Goal: Transaction & Acquisition: Purchase product/service

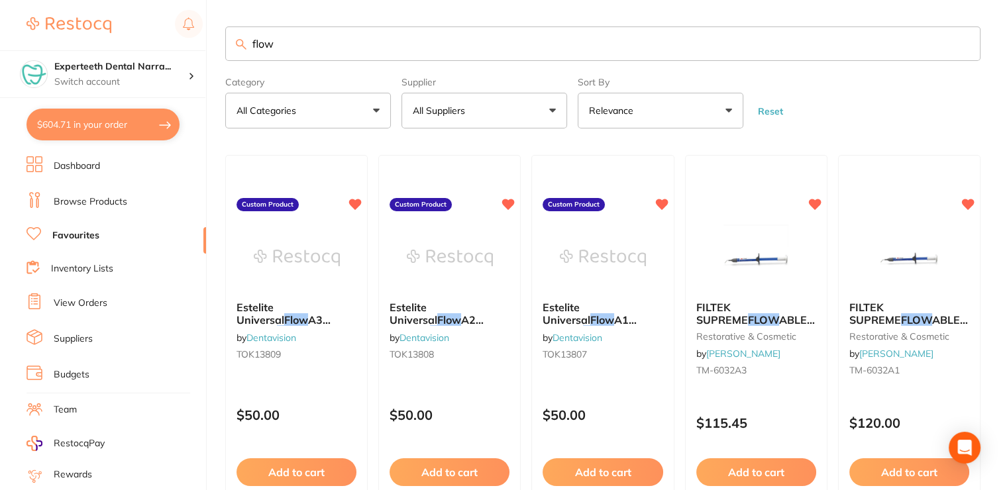
click at [78, 200] on link "Browse Products" at bounding box center [91, 201] width 74 height 13
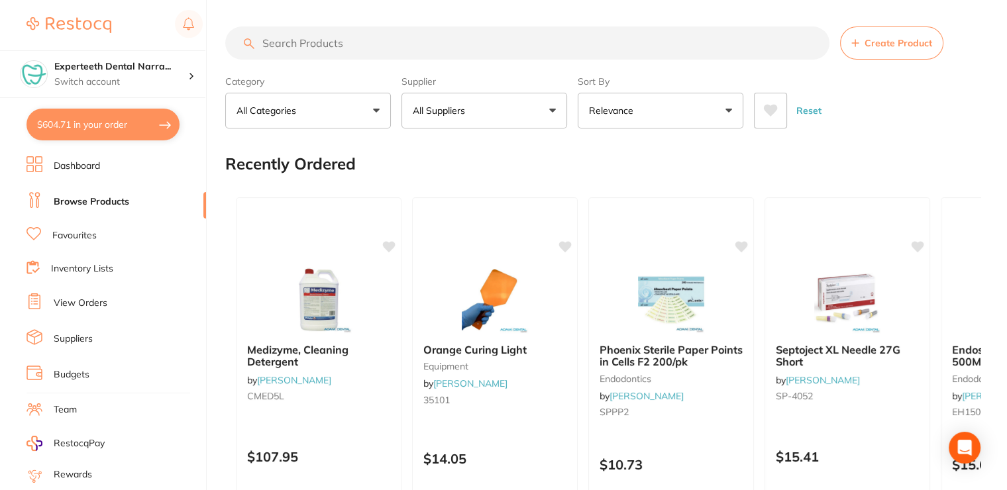
click at [105, 128] on button "$604.71 in your order" at bounding box center [103, 125] width 153 height 32
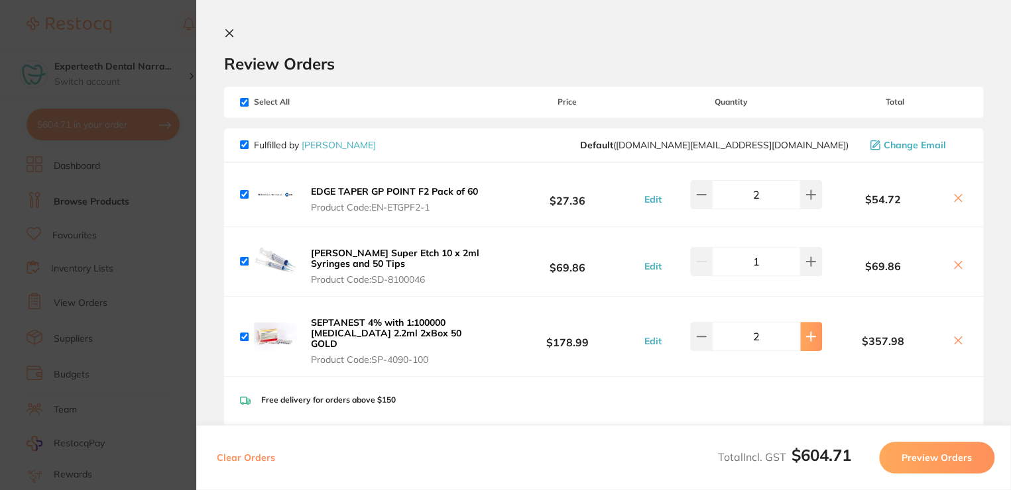
click at [812, 331] on icon at bounding box center [810, 336] width 11 height 11
type input "3"
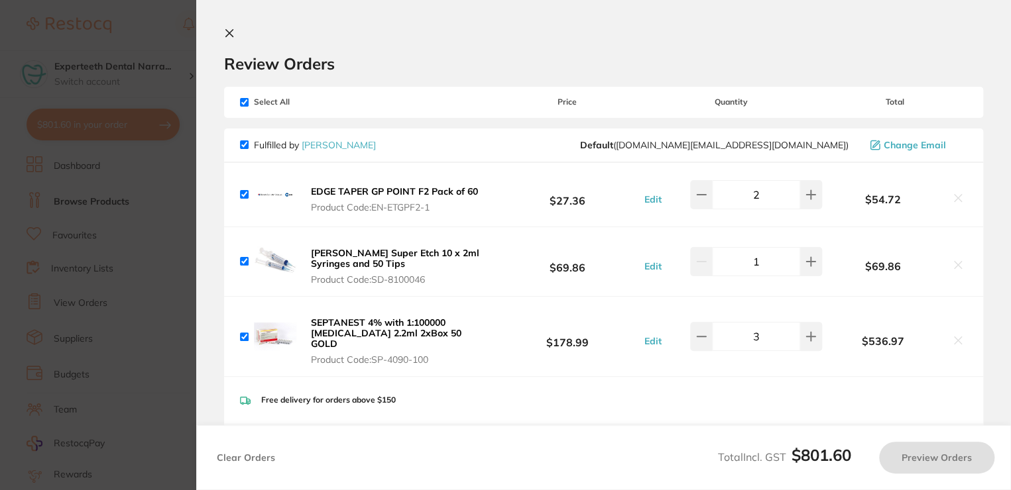
click at [224, 35] on icon at bounding box center [229, 33] width 11 height 11
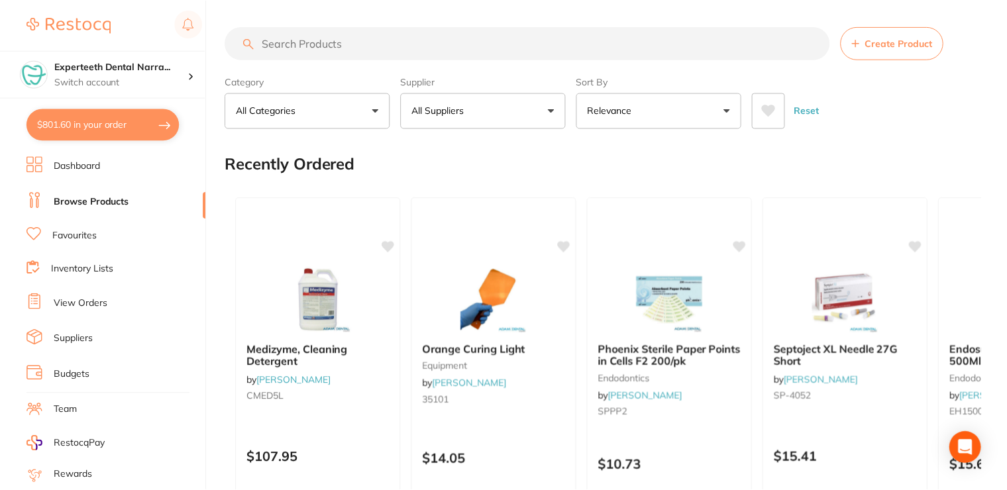
scroll to position [1, 0]
click at [335, 42] on input "search" at bounding box center [527, 42] width 604 height 33
click at [74, 229] on link "Favourites" at bounding box center [74, 235] width 44 height 13
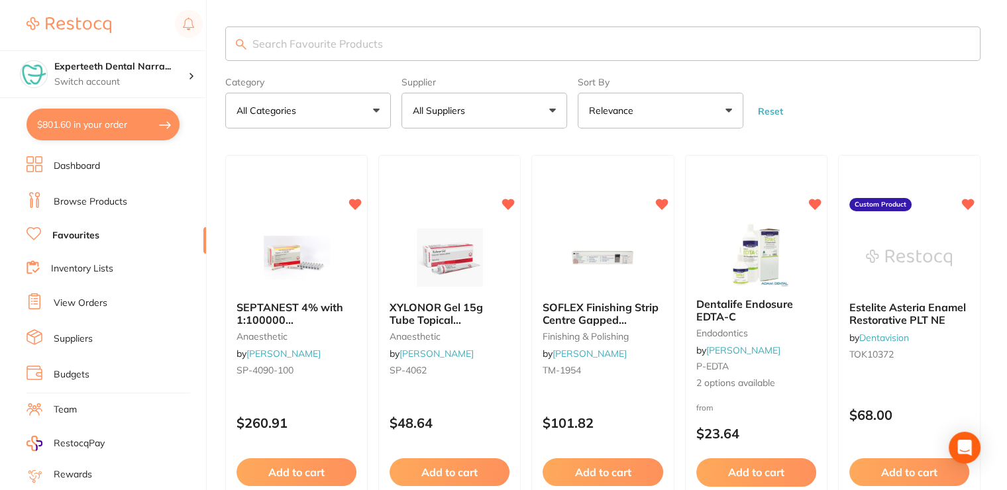
click at [321, 42] on input "search" at bounding box center [602, 44] width 755 height 34
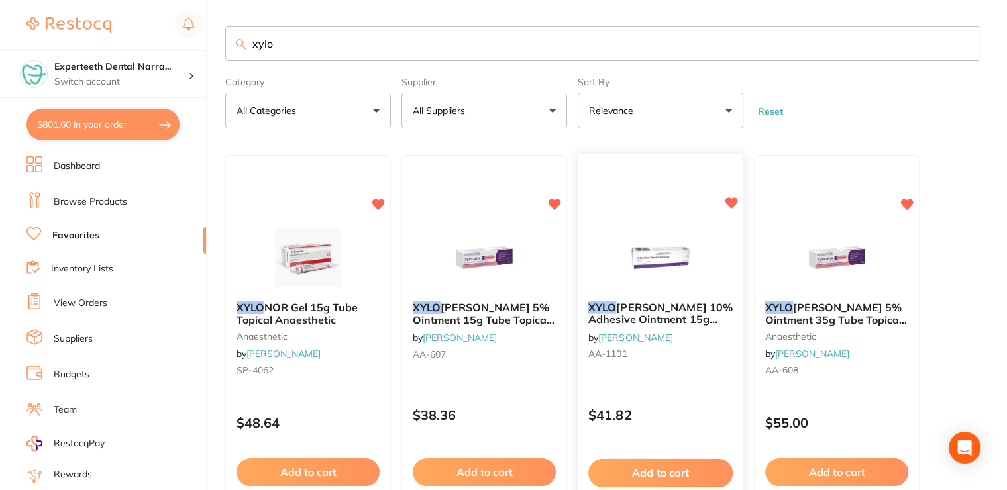
type input "xylo"
click at [655, 469] on button "Add to cart" at bounding box center [660, 473] width 144 height 28
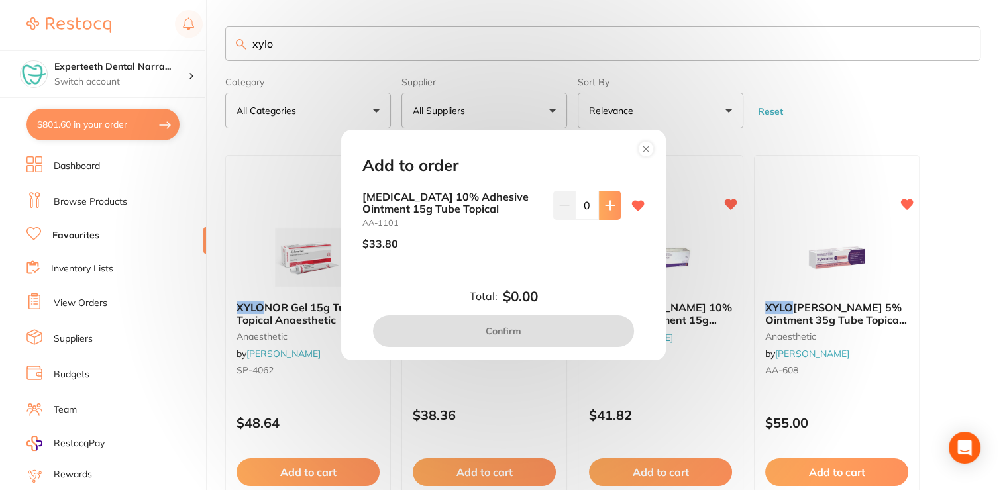
click at [607, 200] on icon at bounding box center [610, 205] width 11 height 11
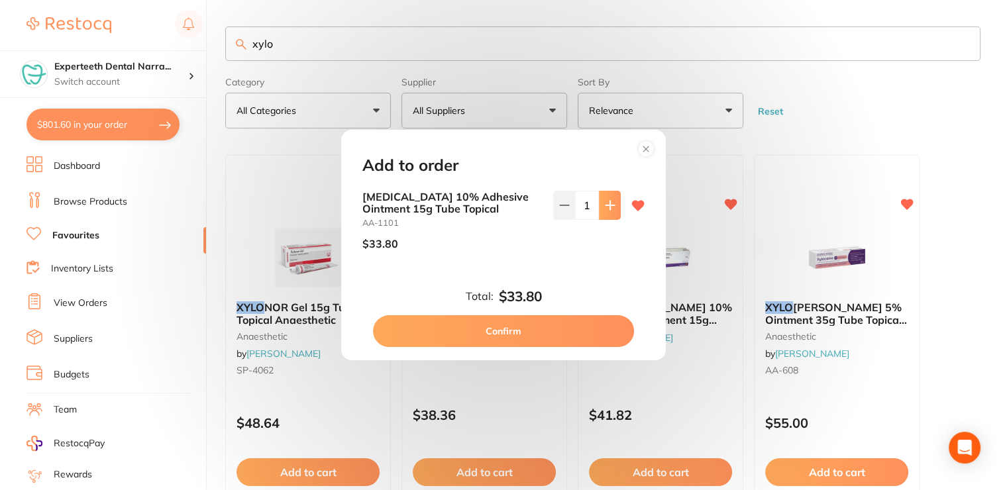
click at [607, 200] on icon at bounding box center [610, 205] width 11 height 11
type input "2"
click at [549, 325] on button "Confirm" at bounding box center [503, 331] width 261 height 32
checkbox input "false"
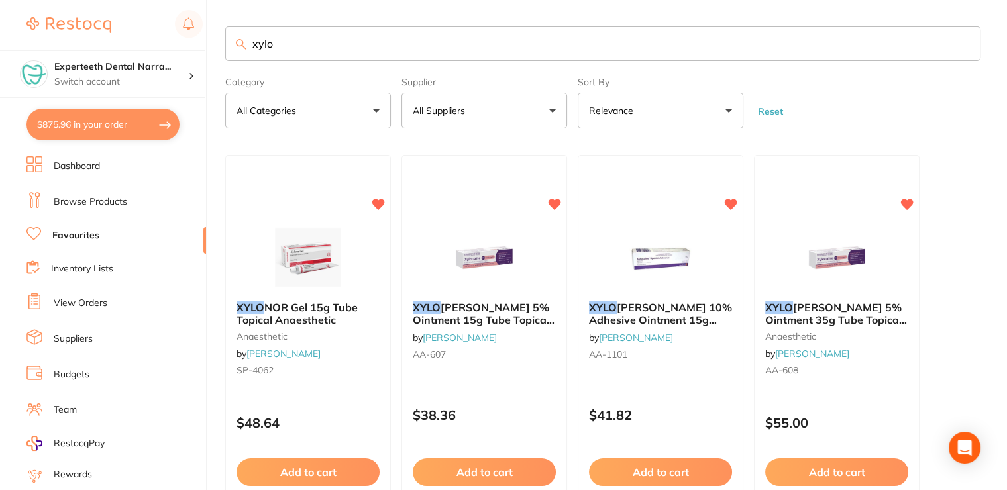
click at [101, 118] on button "$875.96 in your order" at bounding box center [103, 125] width 153 height 32
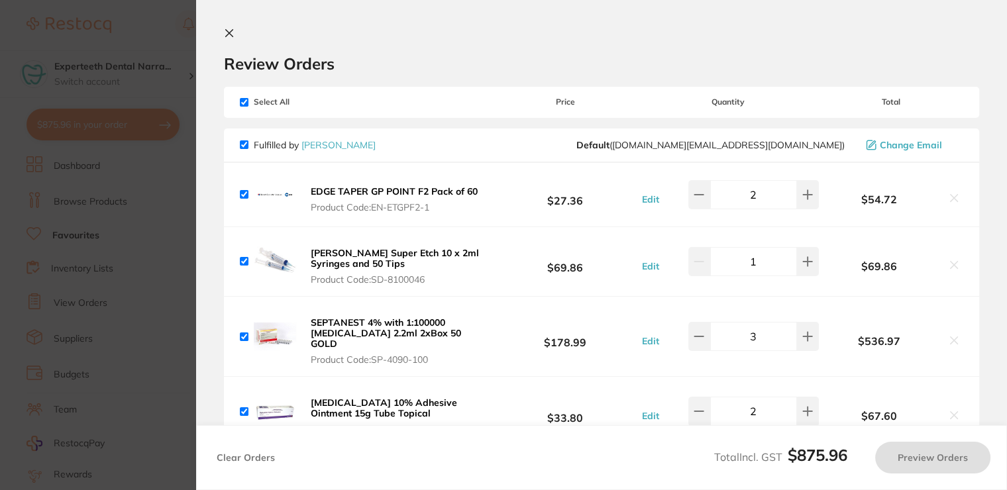
checkbox input "true"
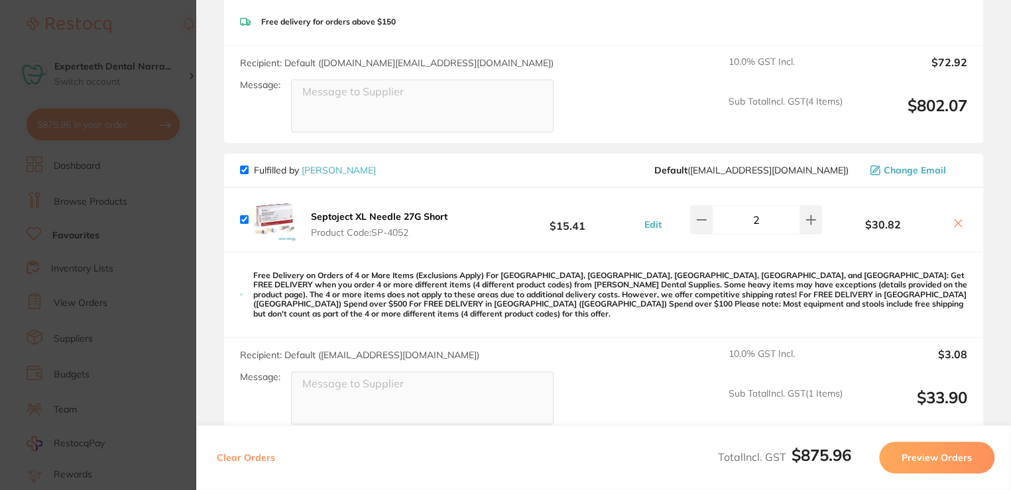
scroll to position [464, 0]
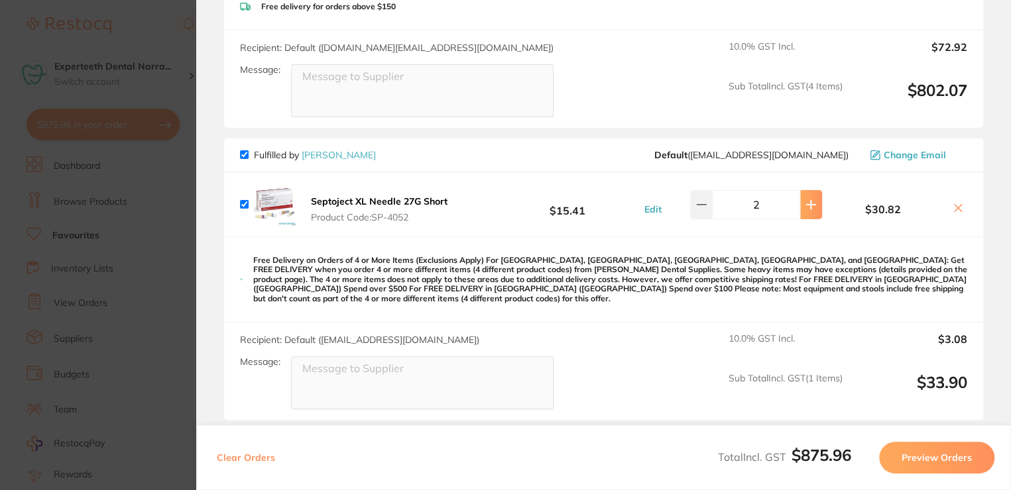
click at [800, 194] on button at bounding box center [811, 204] width 22 height 29
type input "3"
click at [178, 136] on section "Update RRP Set your pre negotiated price for this item. Item Agreed RRP (excl. …" at bounding box center [505, 245] width 1011 height 490
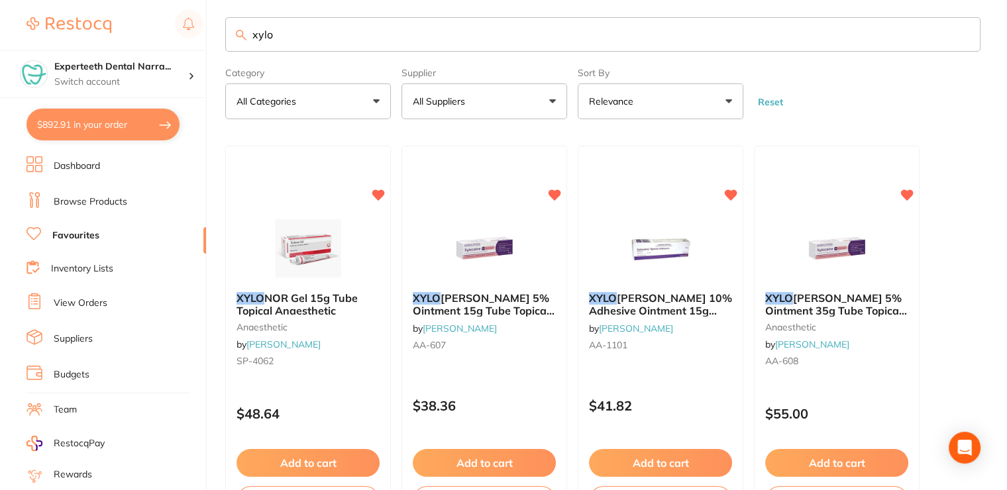
scroll to position [0, 0]
drag, startPoint x: 282, startPoint y: 39, endPoint x: 219, endPoint y: 32, distance: 63.3
click at [219, 32] on div "$892.91 Experteeth Dental Narra... Switch account Narrabri Dental Care Expertee…" at bounding box center [503, 236] width 1007 height 490
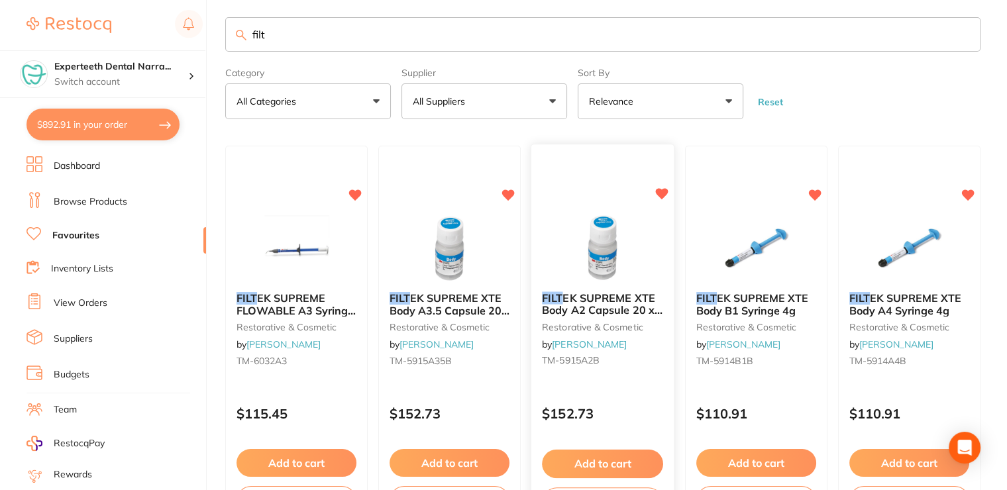
type input "filt"
click at [620, 461] on button "Add to cart" at bounding box center [602, 464] width 121 height 28
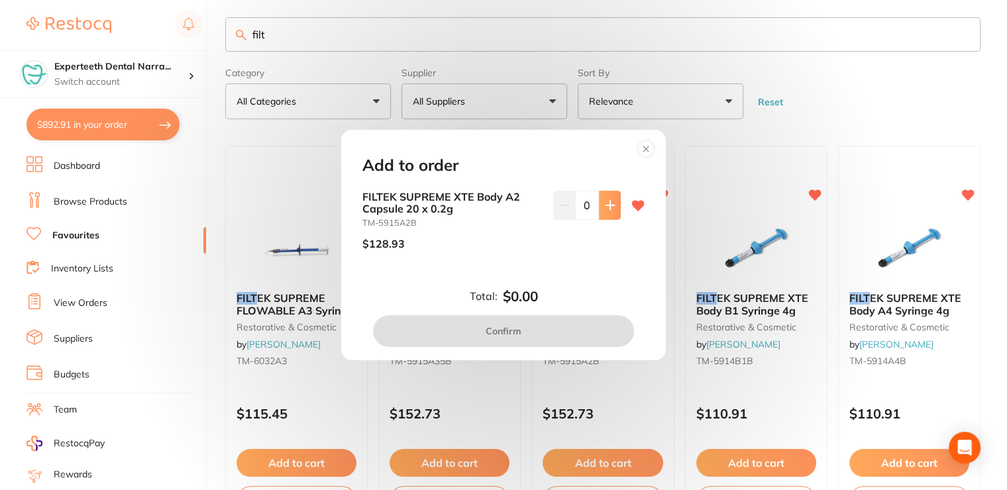
click at [605, 209] on icon at bounding box center [610, 205] width 11 height 11
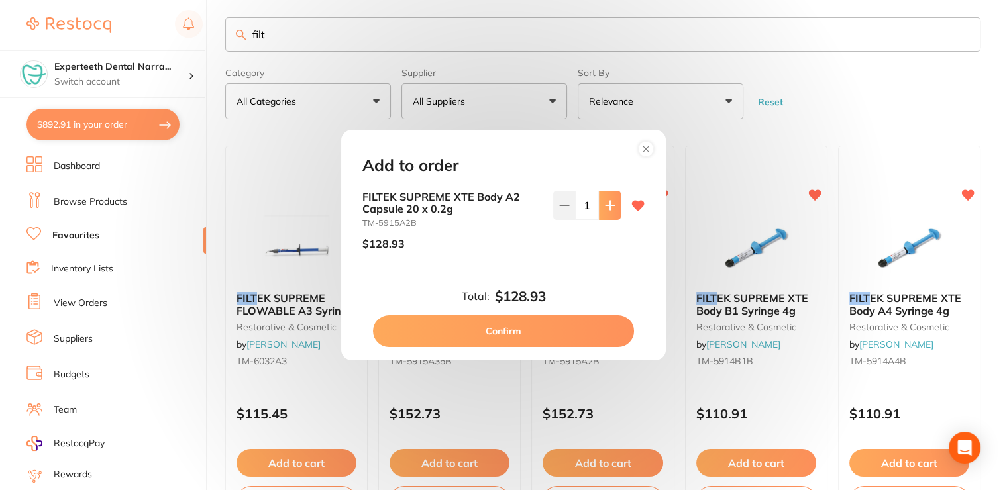
click at [605, 209] on icon at bounding box center [610, 205] width 11 height 11
type input "2"
click at [568, 344] on button "Confirm" at bounding box center [503, 331] width 261 height 32
checkbox input "false"
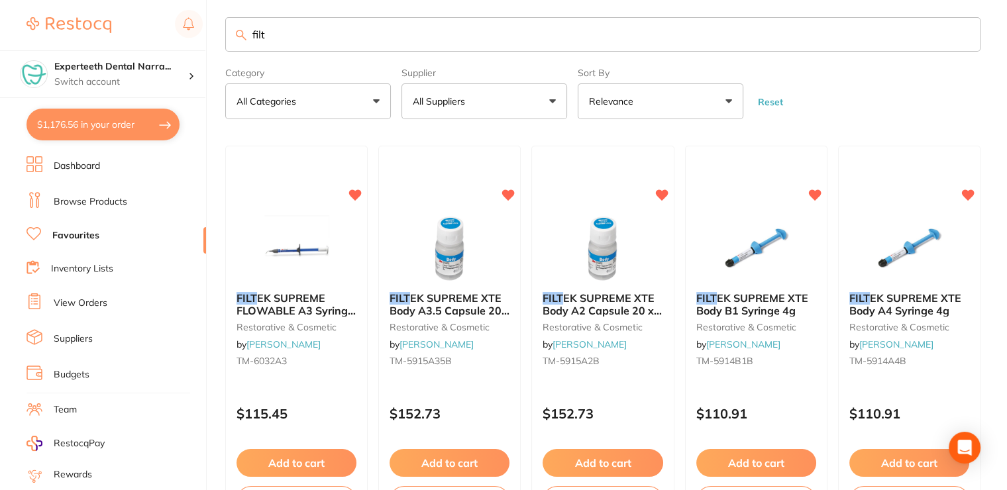
scroll to position [533, 0]
drag, startPoint x: 319, startPoint y: 35, endPoint x: 239, endPoint y: 31, distance: 80.3
click at [239, 31] on div "filt" at bounding box center [602, 34] width 755 height 34
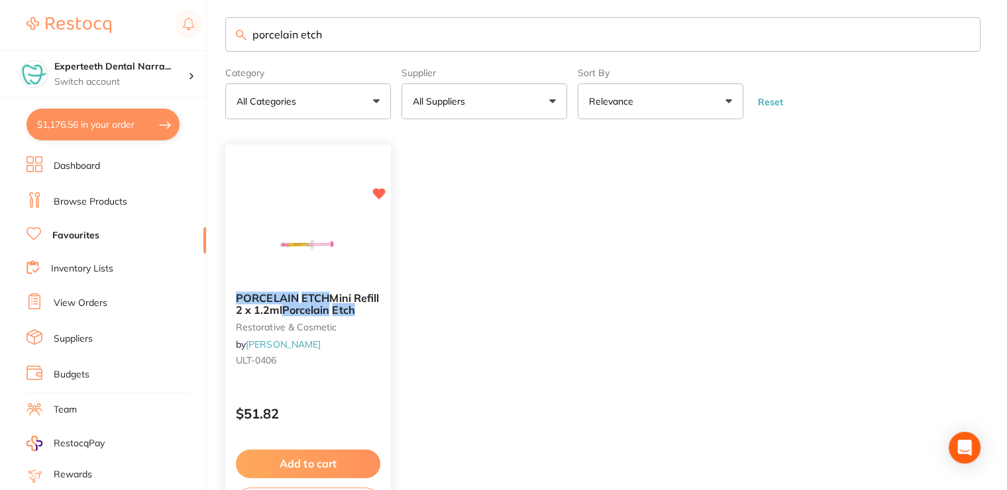
type input "porcelain etch"
click at [298, 455] on button "Add to cart" at bounding box center [308, 464] width 144 height 28
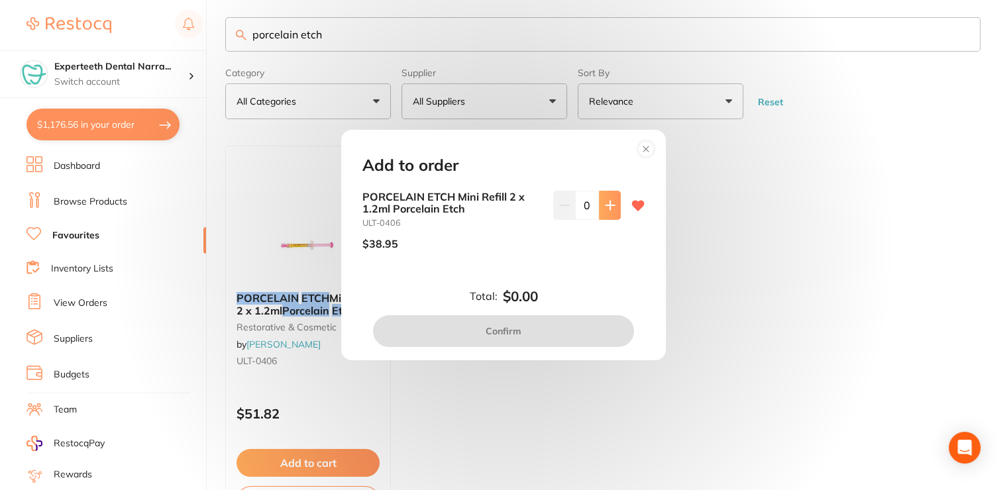
click at [609, 208] on icon at bounding box center [610, 205] width 11 height 11
type input "1"
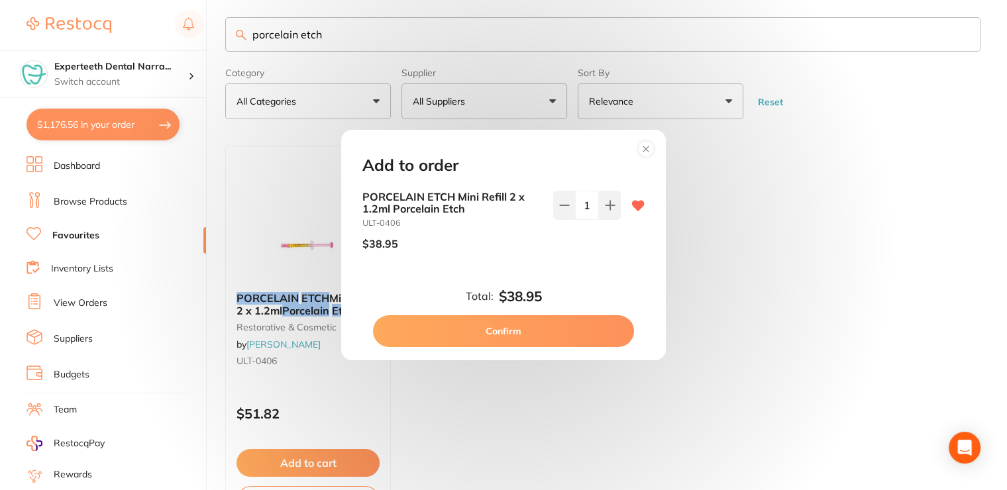
click at [551, 321] on button "Confirm" at bounding box center [503, 331] width 261 height 32
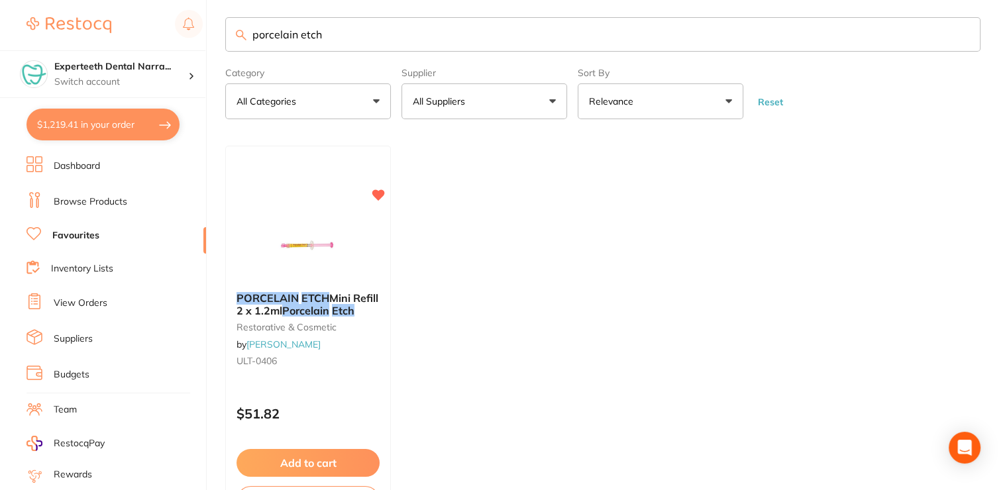
click at [133, 130] on button "$1,219.41 in your order" at bounding box center [103, 125] width 153 height 32
checkbox input "true"
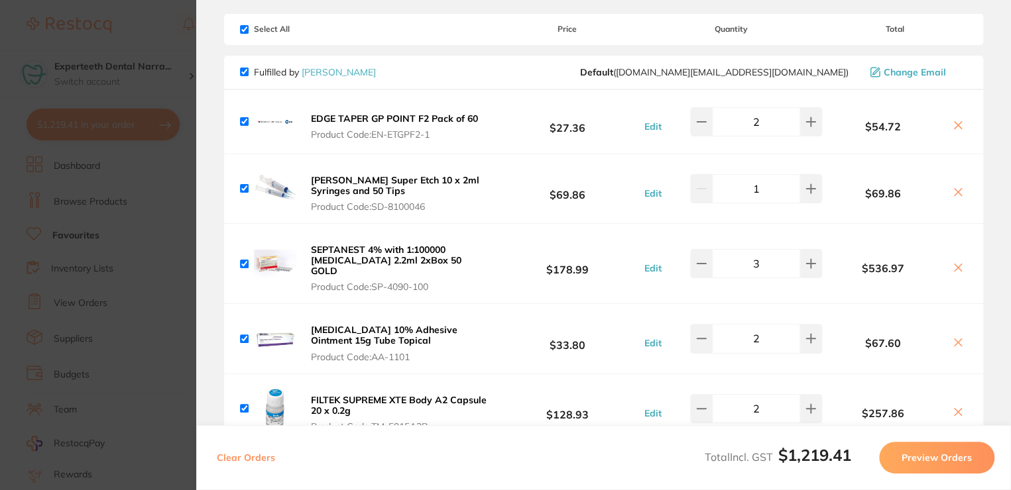
scroll to position [0, 0]
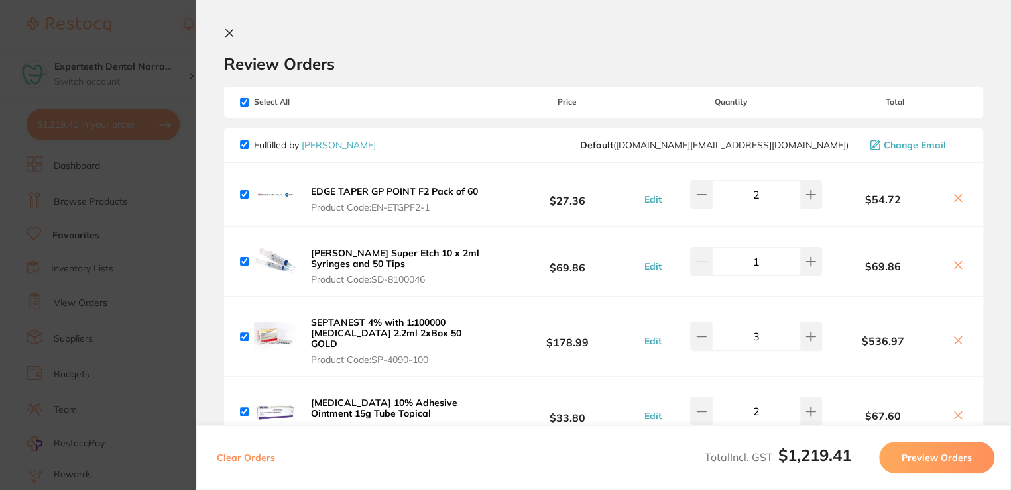
click at [229, 40] on div "Review Orders" at bounding box center [603, 51] width 759 height 46
click at [229, 36] on icon at bounding box center [229, 33] width 11 height 11
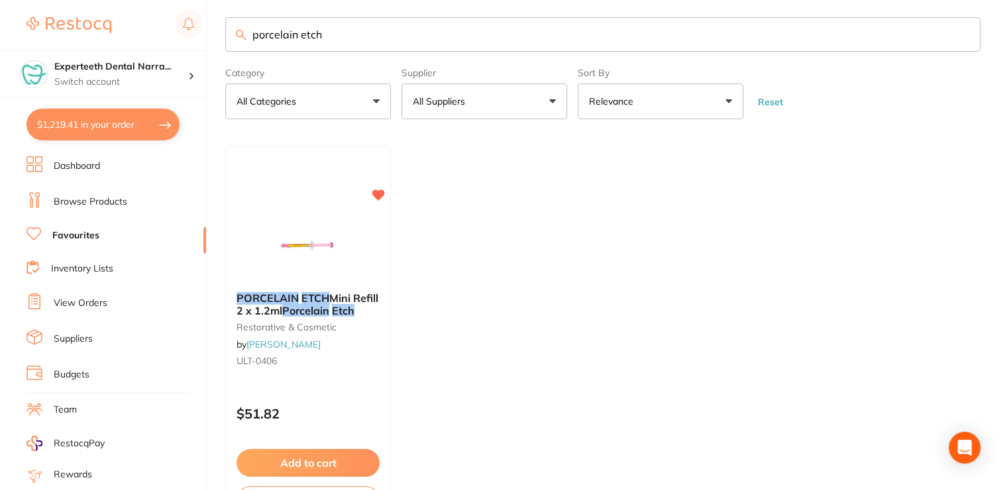
drag, startPoint x: 358, startPoint y: 42, endPoint x: 249, endPoint y: 39, distance: 108.7
click at [249, 39] on input "porcelain etch" at bounding box center [602, 34] width 755 height 34
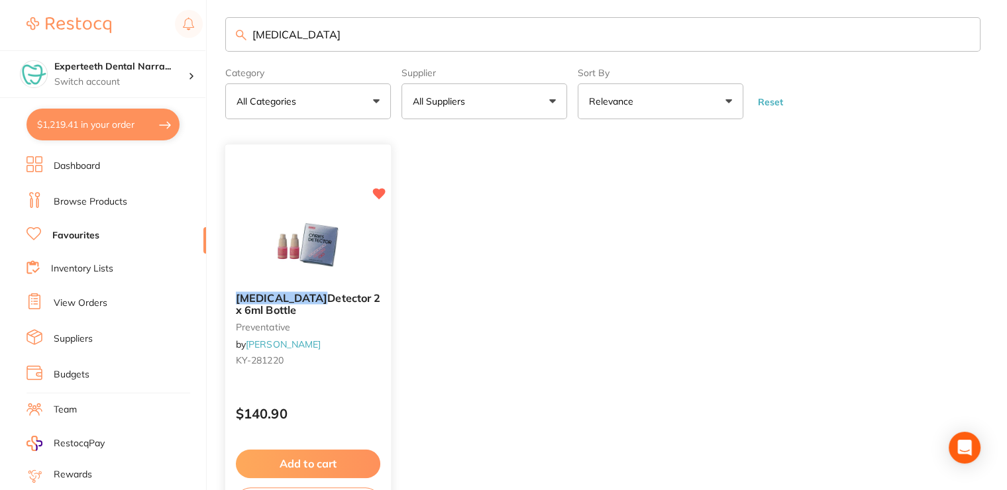
type input "[MEDICAL_DATA]"
click at [341, 457] on button "Add to cart" at bounding box center [308, 464] width 144 height 28
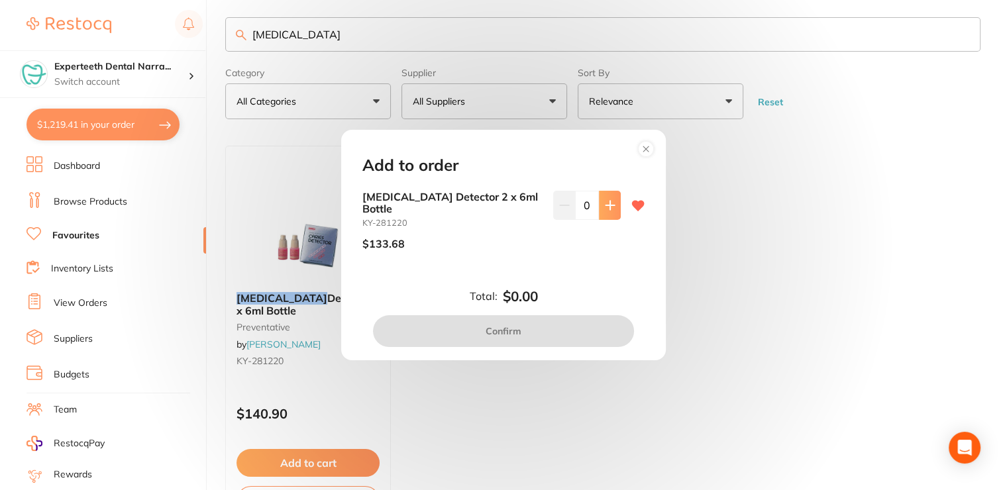
click at [607, 207] on icon at bounding box center [610, 205] width 11 height 11
type input "1"
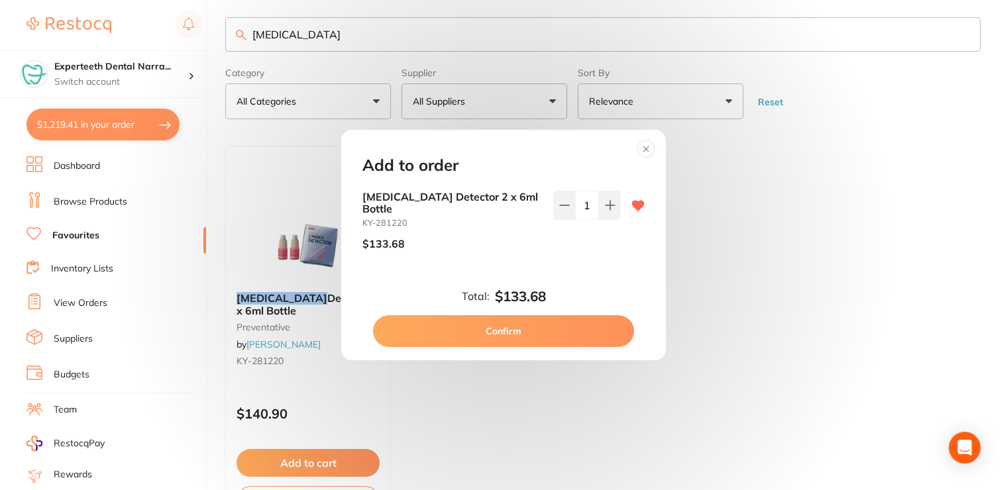
click at [531, 317] on button "Confirm" at bounding box center [503, 331] width 261 height 32
checkbox input "false"
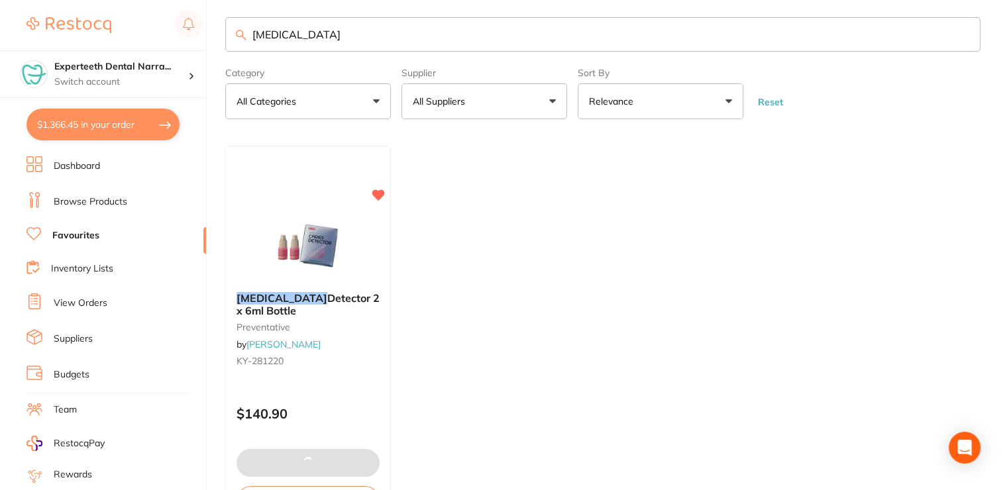
drag, startPoint x: 339, startPoint y: 36, endPoint x: 242, endPoint y: 26, distance: 97.3
click at [242, 26] on input "[MEDICAL_DATA]" at bounding box center [602, 34] width 755 height 34
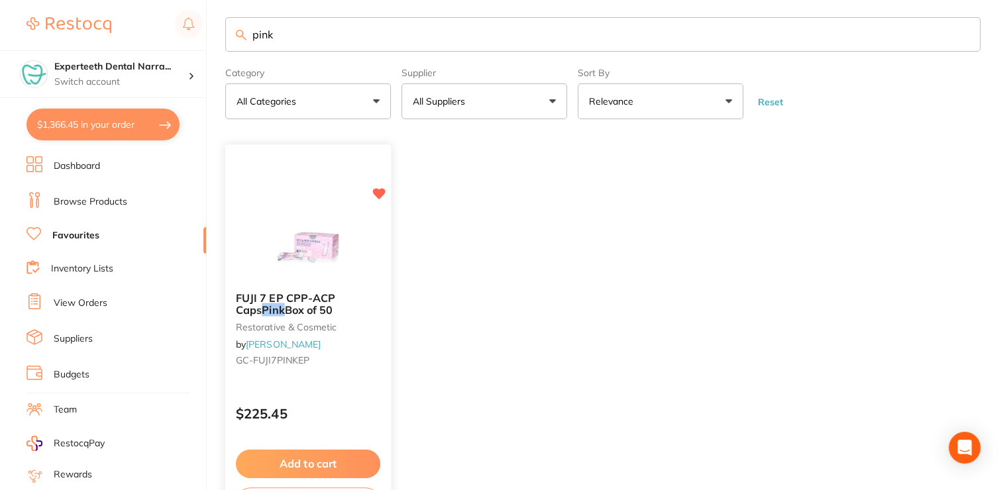
type input "pink"
click at [318, 462] on button "Add to cart" at bounding box center [308, 464] width 144 height 28
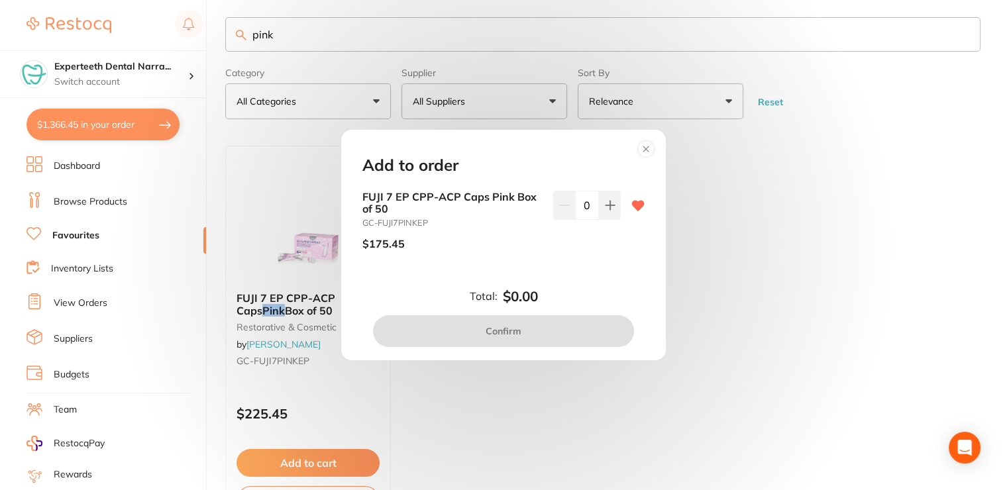
click at [618, 198] on div "FUJI 7 EP CPP-ACP Caps Pink Box of 50 GC-FUJI7PINKEP $175.45 0" at bounding box center [504, 226] width 282 height 70
click at [612, 205] on button at bounding box center [610, 205] width 22 height 29
type input "1"
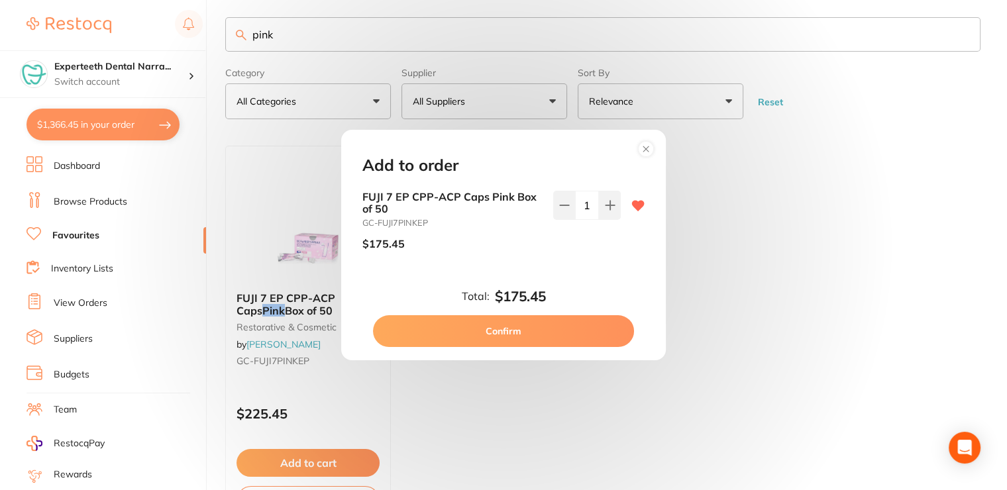
click at [567, 329] on button "Confirm" at bounding box center [503, 331] width 261 height 32
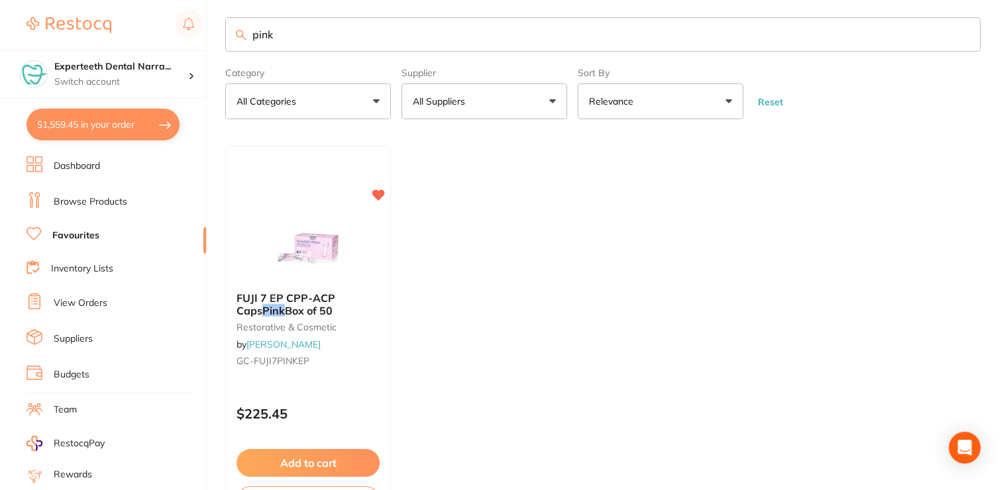
drag, startPoint x: 300, startPoint y: 32, endPoint x: 246, endPoint y: 23, distance: 55.1
click at [246, 23] on input "pink" at bounding box center [602, 34] width 755 height 34
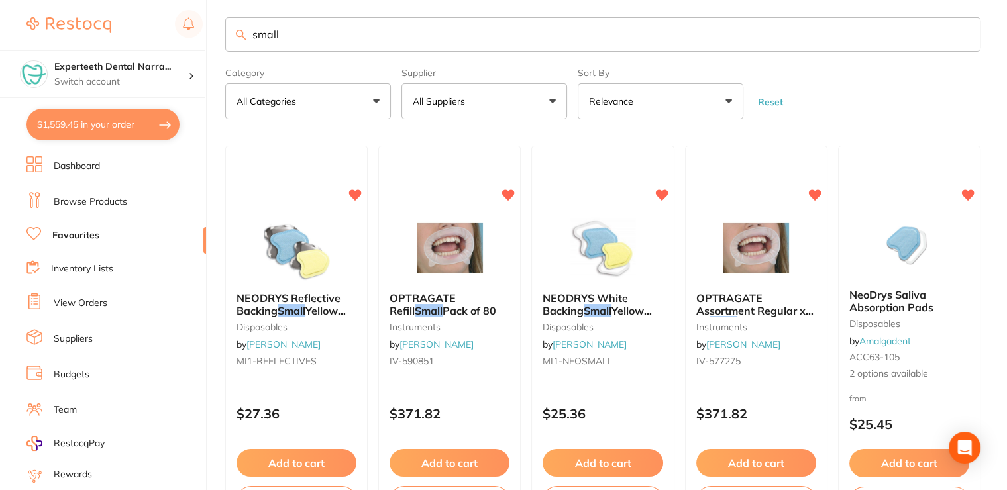
type input "small"
click at [117, 205] on link "Browse Products" at bounding box center [91, 201] width 74 height 13
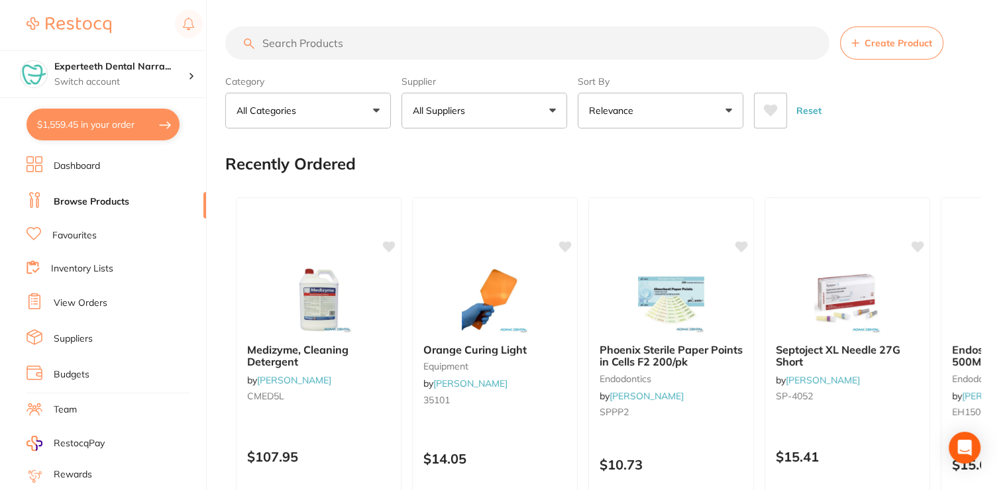
click at [331, 41] on input "search" at bounding box center [527, 43] width 604 height 33
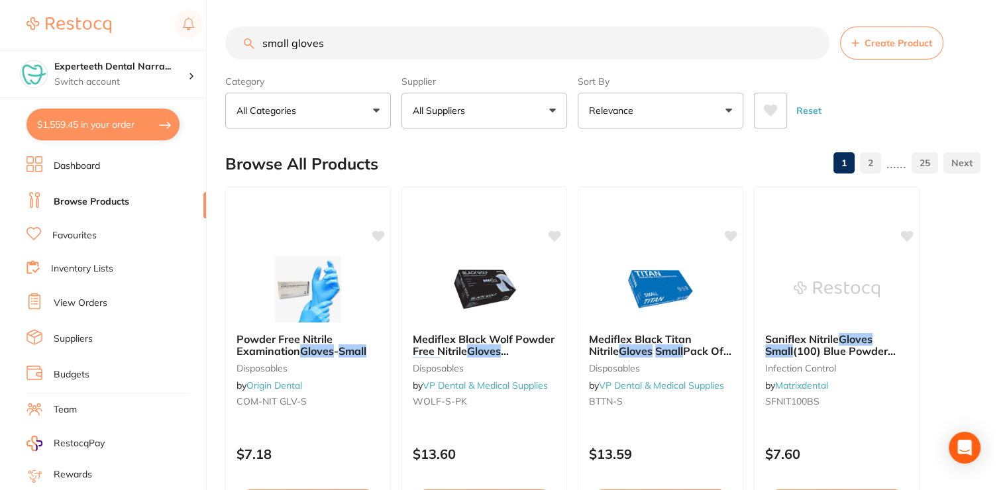
type input "small gloves"
click at [442, 110] on p "All Suppliers" at bounding box center [442, 110] width 58 height 13
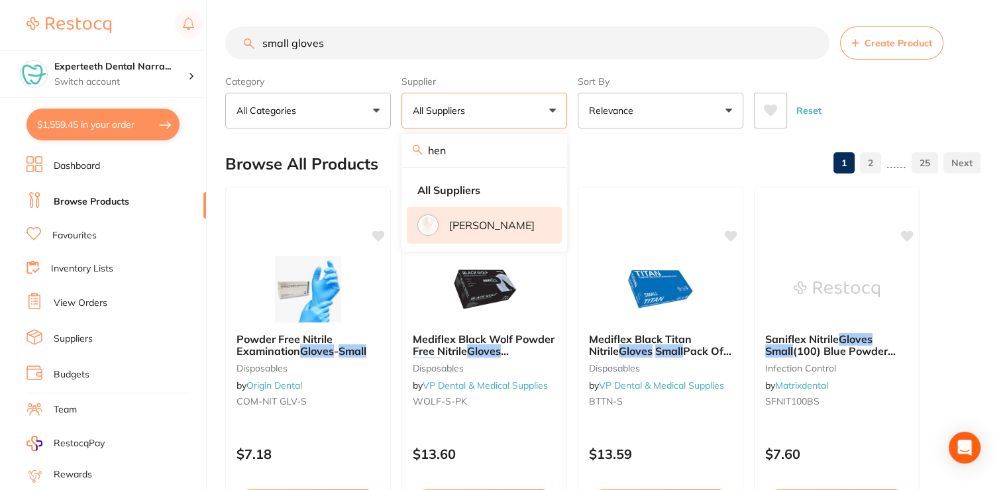
type input "hen"
click at [500, 231] on p "[PERSON_NAME]" at bounding box center [491, 225] width 85 height 12
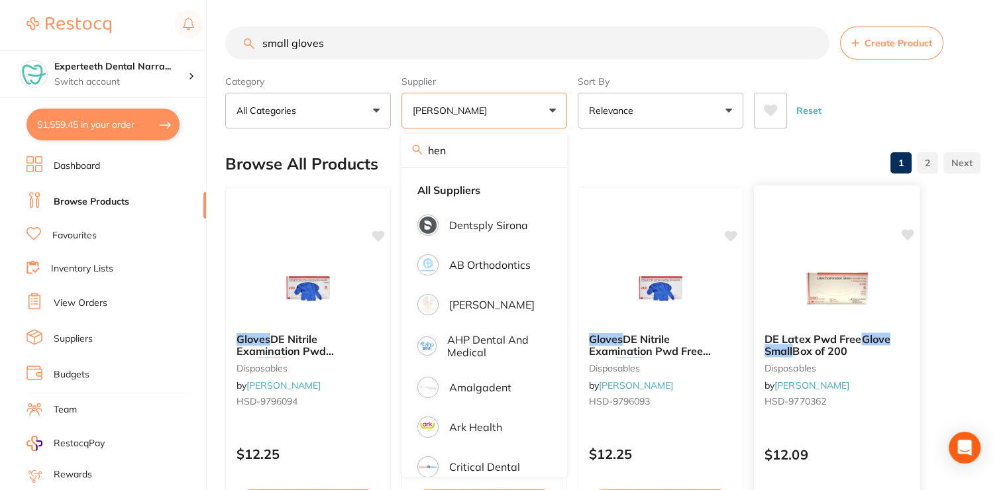
click at [841, 380] on link "[PERSON_NAME]" at bounding box center [812, 386] width 75 height 12
click at [814, 393] on div "DE Latex Pwd Free Glove Small Box of 200 disposables by [PERSON_NAME] HSD-97703…" at bounding box center [837, 372] width 166 height 101
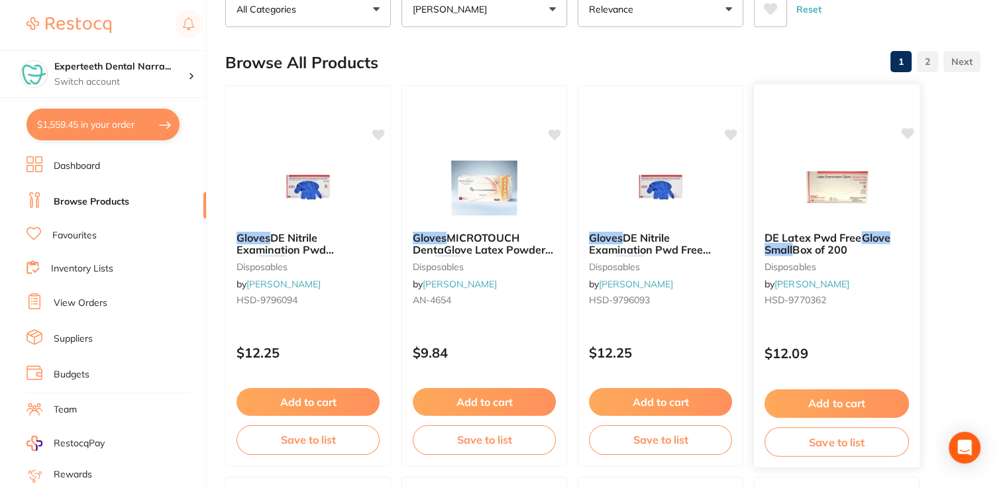
scroll to position [208, 0]
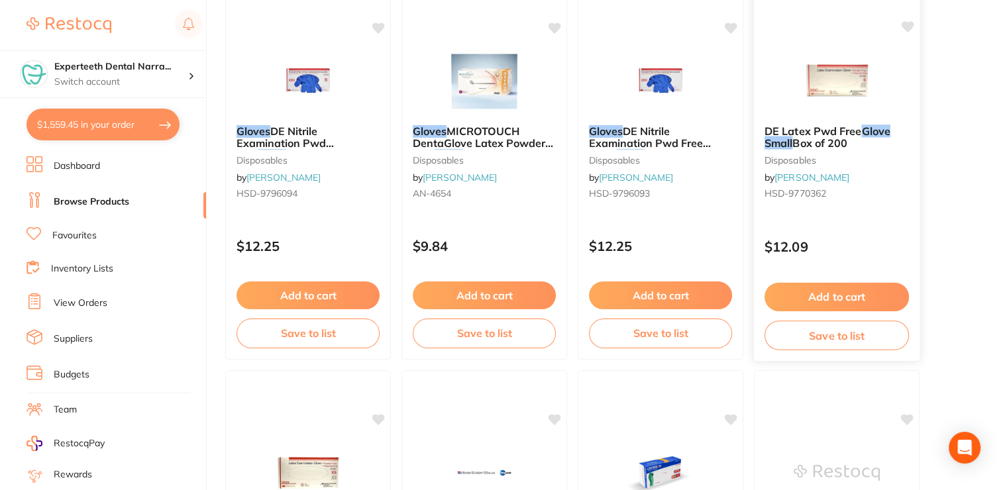
click at [817, 296] on button "Add to cart" at bounding box center [837, 297] width 144 height 28
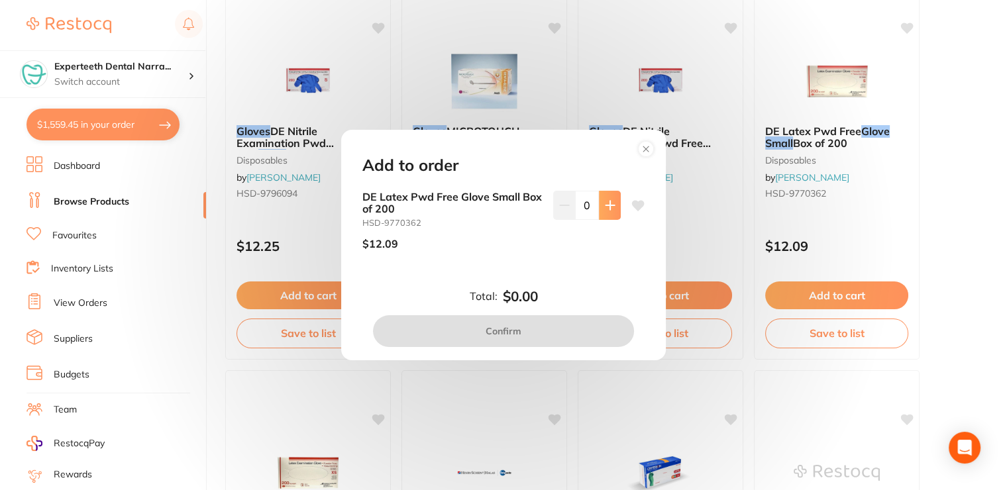
click at [613, 205] on button at bounding box center [610, 205] width 22 height 29
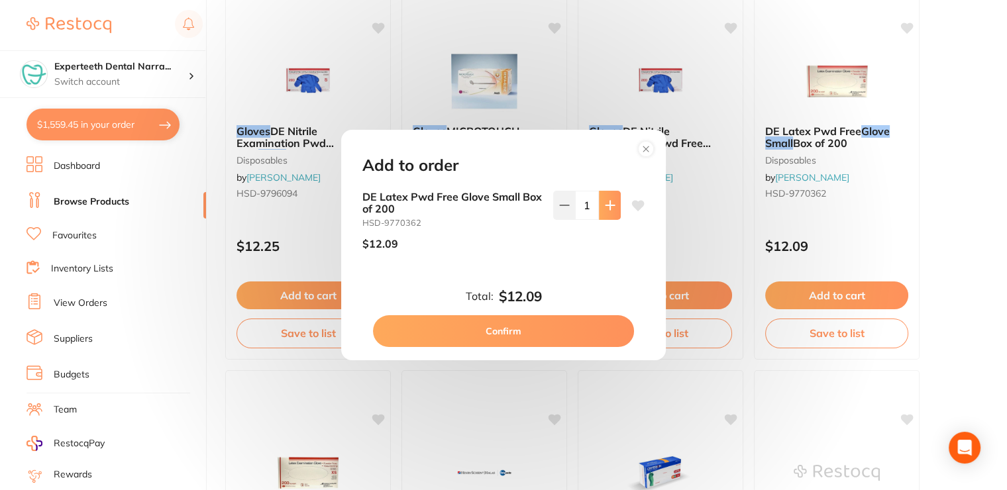
click at [613, 205] on button at bounding box center [610, 205] width 22 height 29
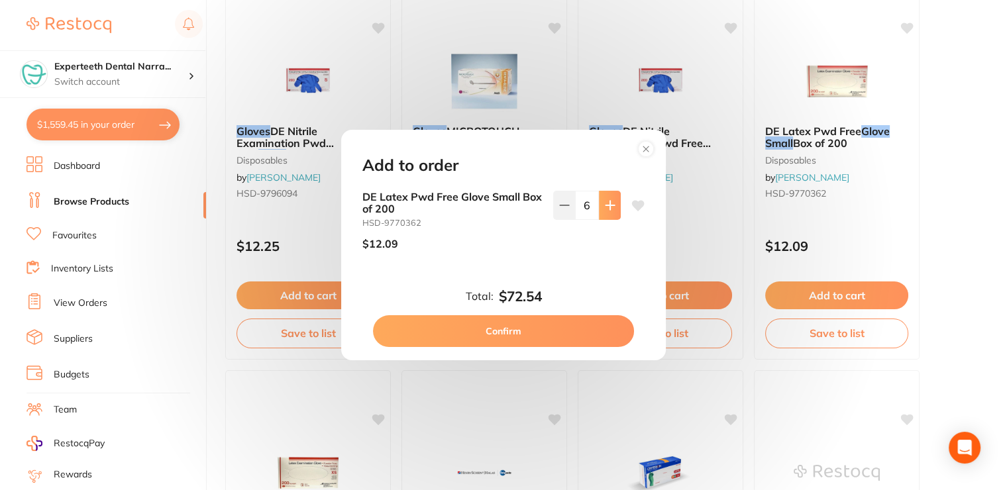
click at [613, 205] on button at bounding box center [610, 205] width 22 height 29
click at [612, 206] on button at bounding box center [610, 205] width 22 height 29
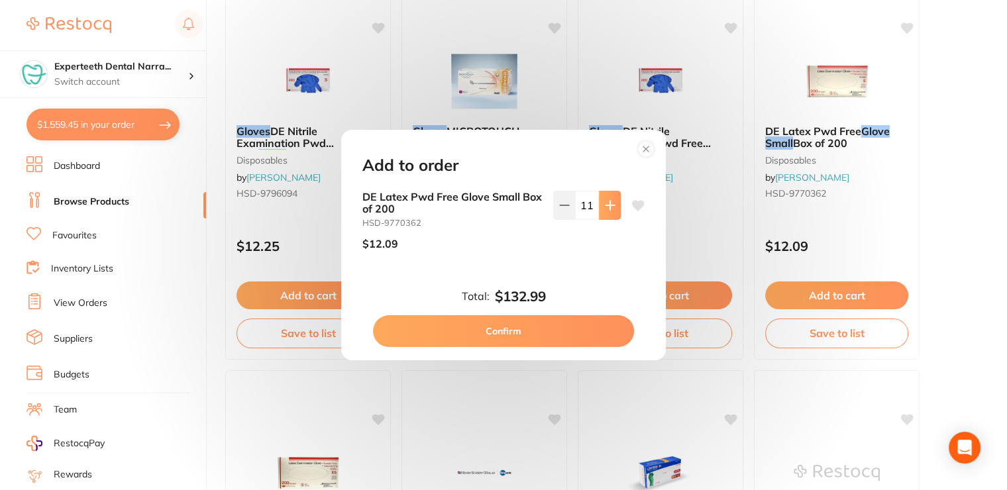
click at [612, 206] on button at bounding box center [610, 205] width 22 height 29
click at [612, 207] on button at bounding box center [610, 205] width 22 height 29
click at [564, 205] on icon at bounding box center [564, 205] width 9 height 0
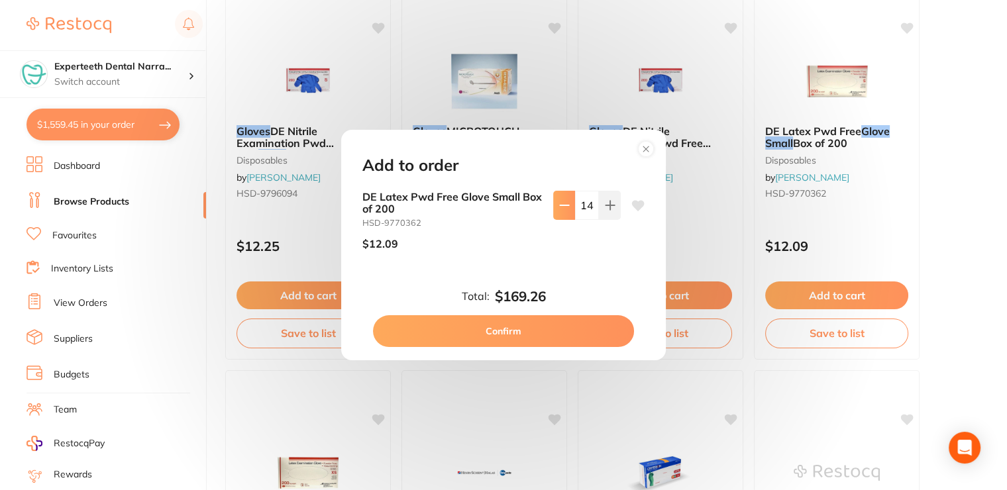
click at [564, 205] on icon at bounding box center [564, 205] width 9 height 0
type input "12"
click at [514, 335] on button "Confirm" at bounding box center [503, 331] width 261 height 32
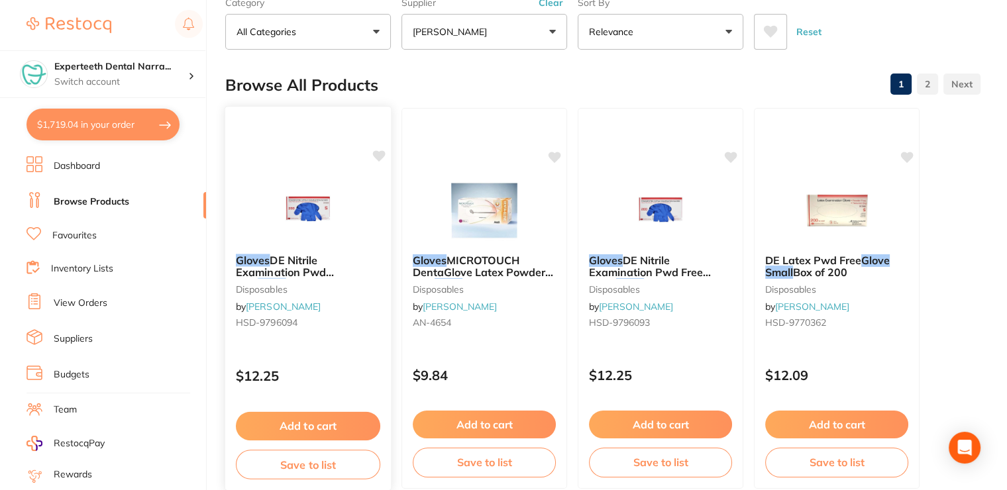
scroll to position [0, 0]
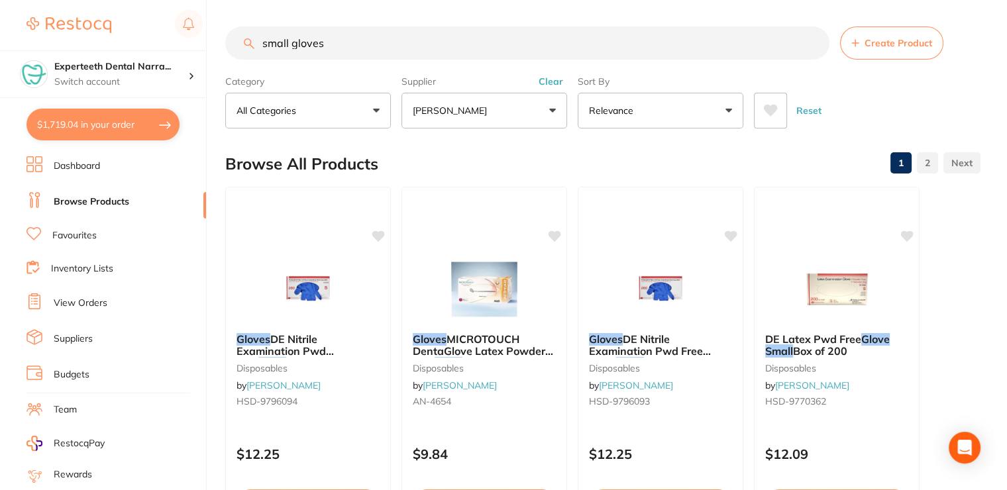
click at [460, 124] on button "[PERSON_NAME]" at bounding box center [485, 111] width 166 height 36
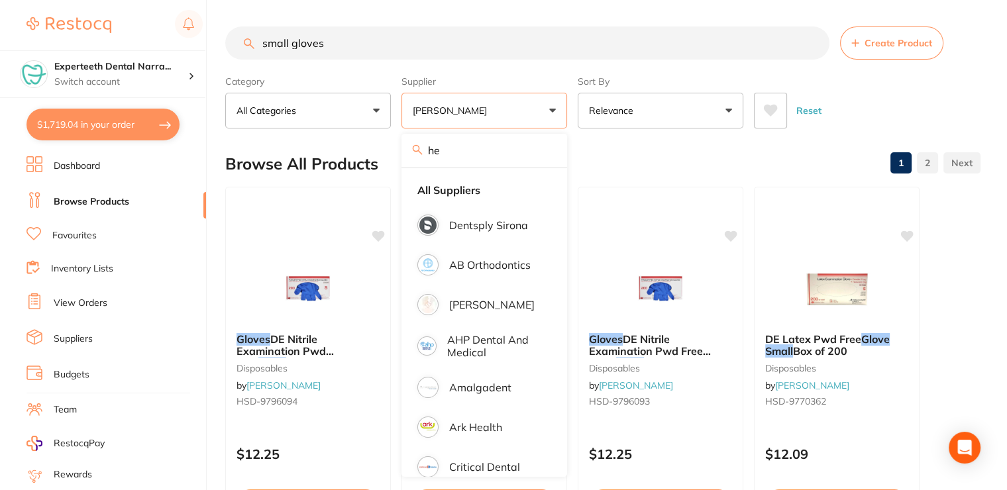
type input "h"
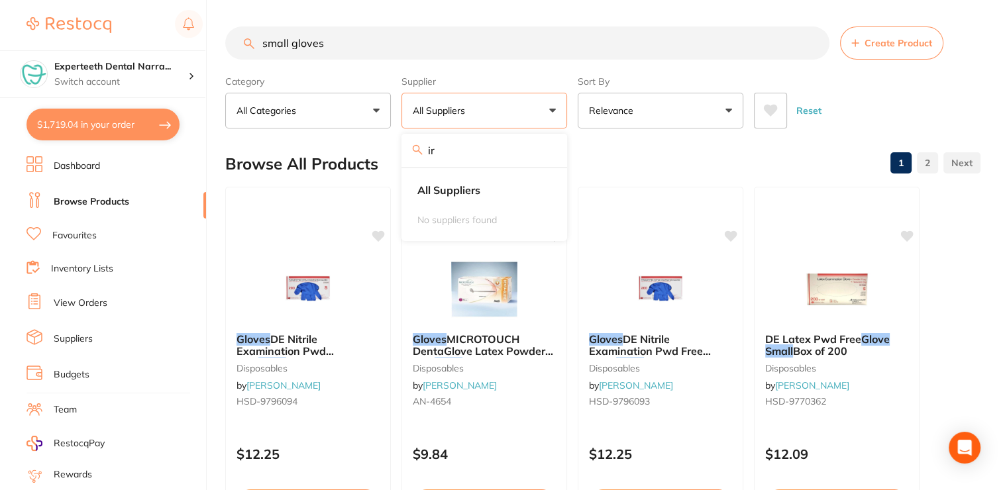
type input "i"
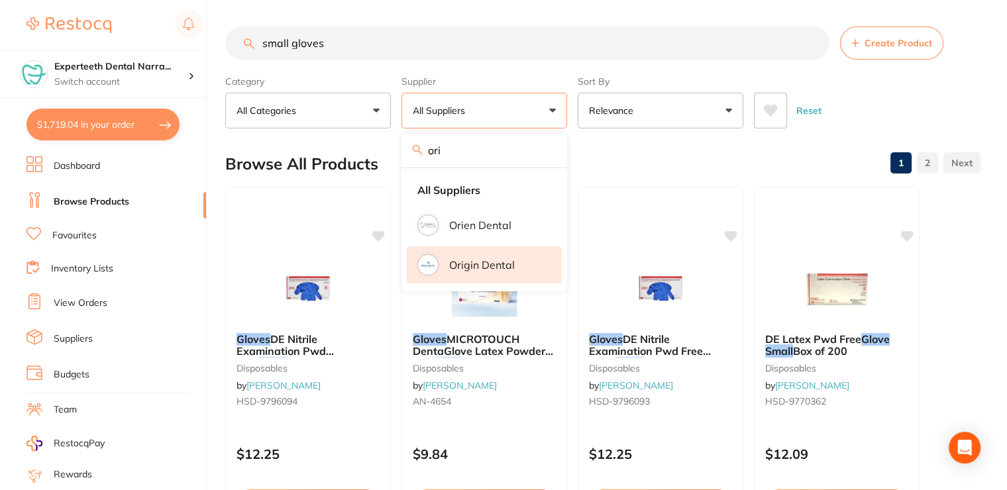
type input "ori"
click at [464, 263] on p "Origin Dental" at bounding box center [482, 265] width 66 height 12
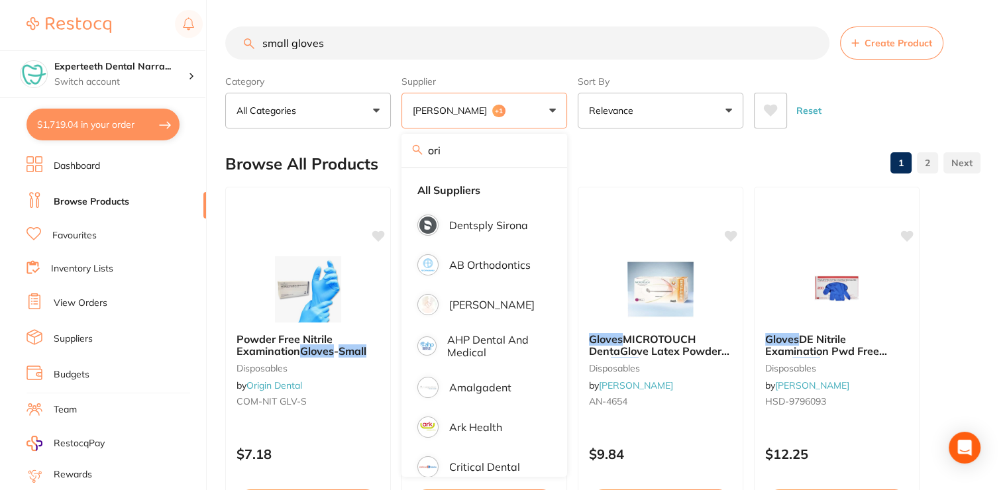
click at [843, 77] on div "Category All Categories All Categories burs crown & bridge disposables endodont…" at bounding box center [602, 99] width 755 height 58
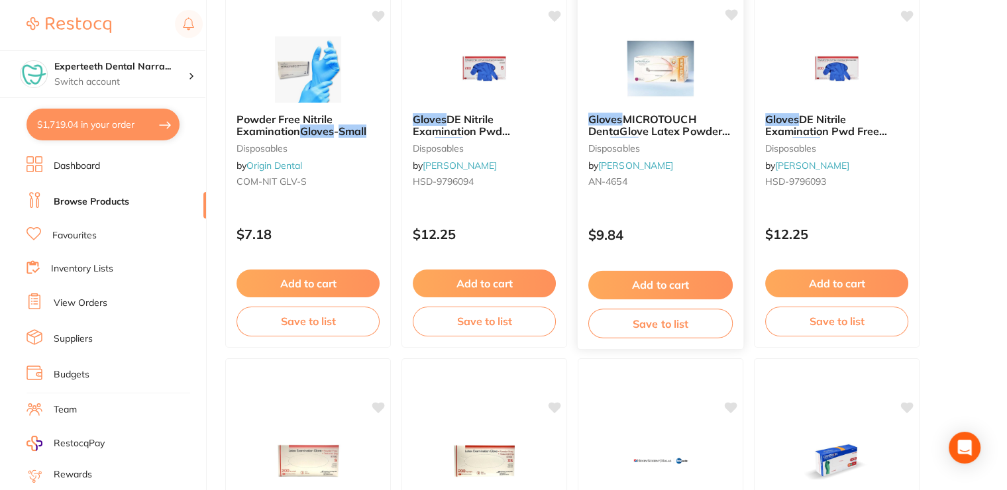
scroll to position [199, 0]
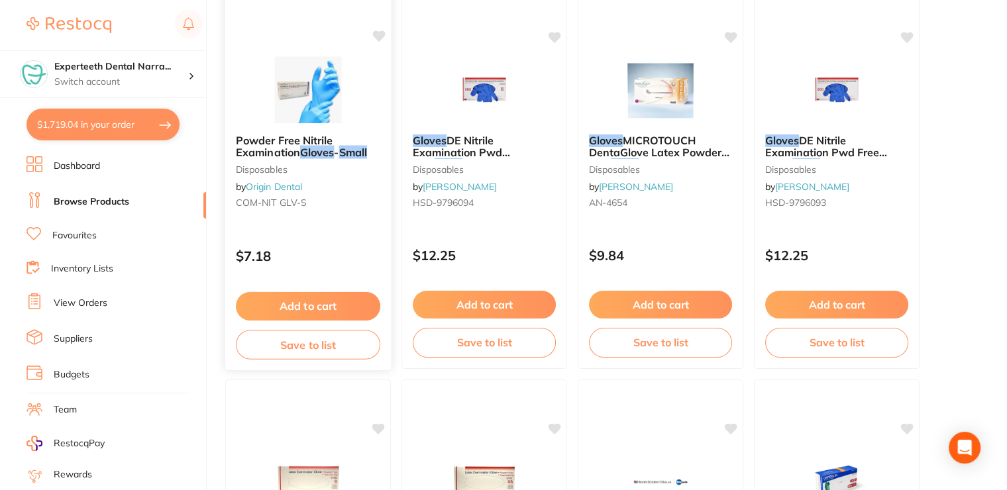
click at [313, 304] on button "Add to cart" at bounding box center [308, 306] width 144 height 28
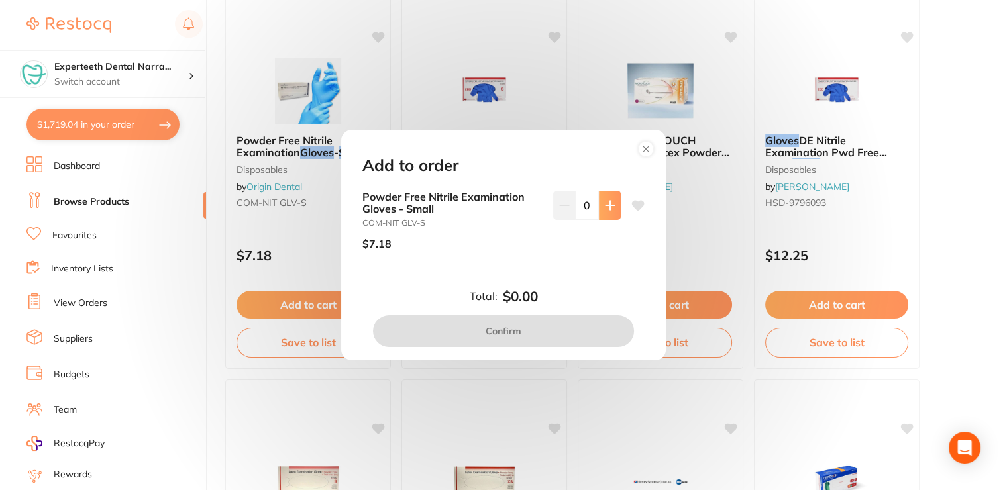
click at [614, 205] on button at bounding box center [610, 205] width 22 height 29
type input "1"
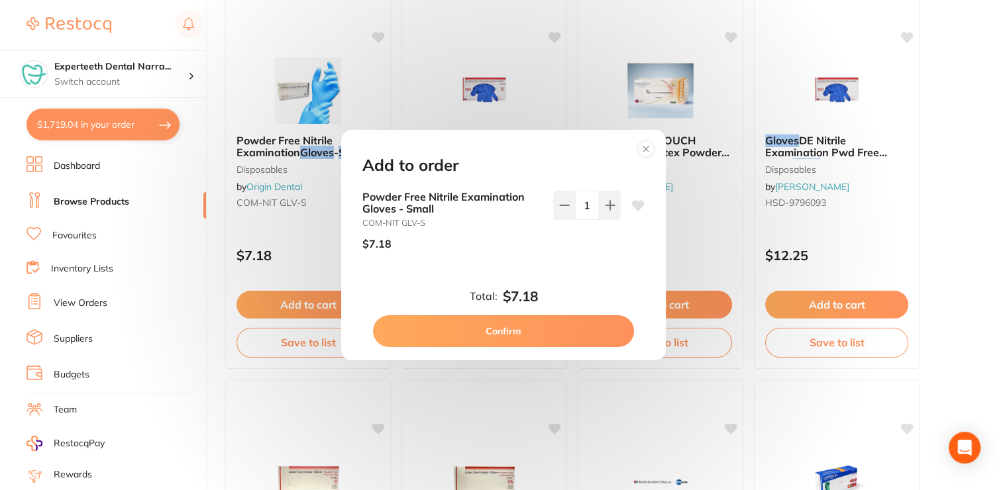
click at [493, 337] on button "Confirm" at bounding box center [503, 331] width 261 height 32
checkbox input "false"
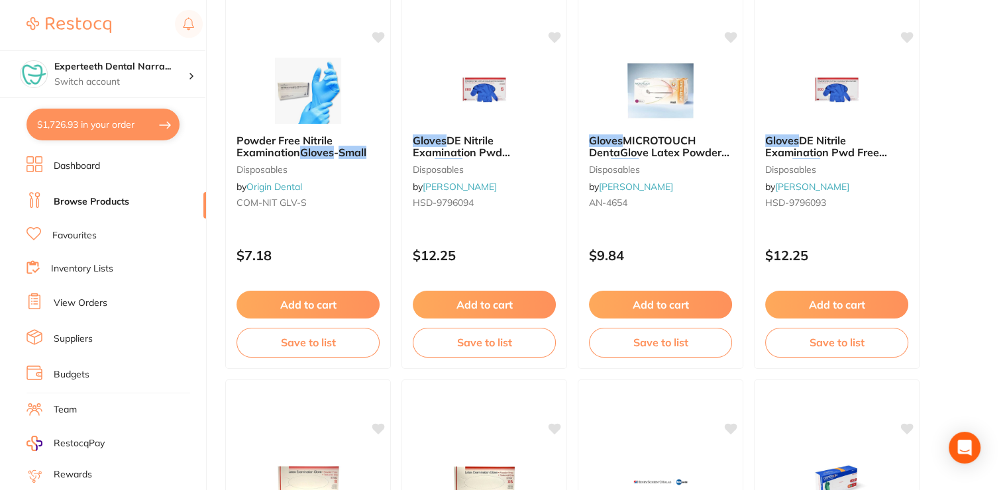
click at [132, 136] on button "$1,726.93 in your order" at bounding box center [103, 125] width 153 height 32
checkbox input "true"
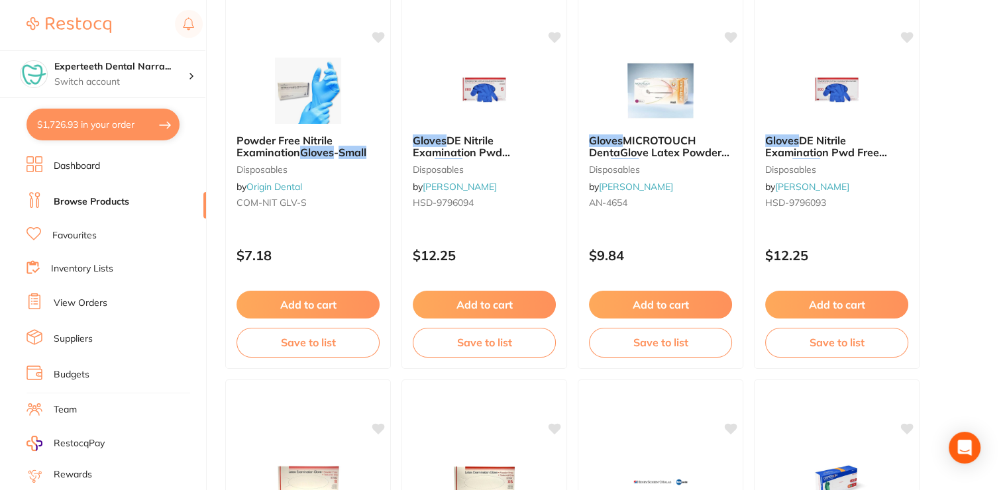
checkbox input "true"
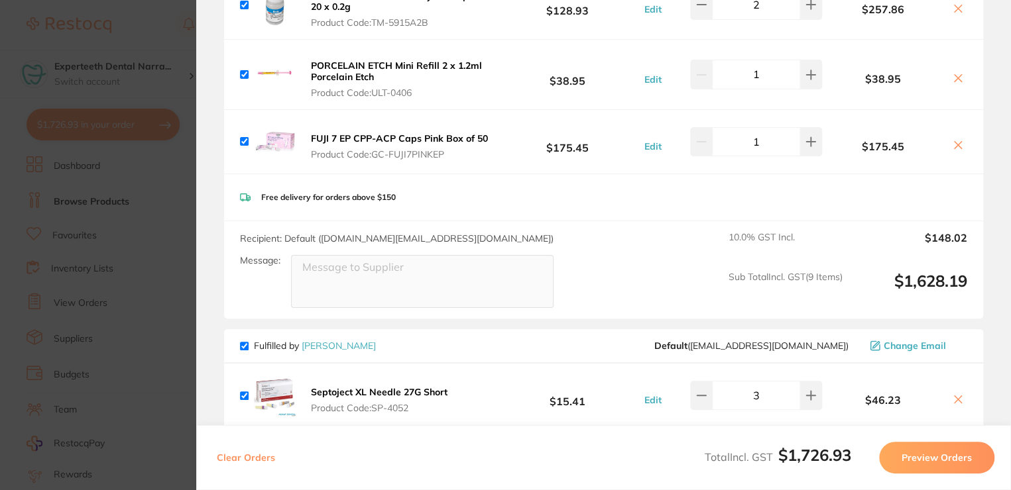
scroll to position [285, 0]
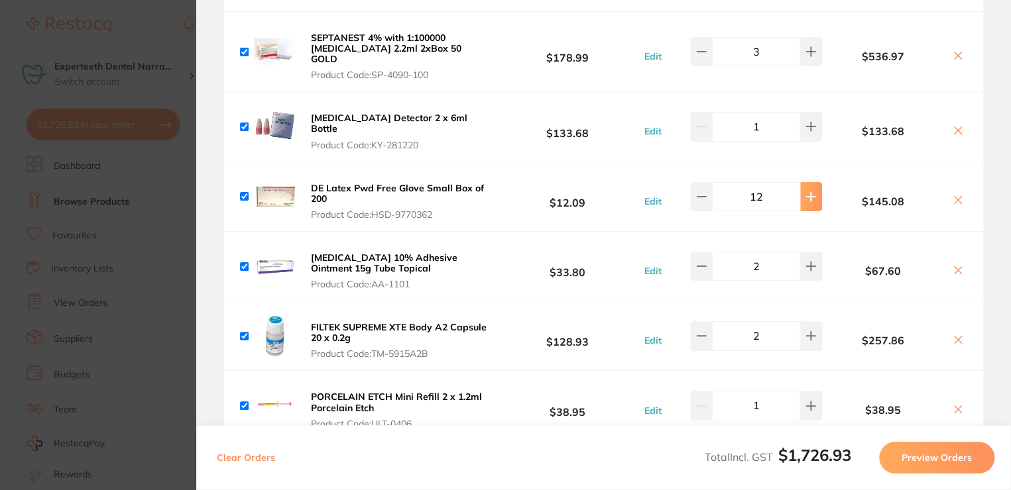
click at [814, 182] on button at bounding box center [811, 196] width 22 height 29
type input "15"
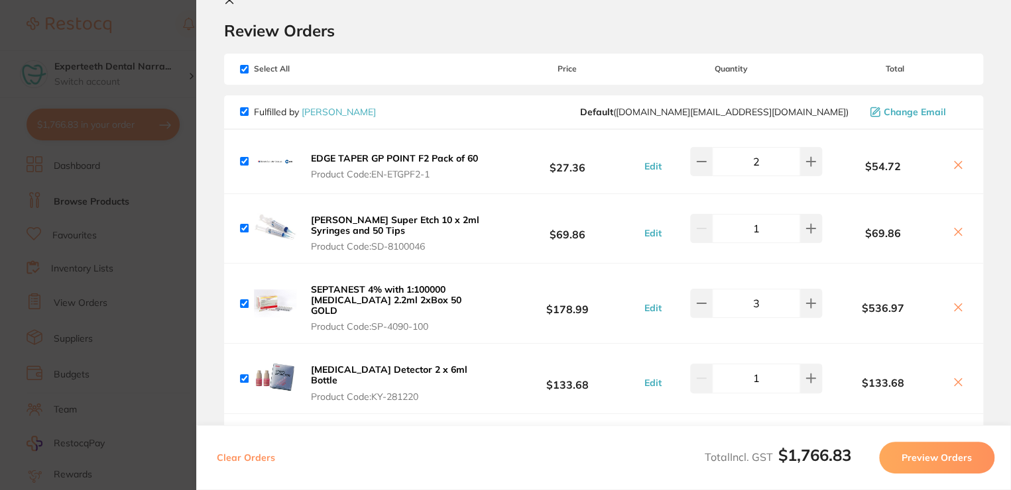
scroll to position [0, 0]
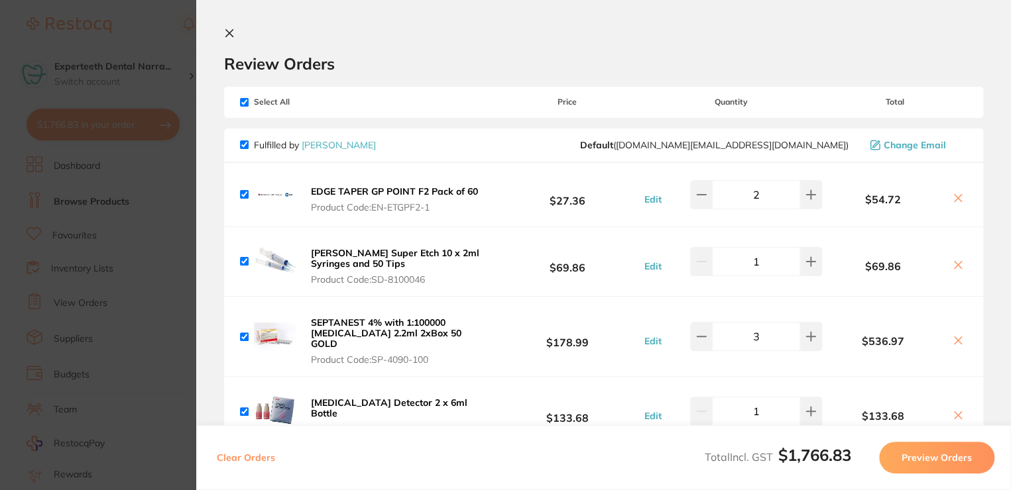
click at [230, 32] on icon at bounding box center [229, 33] width 11 height 11
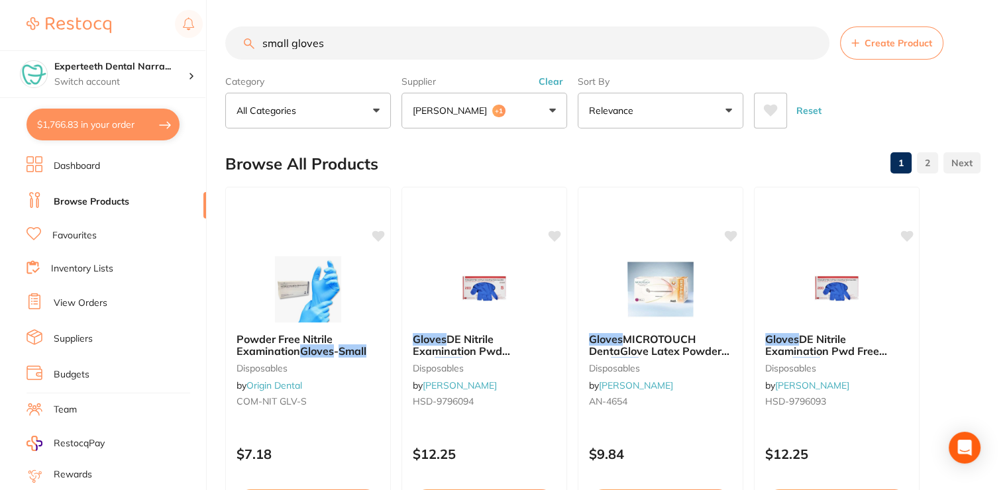
click at [547, 82] on button "Clear" at bounding box center [551, 82] width 32 height 12
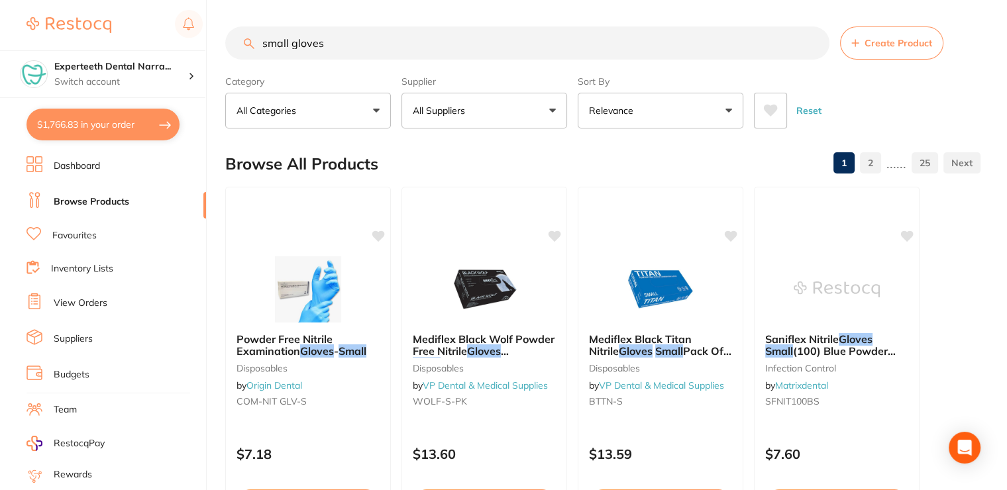
click at [818, 113] on button "Reset" at bounding box center [809, 111] width 33 height 36
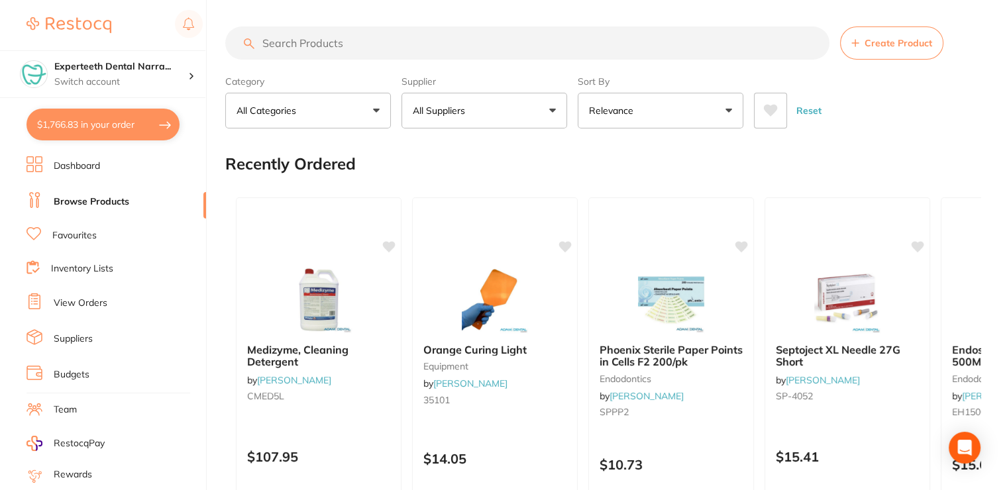
click at [58, 232] on link "Favourites" at bounding box center [74, 235] width 44 height 13
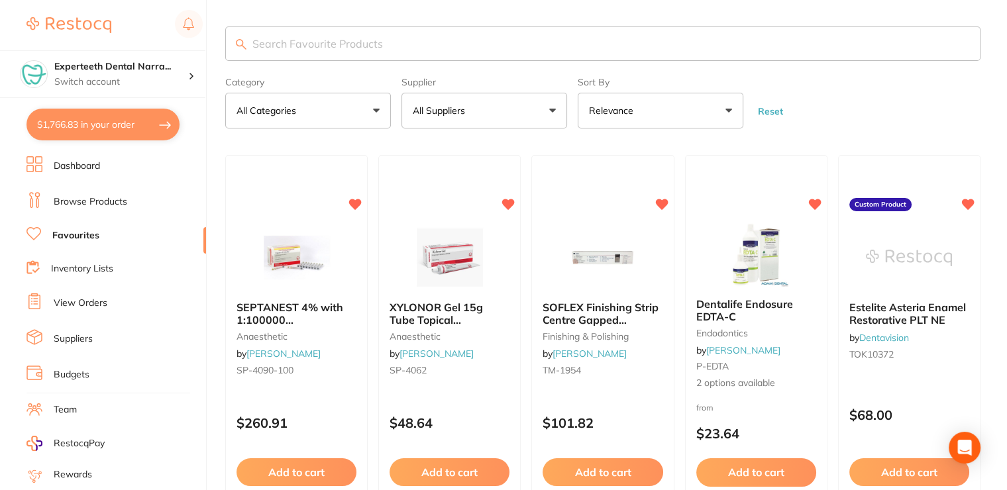
click at [302, 63] on section "Category All Categories All Categories anaesthetic articulating CAD/CAM crown &…" at bounding box center [602, 78] width 755 height 102
click at [302, 52] on input "search" at bounding box center [602, 44] width 755 height 34
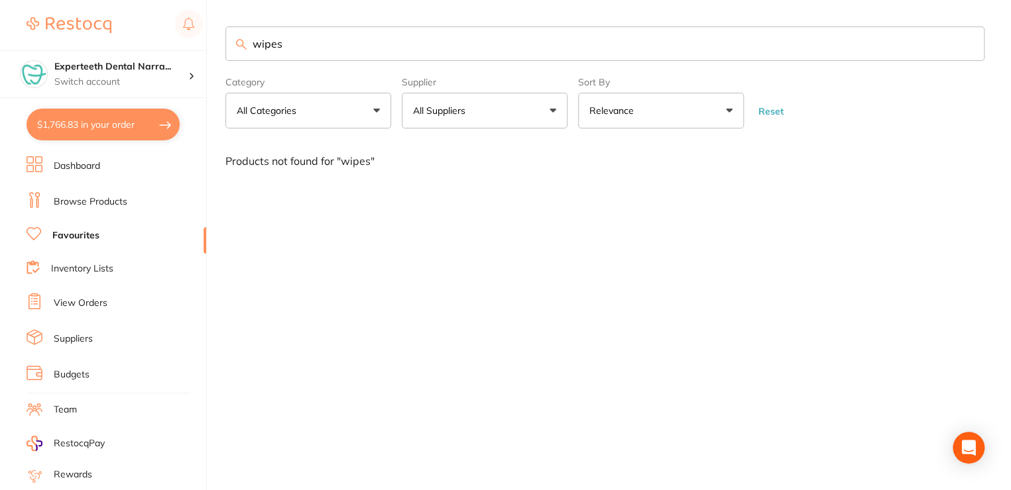
type input "wipes"
click at [70, 195] on link "Browse Products" at bounding box center [91, 201] width 74 height 13
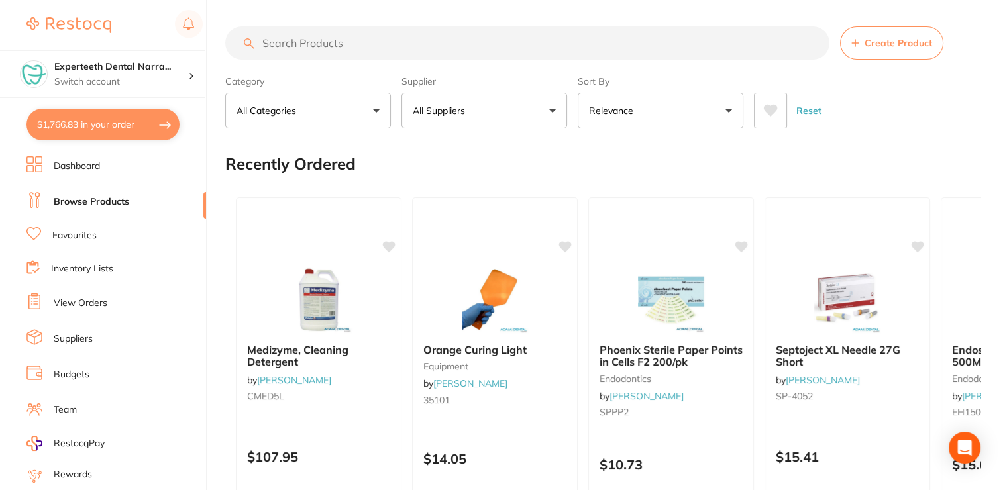
click at [288, 54] on input "search" at bounding box center [527, 43] width 604 height 33
type input "wipes"
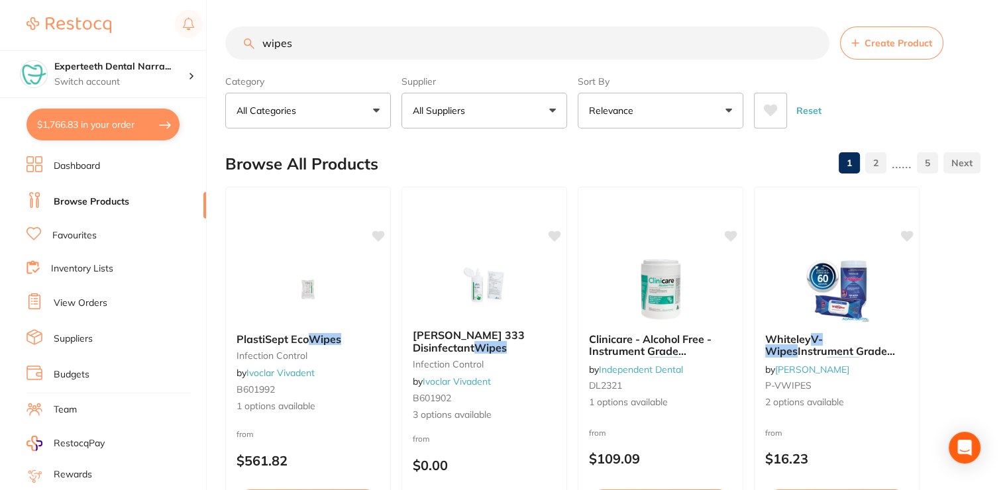
click at [466, 108] on p "All Suppliers" at bounding box center [442, 110] width 58 height 13
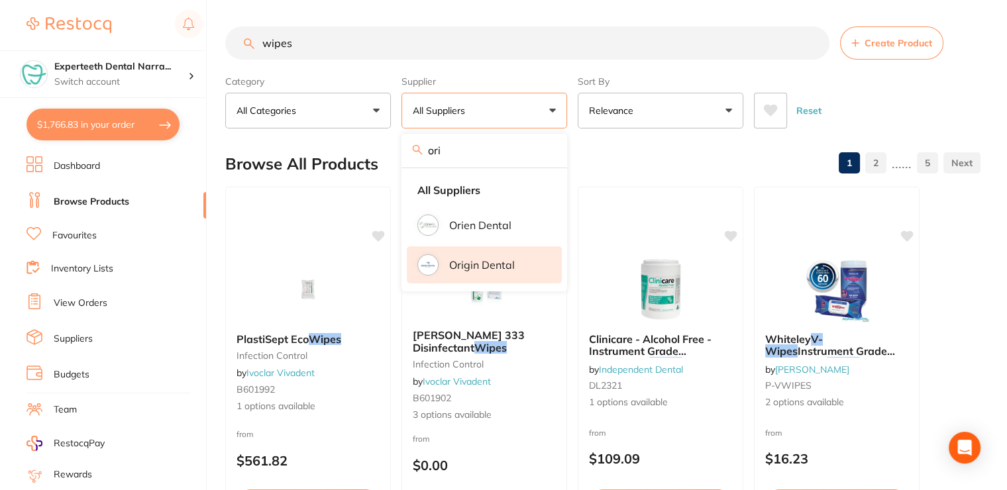
type input "ori"
click at [465, 268] on p "Origin Dental" at bounding box center [482, 265] width 66 height 12
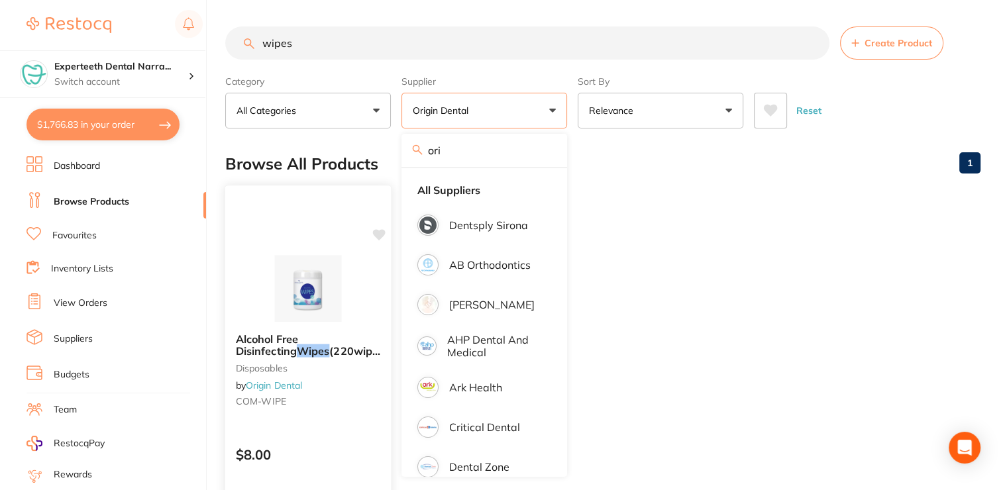
click at [293, 395] on div "Alcohol Free Disinfecting Wipes (220wipes /bottle? disposables by Origin Dental…" at bounding box center [308, 372] width 166 height 101
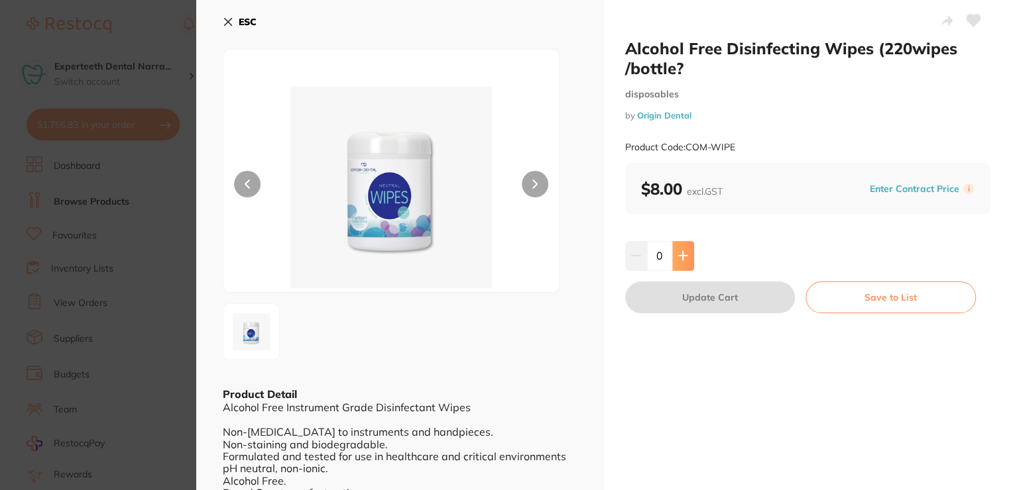
click at [679, 252] on icon at bounding box center [682, 256] width 11 height 11
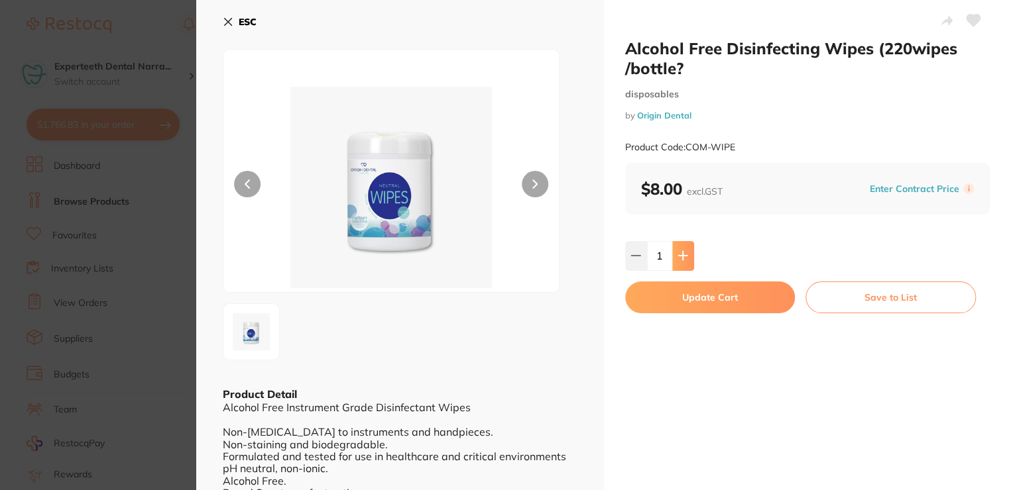
click at [679, 252] on icon at bounding box center [682, 256] width 11 height 11
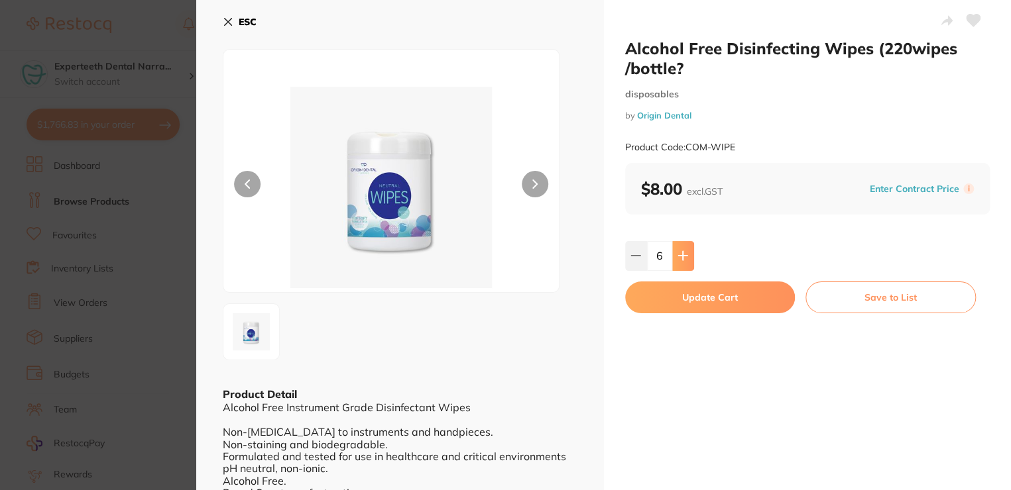
click at [679, 252] on icon at bounding box center [682, 256] width 11 height 11
click at [680, 252] on icon at bounding box center [682, 256] width 11 height 11
type input "10"
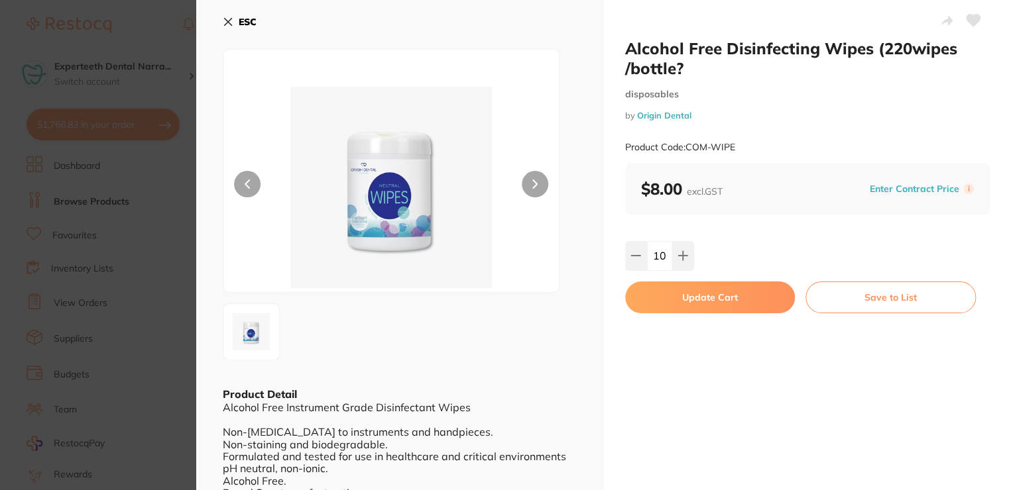
click at [665, 288] on button "Update Cart" at bounding box center [710, 298] width 170 height 32
checkbox input "false"
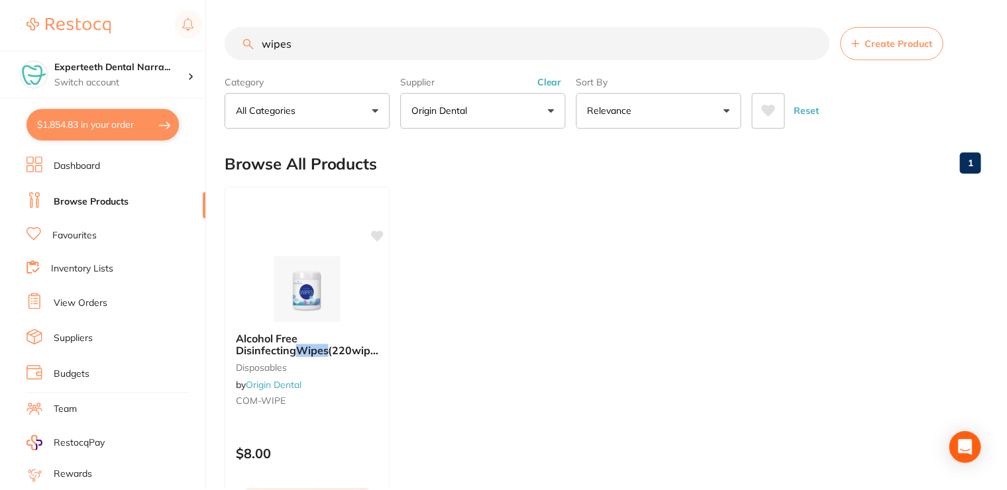
scroll to position [2, 0]
drag, startPoint x: 303, startPoint y: 42, endPoint x: 239, endPoint y: 42, distance: 63.6
click at [239, 42] on input "wipes" at bounding box center [527, 41] width 604 height 33
click at [62, 234] on link "Favourites" at bounding box center [74, 235] width 44 height 13
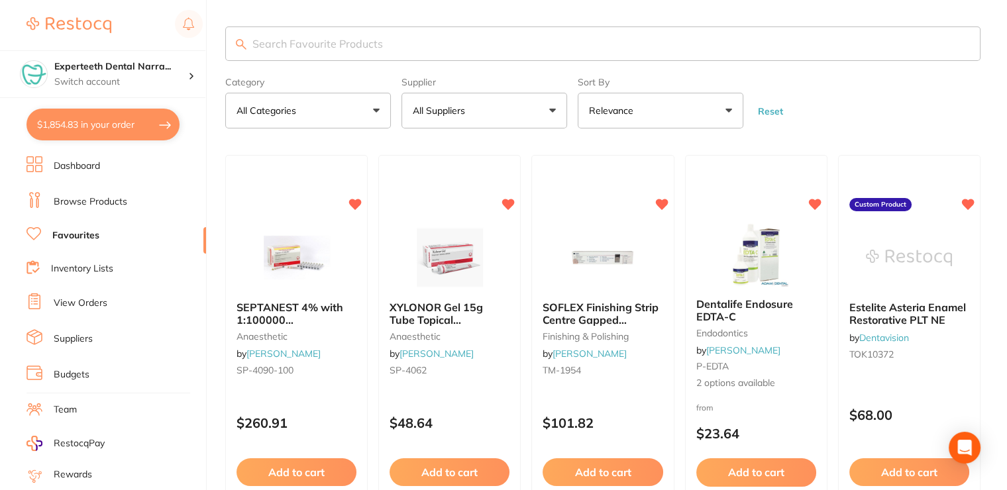
click at [309, 47] on input "search" at bounding box center [602, 44] width 755 height 34
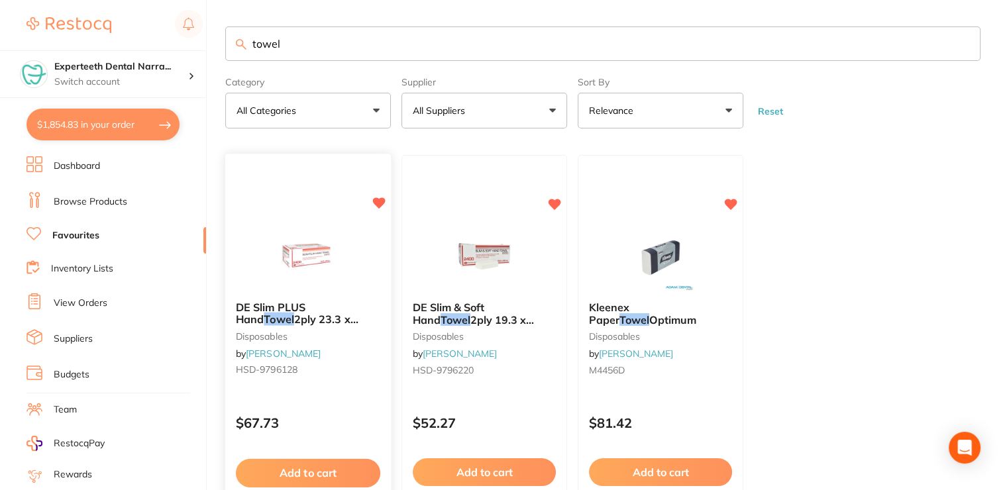
type input "towel"
click at [320, 469] on button "Add to cart" at bounding box center [308, 473] width 144 height 28
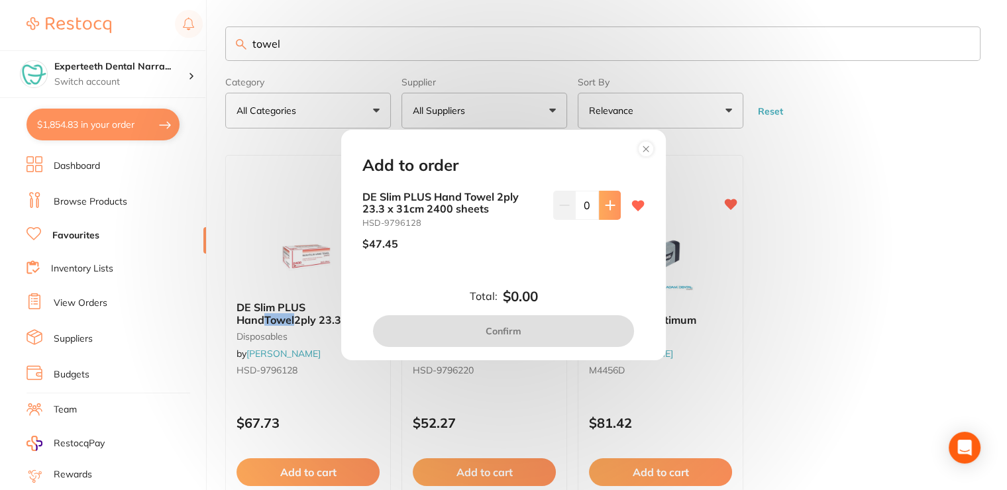
click at [603, 199] on button at bounding box center [610, 205] width 22 height 29
type input "1"
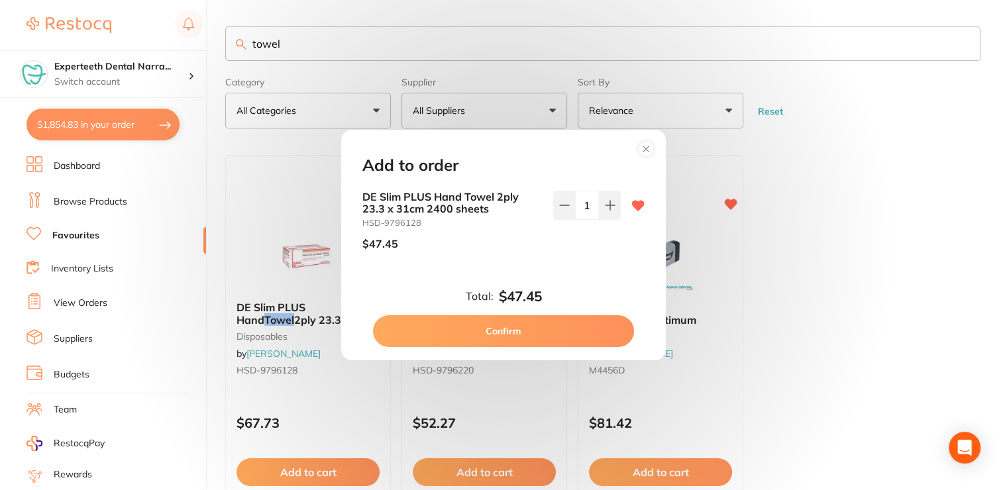
click at [515, 331] on button "Confirm" at bounding box center [503, 331] width 261 height 32
checkbox input "false"
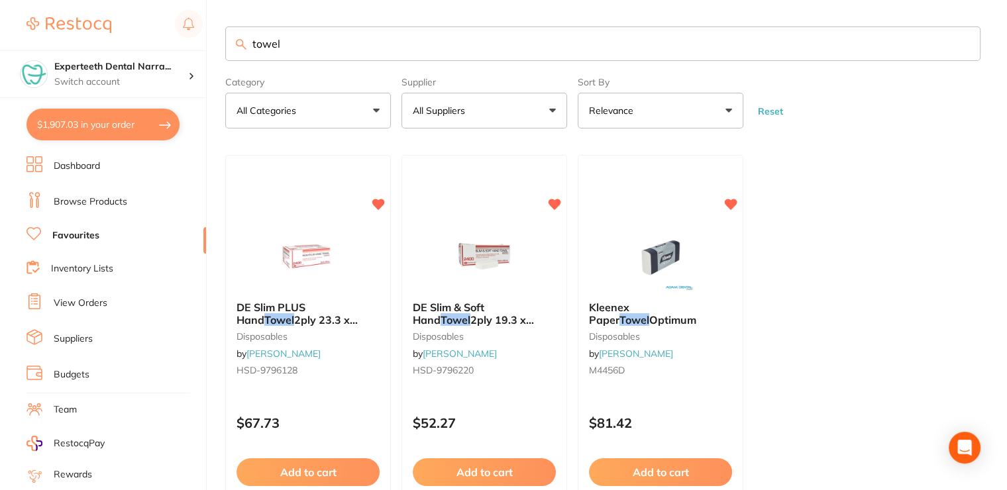
drag, startPoint x: 303, startPoint y: 47, endPoint x: 254, endPoint y: 42, distance: 49.3
click at [254, 42] on input "towel" at bounding box center [602, 44] width 755 height 34
click at [486, 465] on button "Add to cart" at bounding box center [484, 473] width 144 height 28
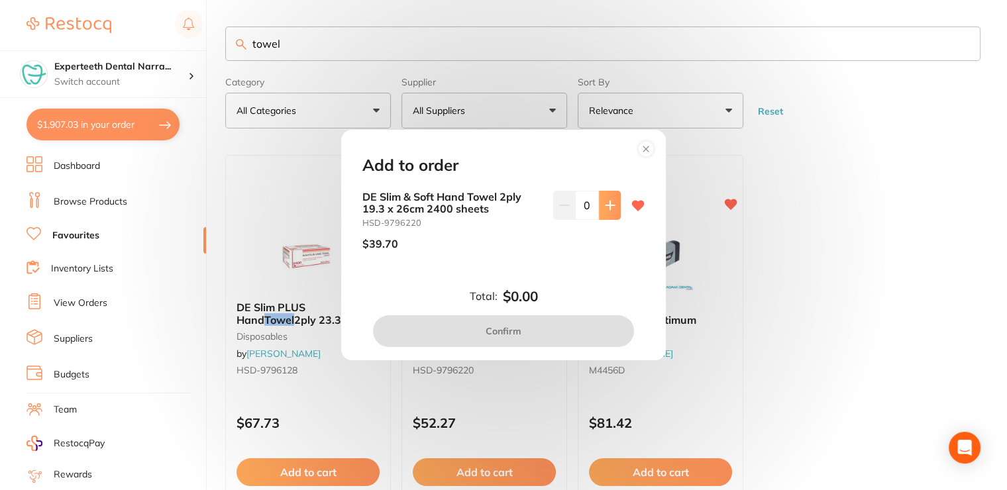
click at [605, 204] on icon at bounding box center [610, 205] width 11 height 11
type input "1"
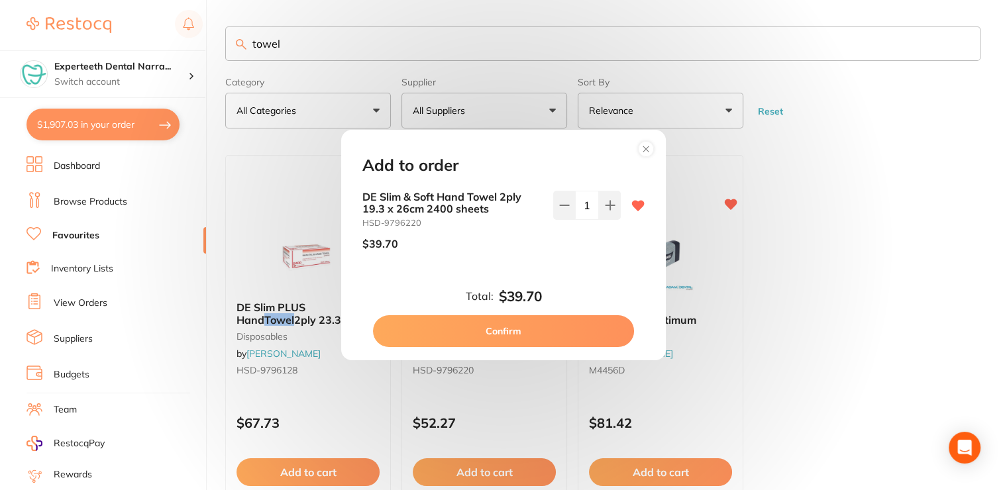
click at [528, 329] on button "Confirm" at bounding box center [503, 331] width 261 height 32
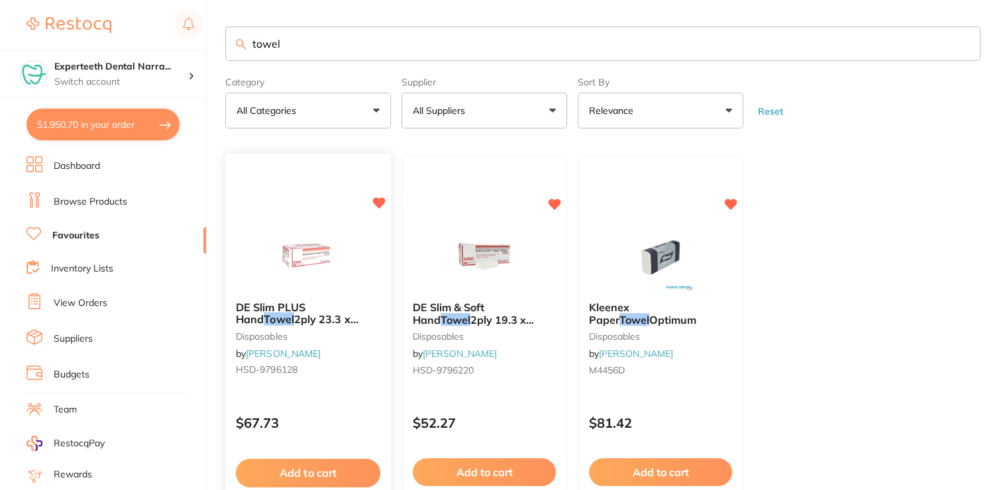
click at [289, 473] on button "Add to cart" at bounding box center [308, 473] width 144 height 28
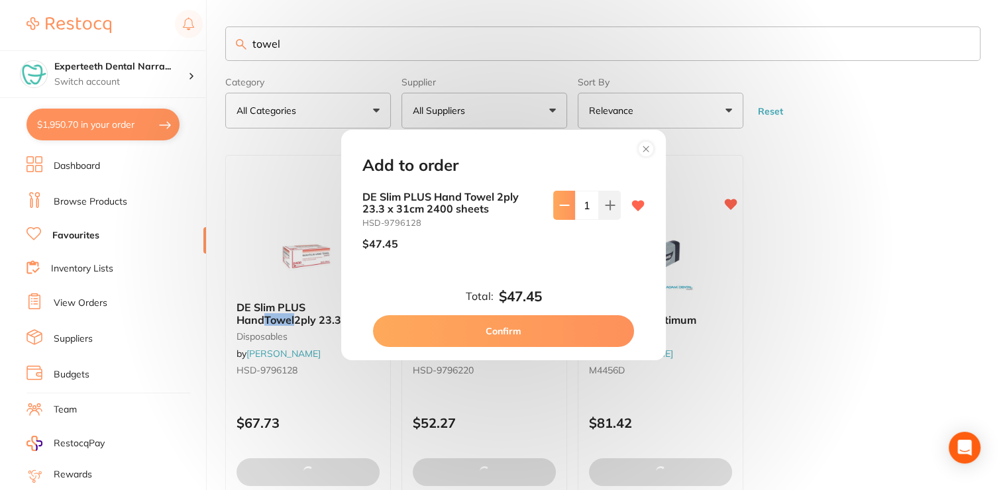
click at [563, 203] on icon at bounding box center [564, 205] width 11 height 11
type input "0"
click at [524, 328] on button "Confirm" at bounding box center [503, 331] width 261 height 32
type input "1"
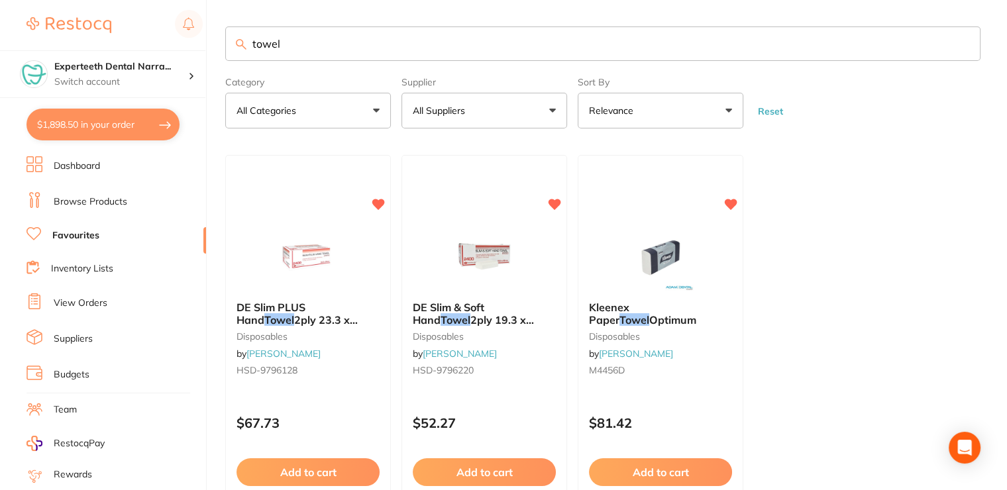
click at [61, 197] on link "Browse Products" at bounding box center [91, 201] width 74 height 13
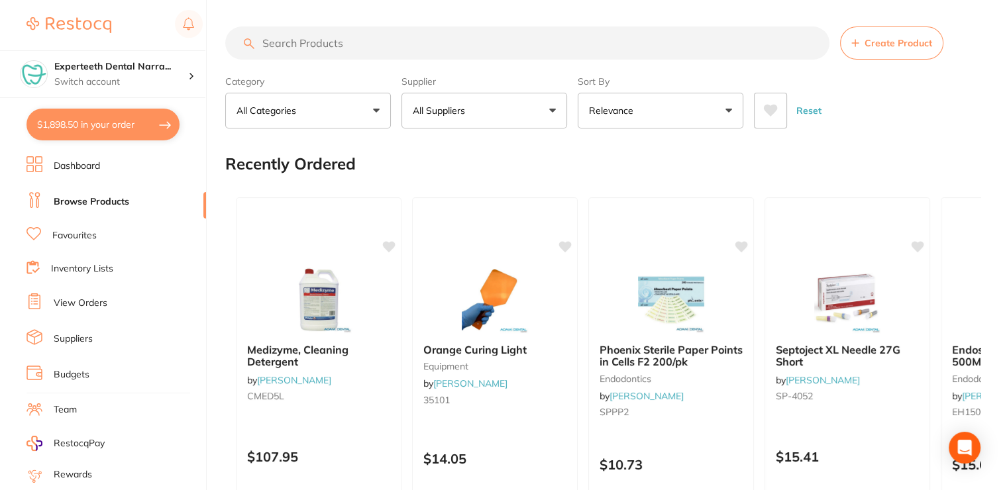
click at [320, 47] on input "search" at bounding box center [527, 43] width 604 height 33
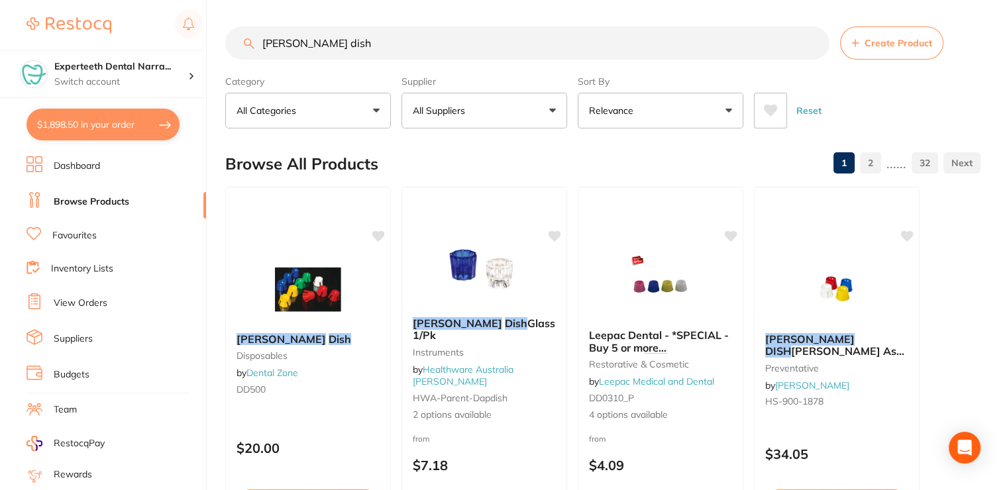
type input "[PERSON_NAME] dish"
click at [504, 123] on button "All Suppliers" at bounding box center [485, 111] width 166 height 36
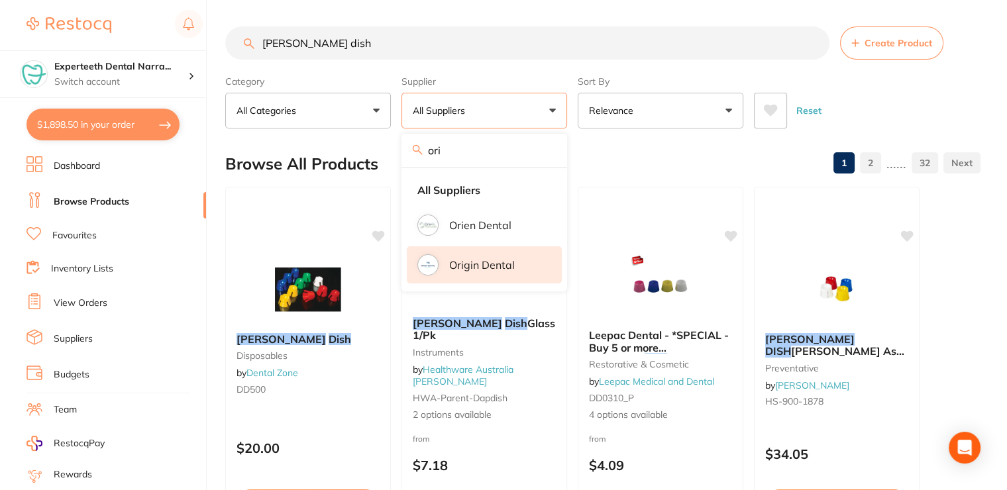
type input "ori"
click at [459, 267] on p "Origin Dental" at bounding box center [482, 265] width 66 height 12
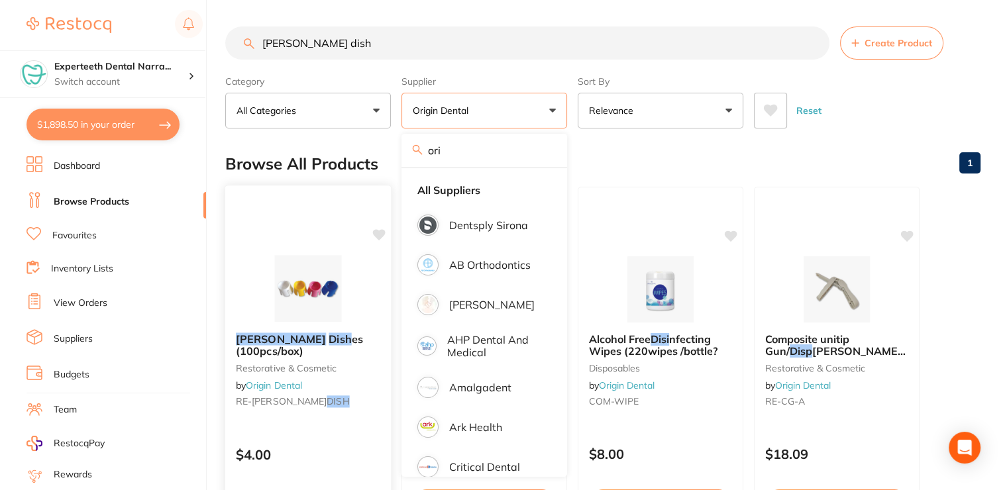
click at [314, 319] on img at bounding box center [307, 288] width 87 height 67
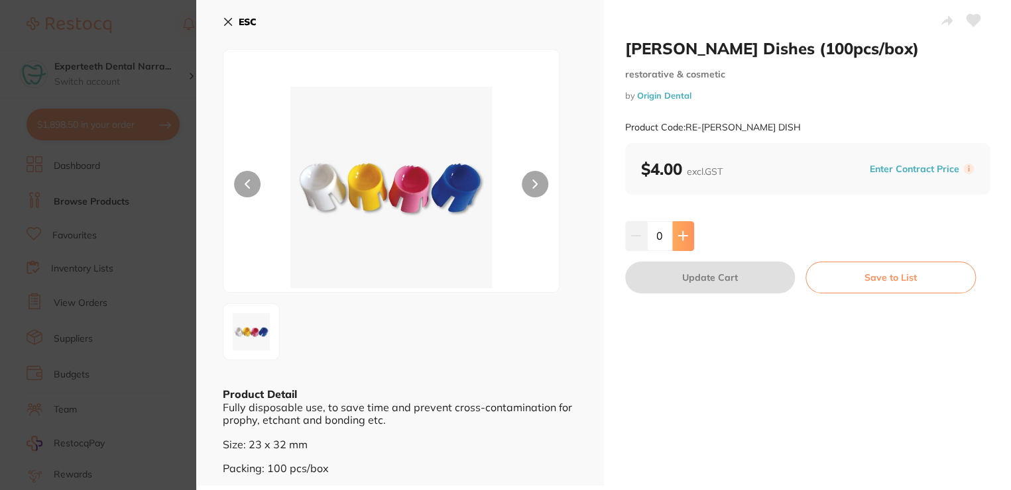
click at [680, 235] on icon at bounding box center [682, 236] width 11 height 11
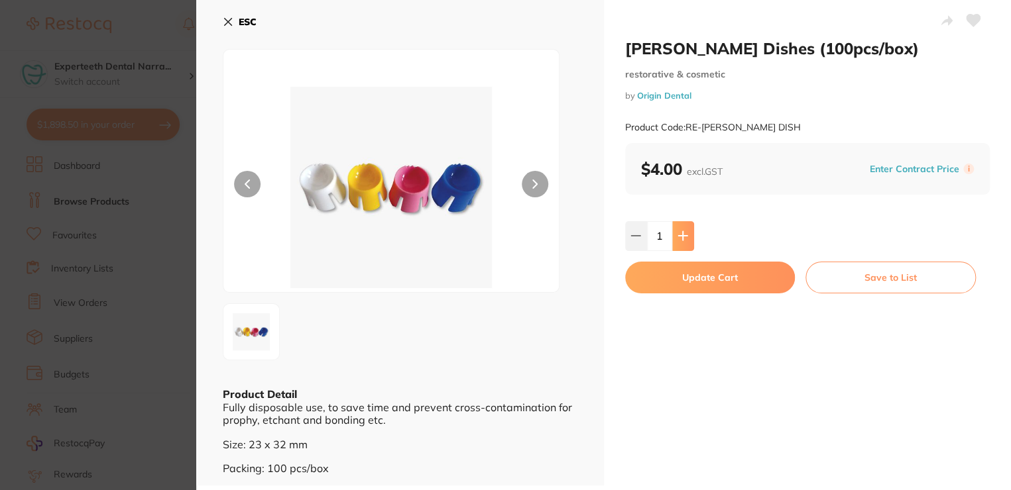
click at [679, 235] on icon at bounding box center [682, 236] width 11 height 11
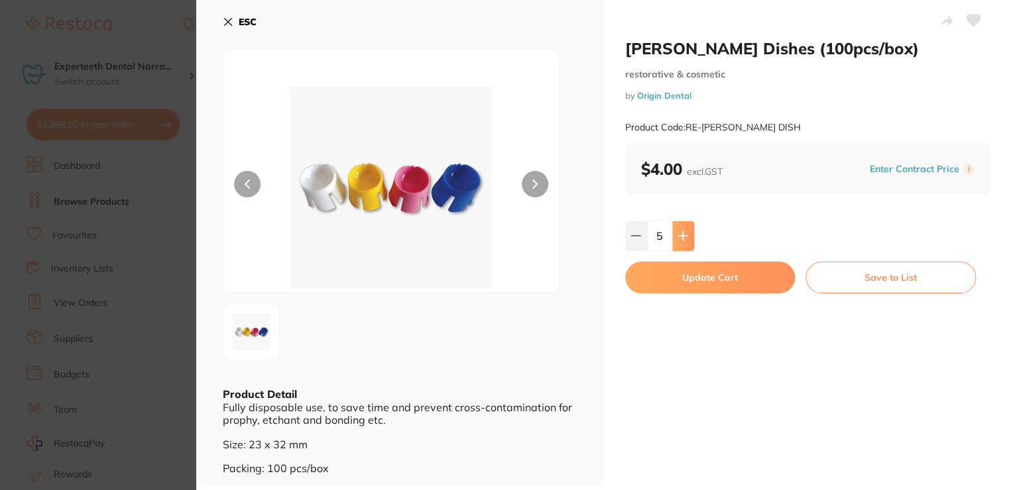
type input "6"
click at [667, 268] on button "Update Cart" at bounding box center [710, 278] width 170 height 32
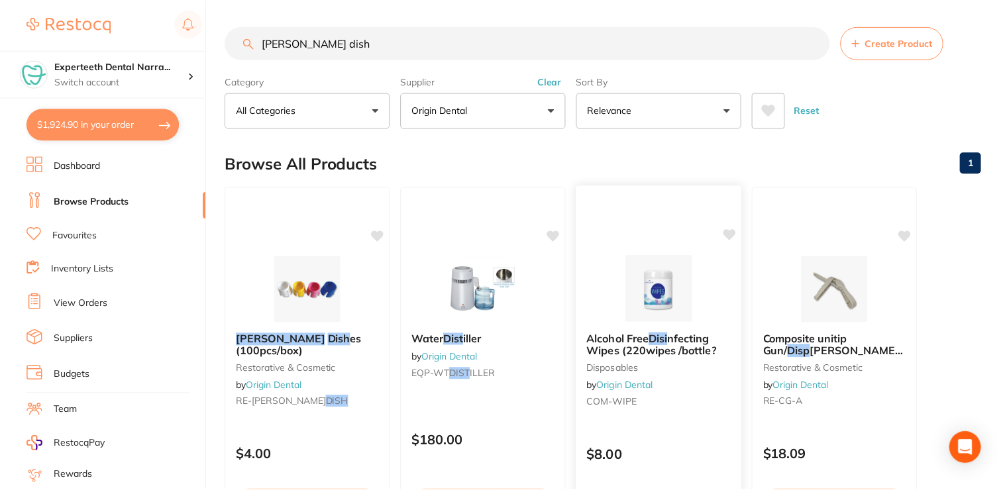
scroll to position [2, 0]
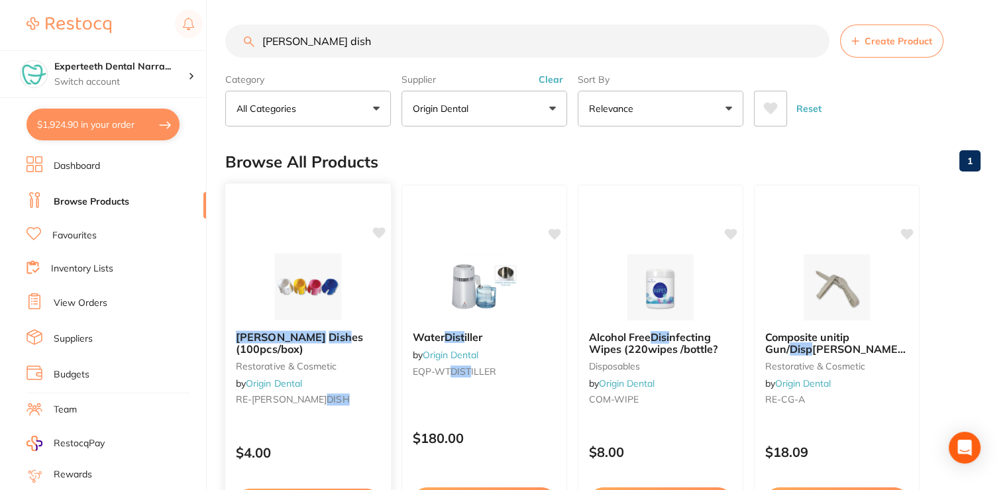
click at [374, 225] on div "[PERSON_NAME] Dish es (100pcs/box) restorative & cosmetic by Origin Dental RE-[…" at bounding box center [309, 375] width 168 height 385
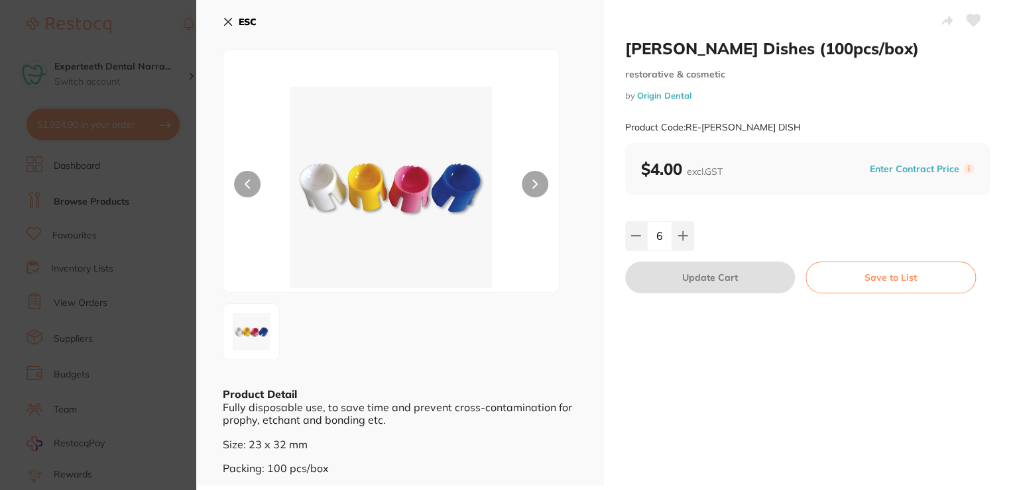
click at [969, 13] on button at bounding box center [972, 21] width 33 height 33
click at [237, 20] on button "ESC" at bounding box center [240, 22] width 34 height 23
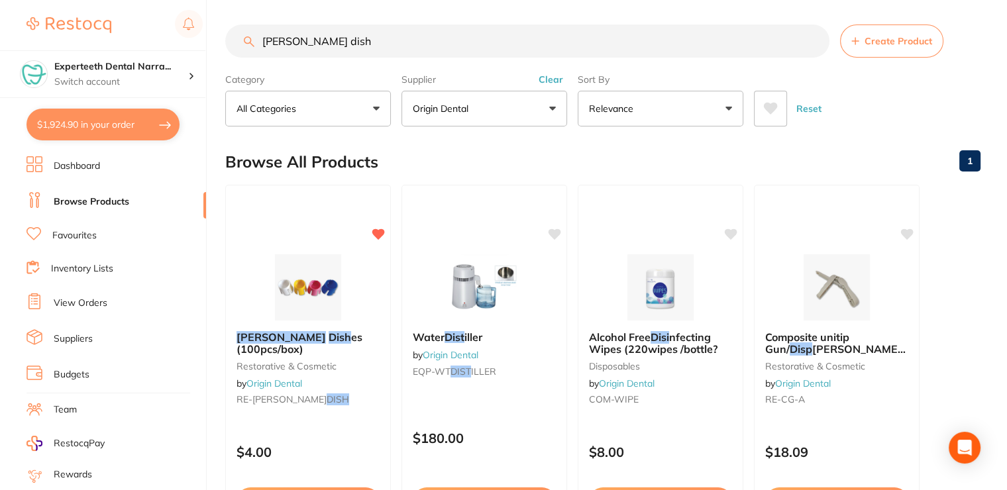
drag, startPoint x: 336, startPoint y: 46, endPoint x: 254, endPoint y: 48, distance: 81.5
click at [254, 48] on input "[PERSON_NAME] dish" at bounding box center [527, 41] width 604 height 33
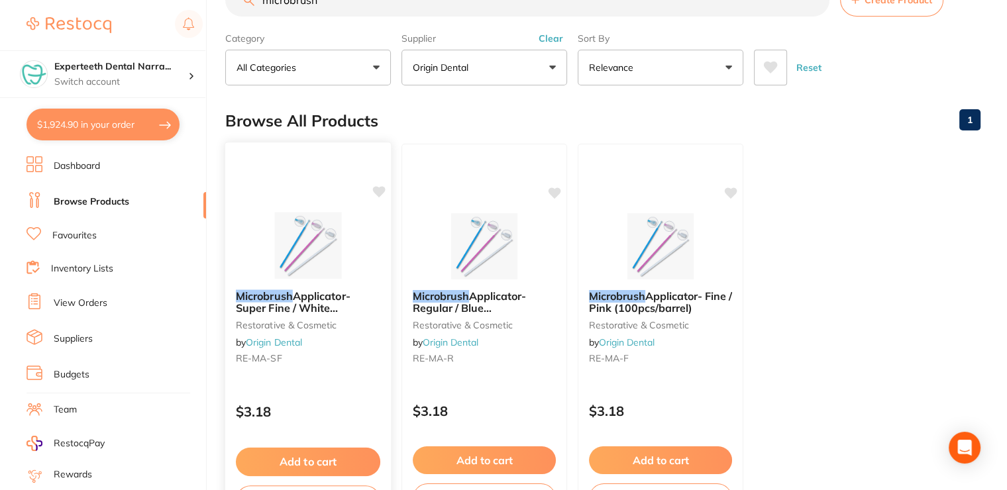
scroll to position [66, 0]
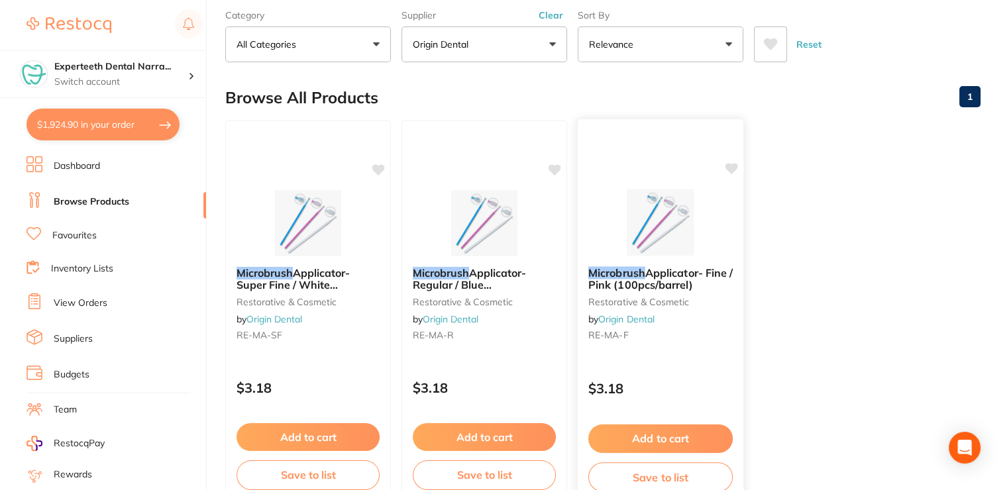
type input "microbrush"
click at [661, 431] on button "Add to cart" at bounding box center [660, 439] width 144 height 28
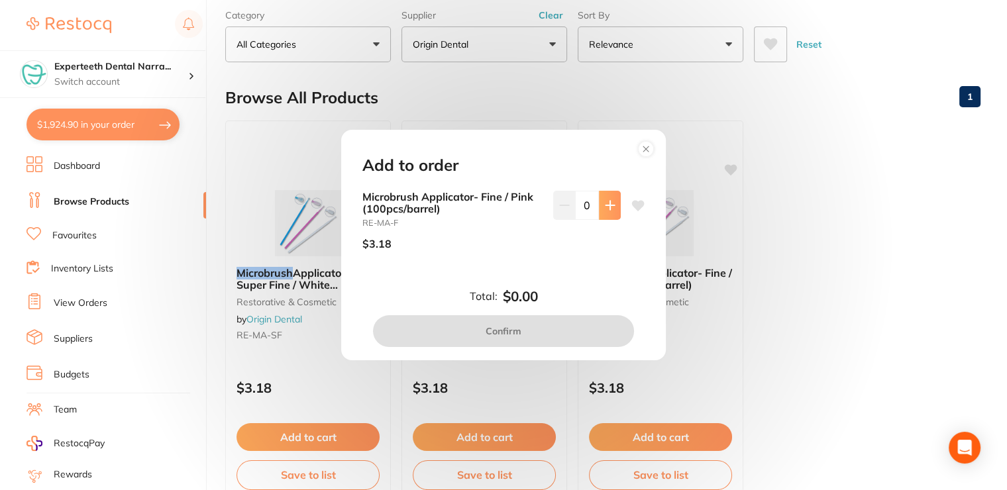
click at [612, 201] on button at bounding box center [610, 205] width 22 height 29
click at [612, 201] on icon at bounding box center [610, 205] width 11 height 11
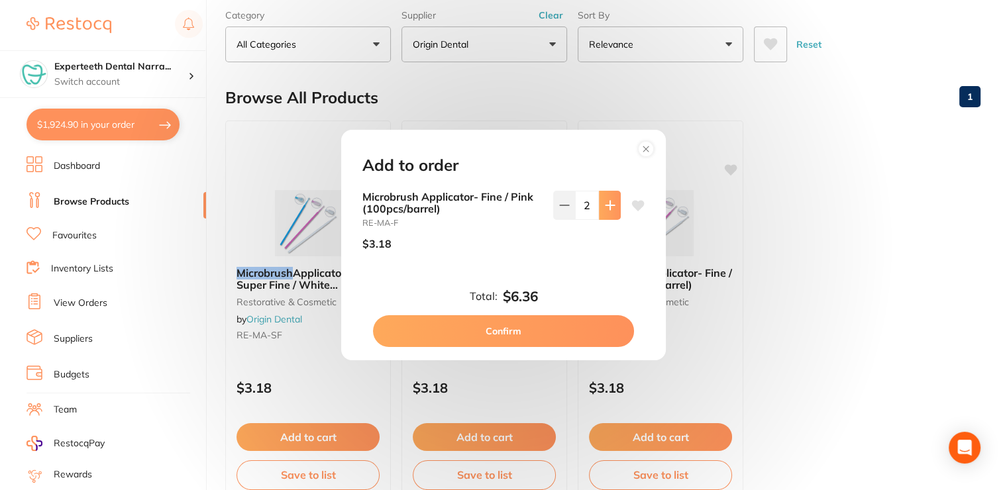
click at [612, 201] on icon at bounding box center [610, 205] width 11 height 11
type input "6"
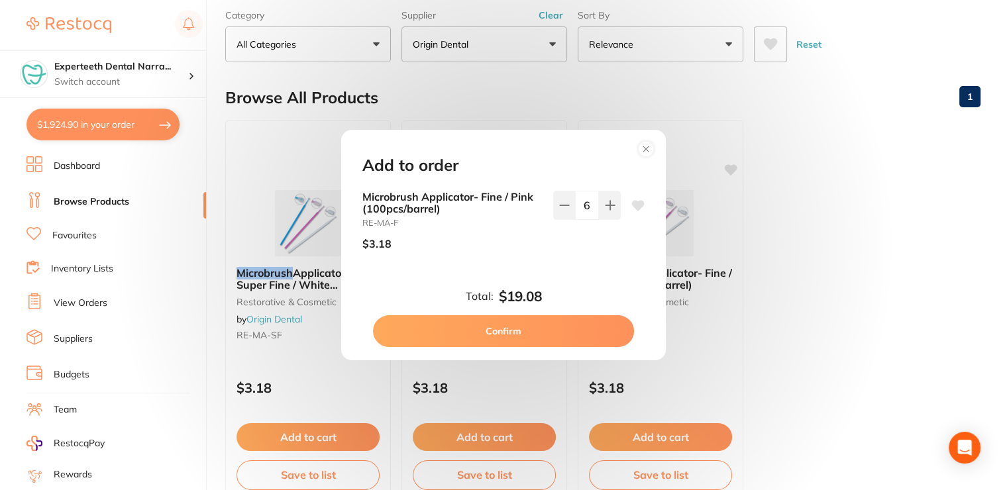
click at [559, 330] on button "Confirm" at bounding box center [503, 331] width 261 height 32
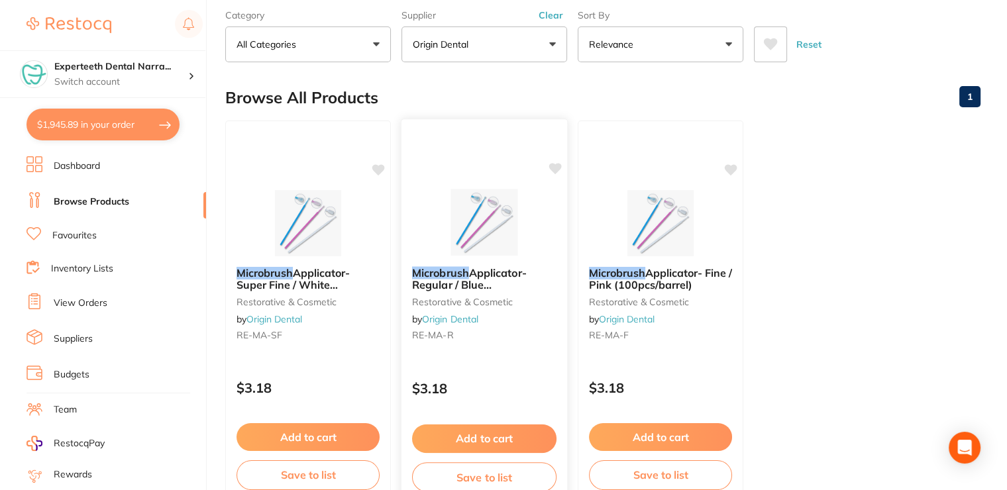
click at [482, 435] on button "Add to cart" at bounding box center [484, 439] width 144 height 28
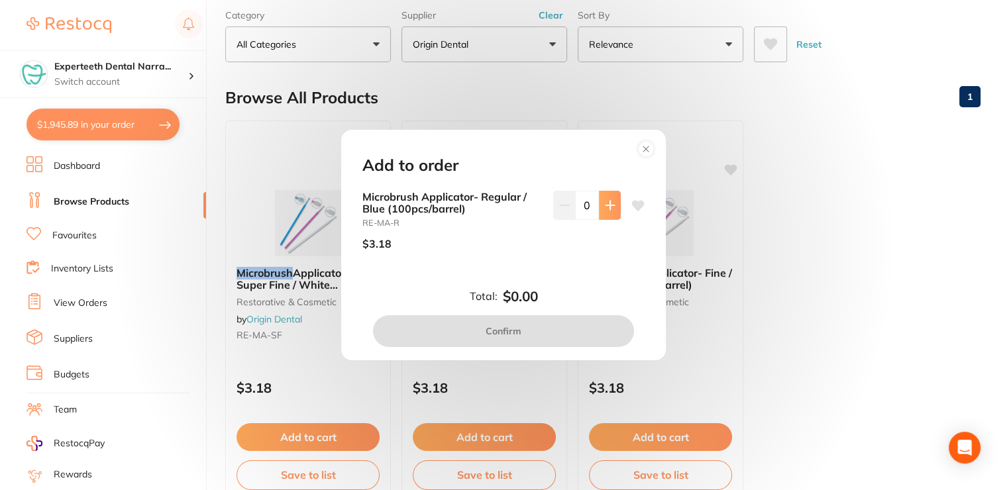
click at [600, 205] on button at bounding box center [610, 205] width 22 height 29
type input "1"
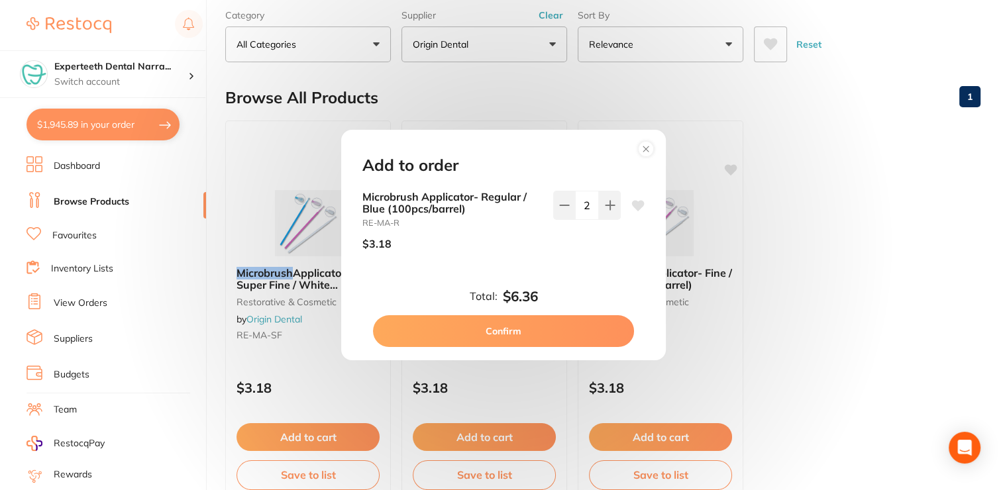
click at [539, 319] on button "Confirm" at bounding box center [503, 331] width 261 height 32
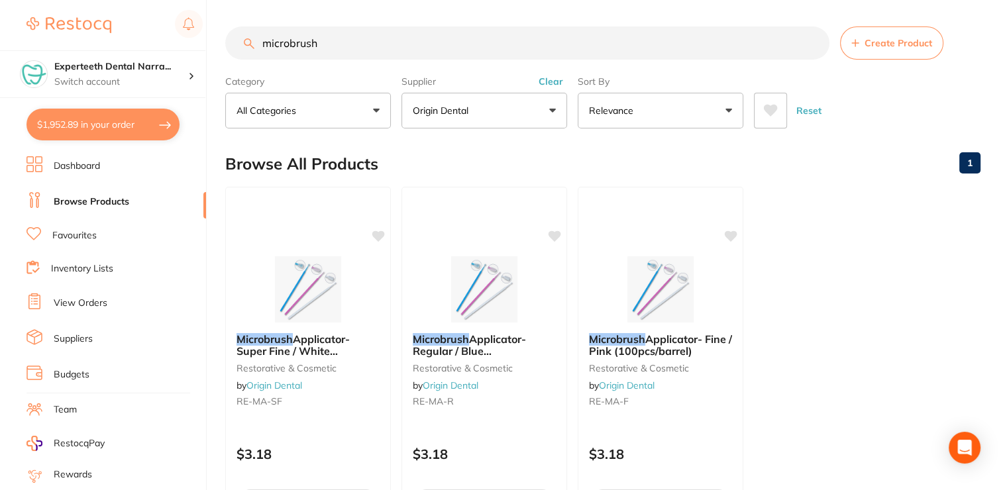
click at [260, 34] on input "microbrush" at bounding box center [527, 43] width 604 height 33
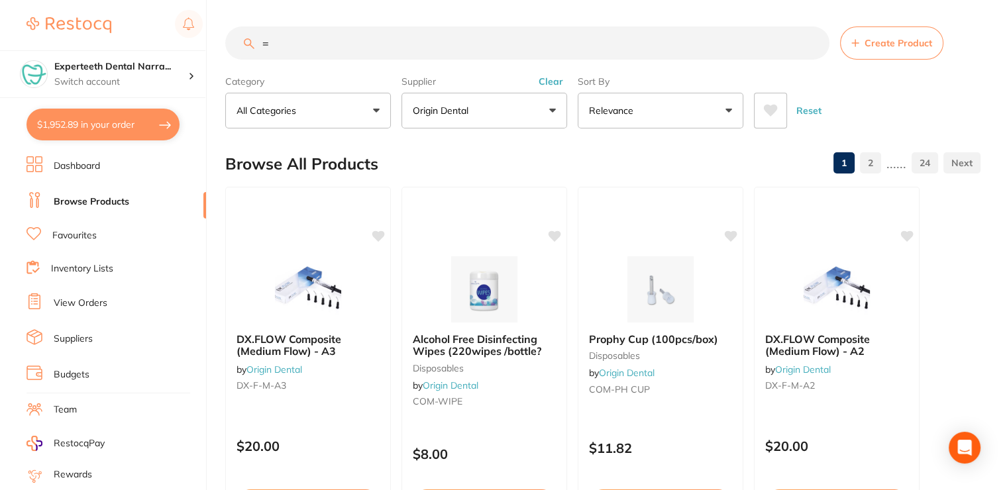
type input "="
click at [550, 80] on button "Clear" at bounding box center [551, 82] width 32 height 12
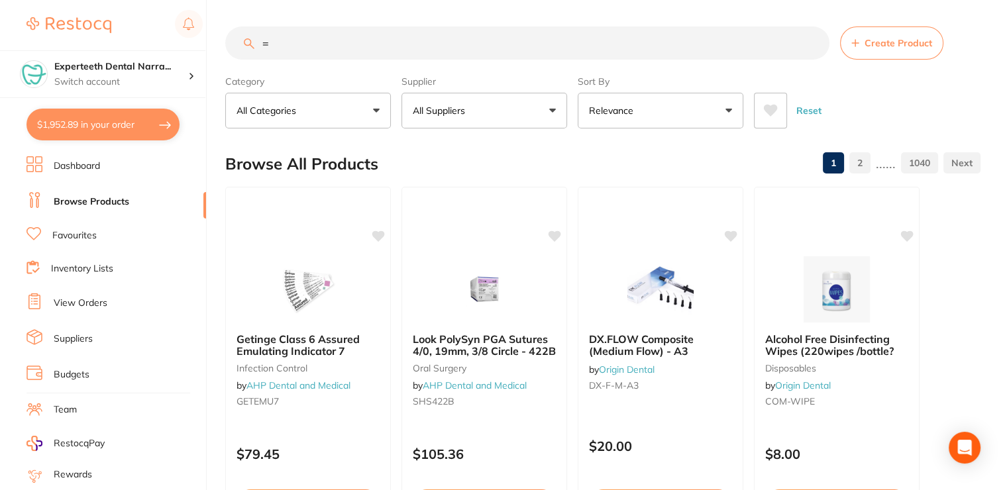
click at [448, 41] on input "=" at bounding box center [527, 43] width 604 height 33
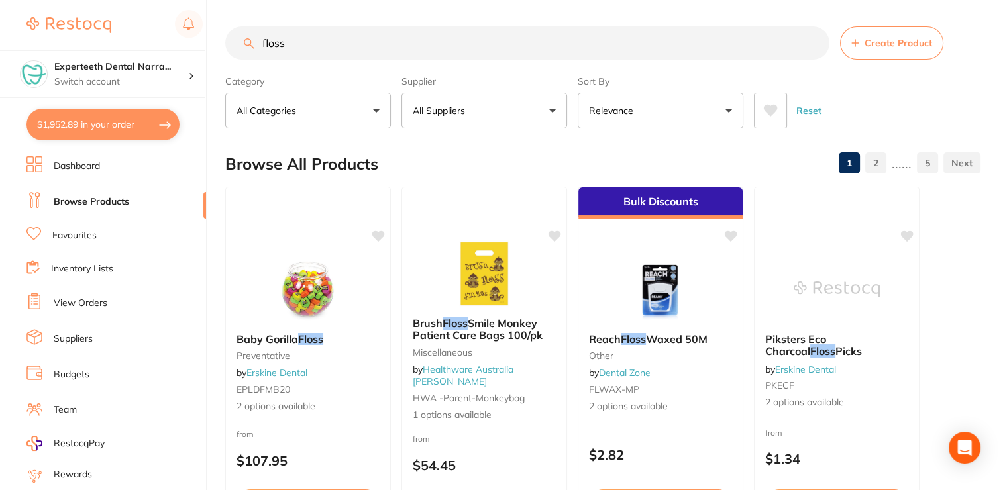
drag, startPoint x: 343, startPoint y: 40, endPoint x: 256, endPoint y: 39, distance: 87.5
click at [256, 39] on input "floss" at bounding box center [527, 43] width 604 height 33
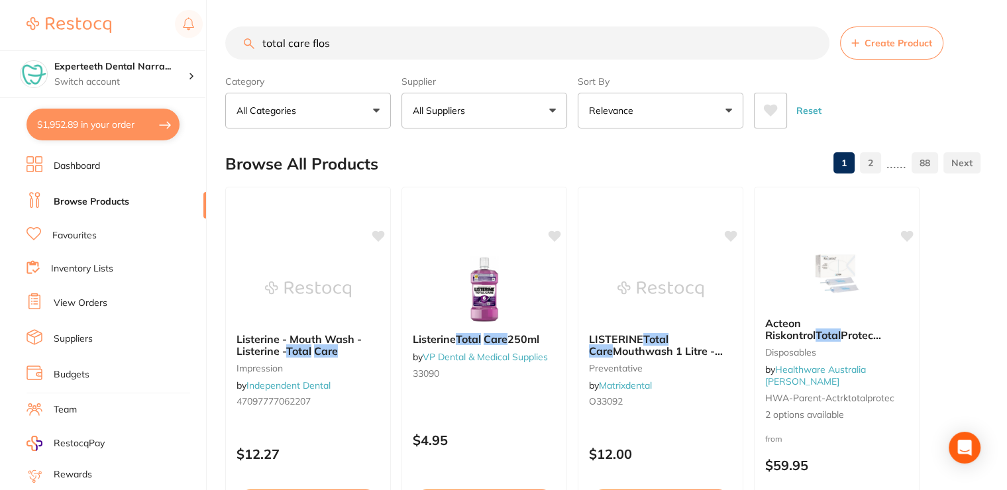
type input "total care floss"
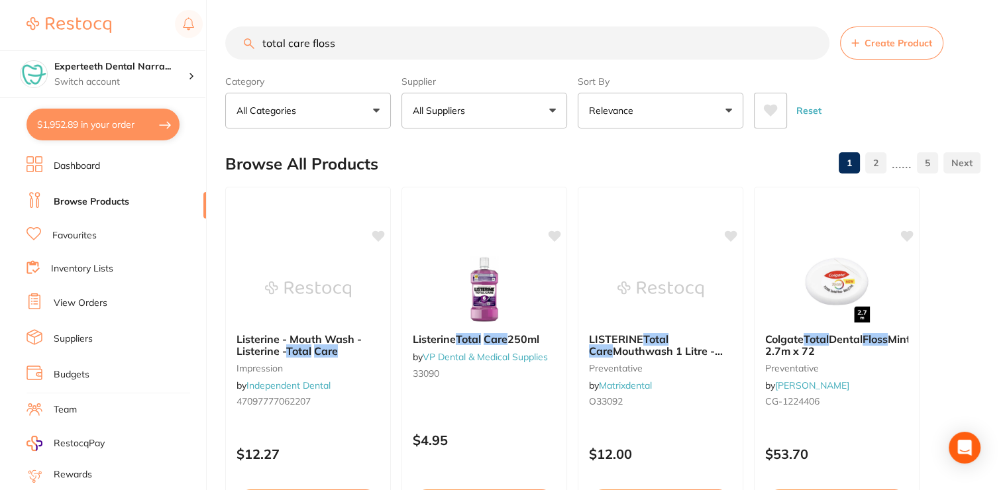
click at [814, 42] on input "total care floss" at bounding box center [527, 43] width 604 height 33
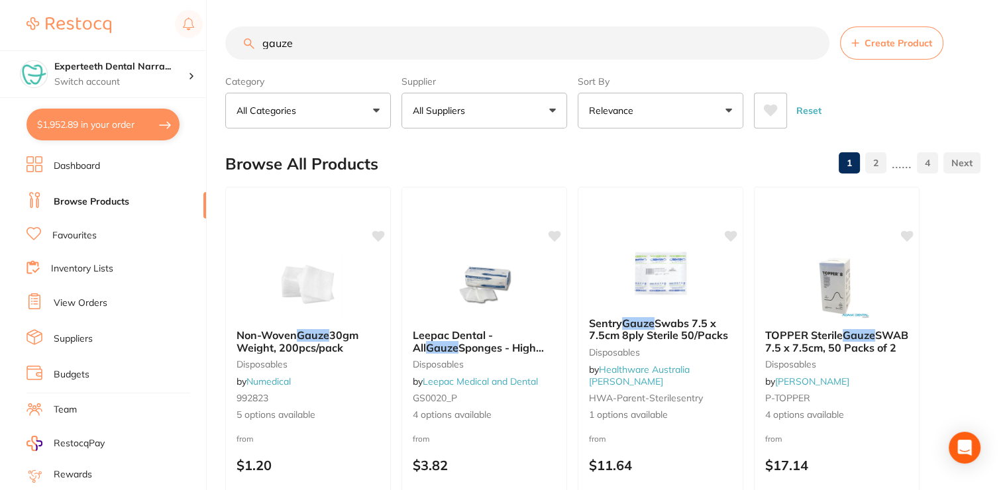
type input "gauze"
click at [478, 103] on button "All Suppliers" at bounding box center [485, 111] width 166 height 36
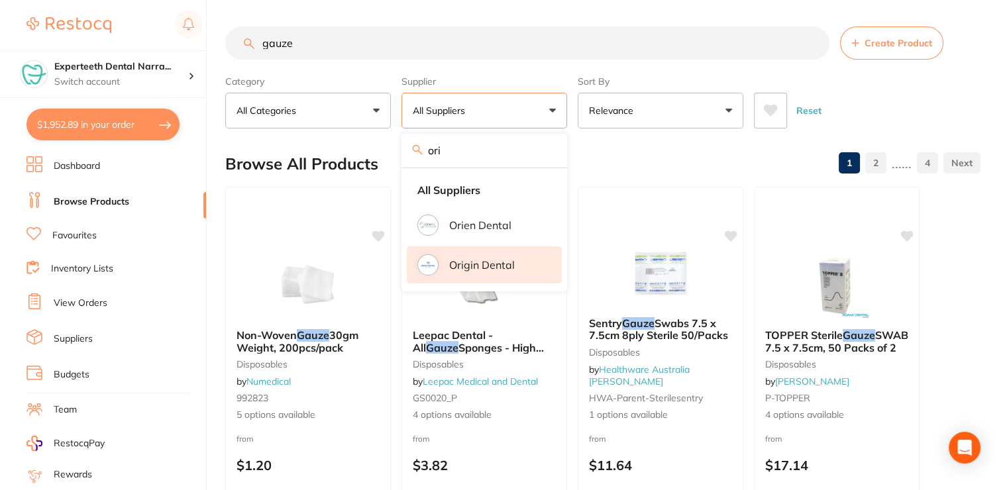
type input "ori"
click at [493, 260] on p "Origin Dental" at bounding box center [482, 265] width 66 height 12
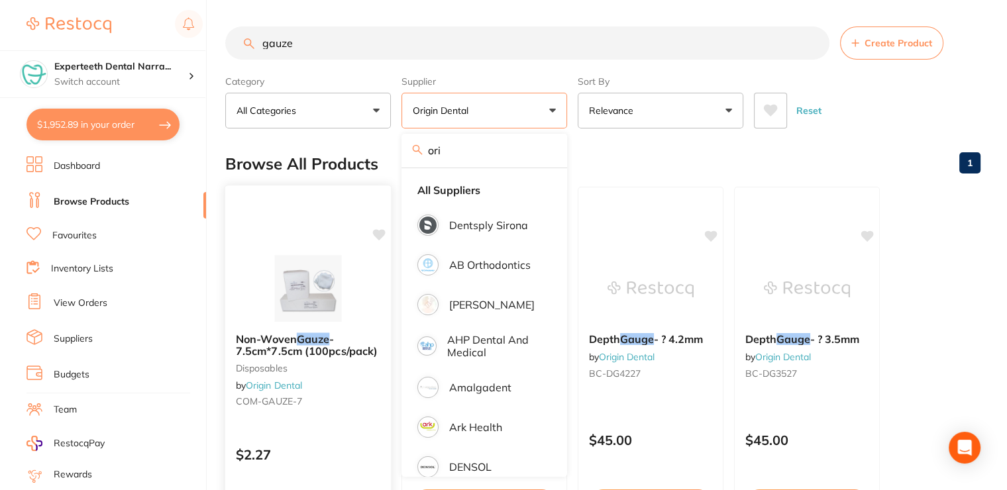
click at [327, 400] on small "COM-GAUZE-7" at bounding box center [308, 401] width 144 height 11
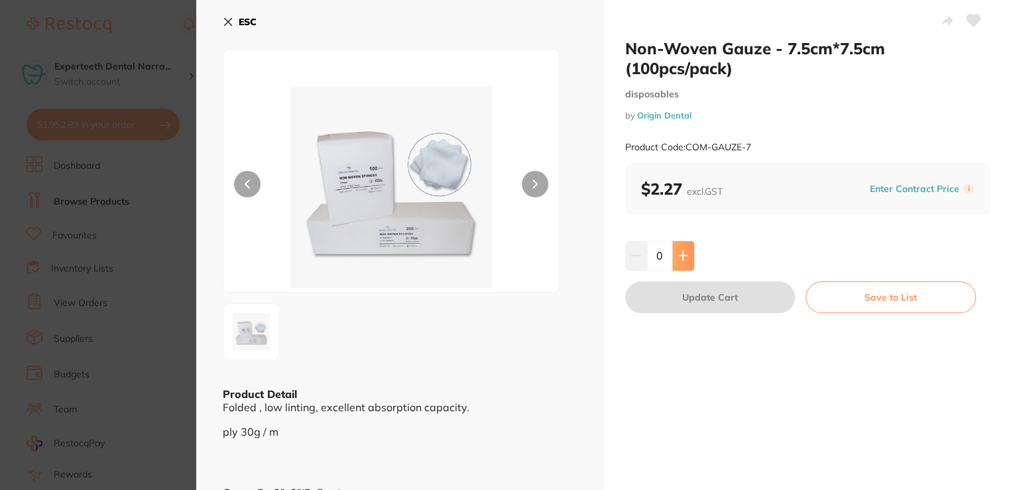
click at [675, 256] on button at bounding box center [683, 255] width 22 height 29
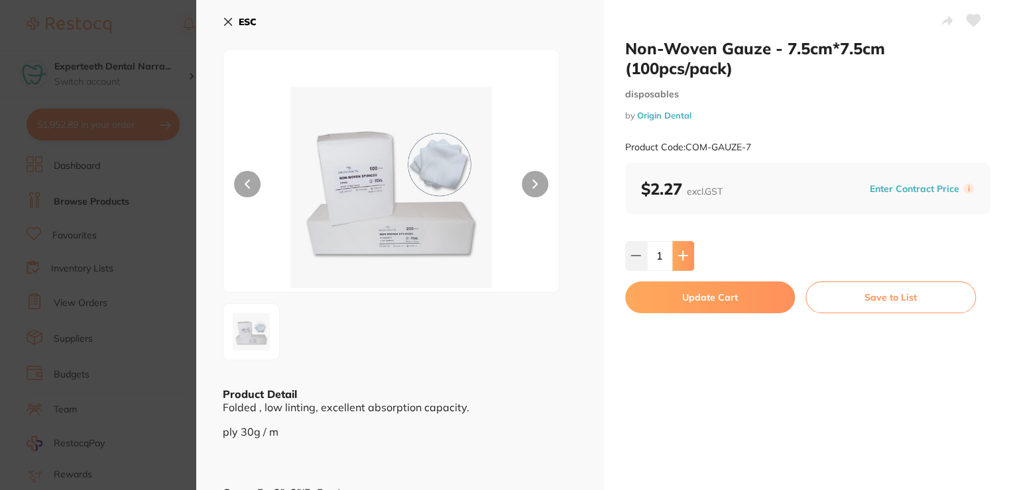
click at [675, 256] on button at bounding box center [683, 255] width 22 height 29
click at [674, 250] on button at bounding box center [683, 255] width 22 height 29
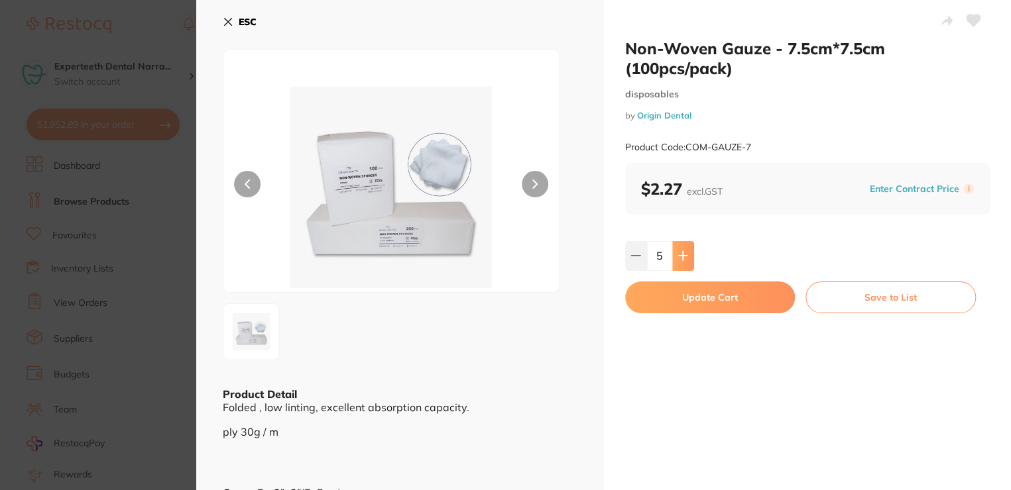
type input "6"
click at [665, 298] on button "Update Cart" at bounding box center [710, 298] width 170 height 32
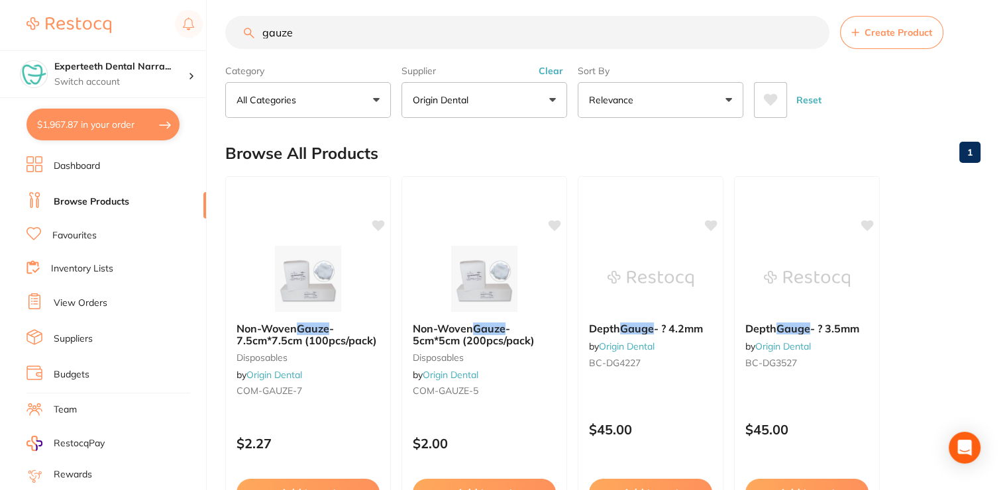
drag, startPoint x: 323, startPoint y: 38, endPoint x: 243, endPoint y: 42, distance: 80.3
click at [243, 42] on input "gauze" at bounding box center [527, 32] width 604 height 33
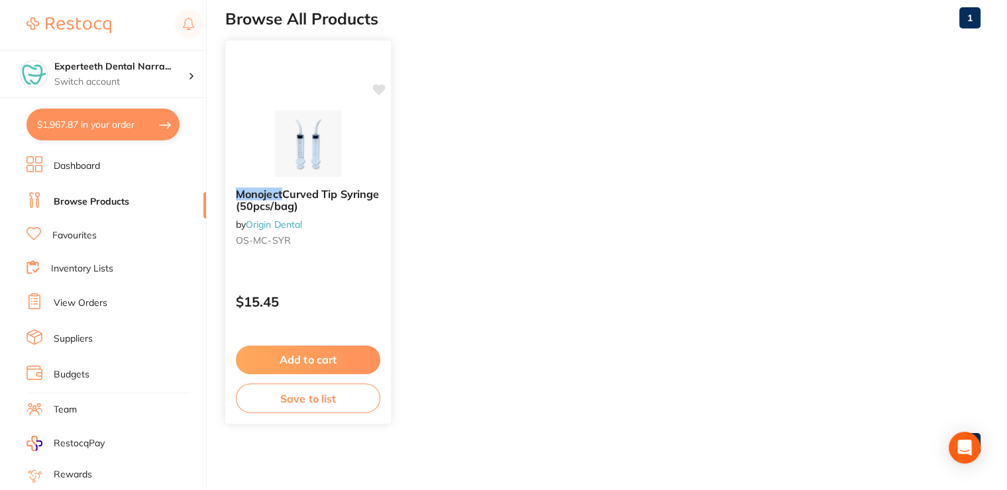
scroll to position [146, 0]
type input "monojet"
click at [317, 357] on button "Add to cart" at bounding box center [308, 358] width 143 height 28
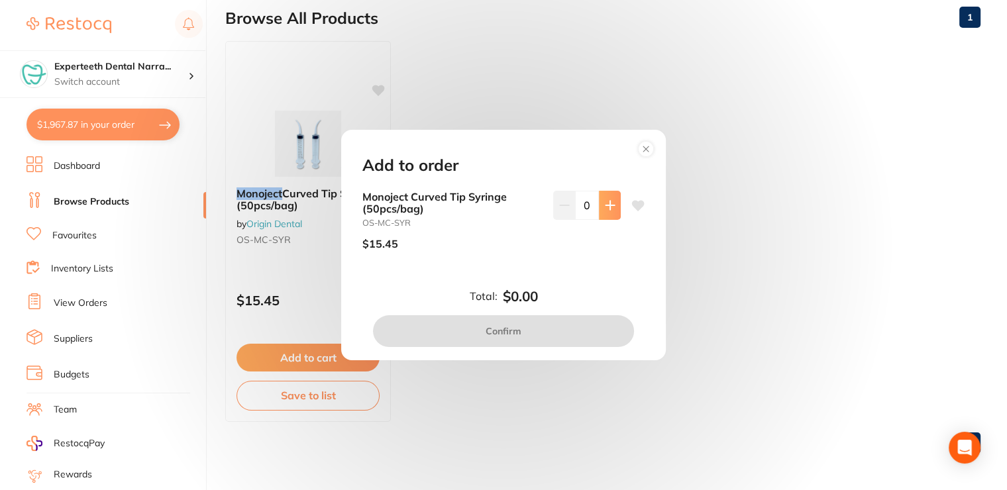
click at [599, 200] on button at bounding box center [610, 205] width 22 height 29
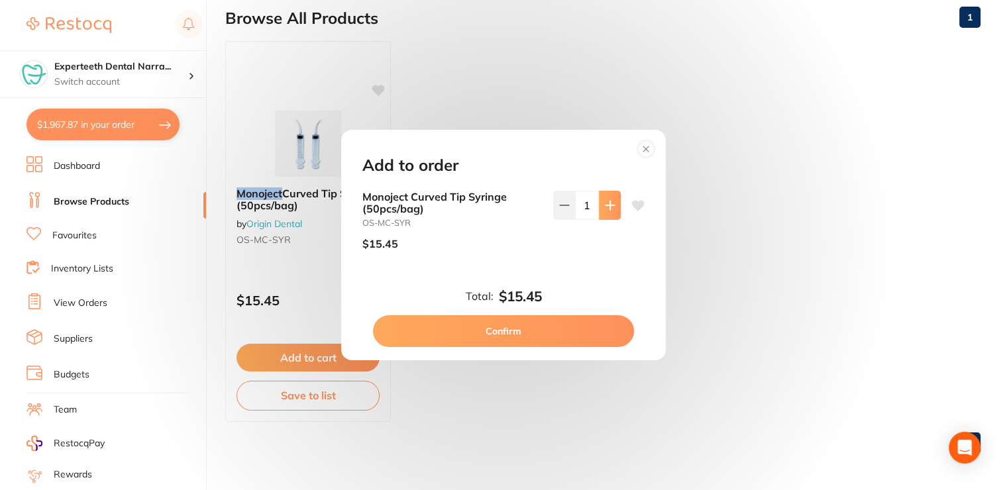
click at [599, 200] on button at bounding box center [610, 205] width 22 height 29
type input "2"
click at [522, 333] on button "Confirm" at bounding box center [503, 331] width 261 height 32
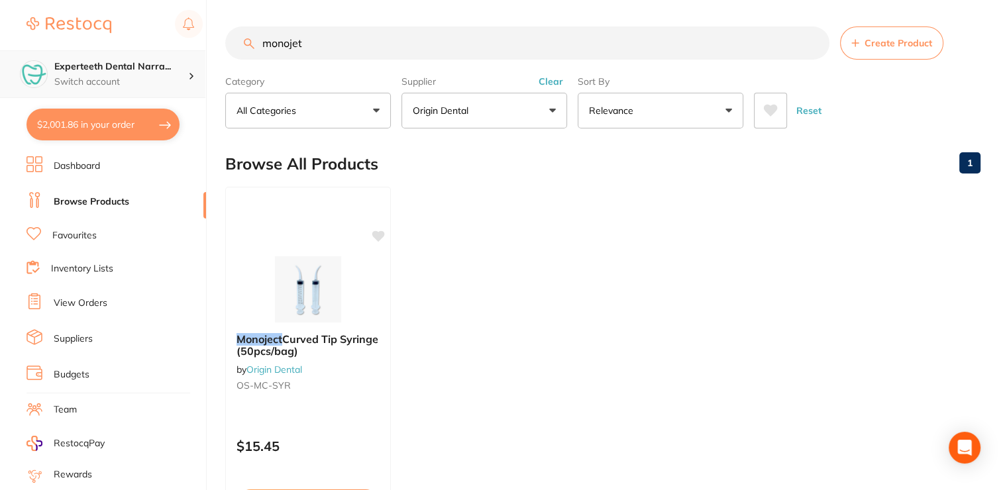
drag, startPoint x: 357, startPoint y: 54, endPoint x: 201, endPoint y: 52, distance: 155.7
click at [201, 52] on div "$2,001.86 Experteeth Dental Narra... Switch account Narrabri Dental Care Expert…" at bounding box center [503, 245] width 1007 height 490
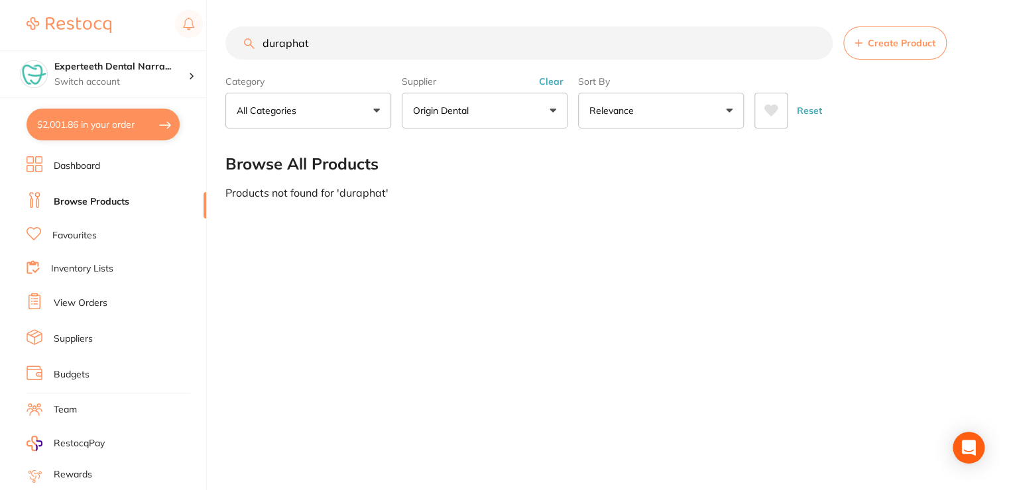
type input "duraphat"
click at [543, 81] on button "Clear" at bounding box center [551, 82] width 32 height 12
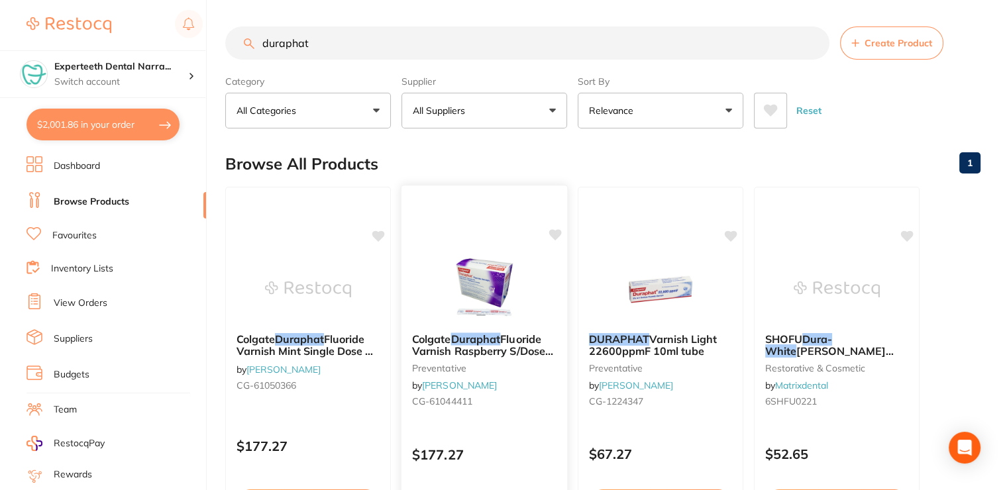
scroll to position [66, 0]
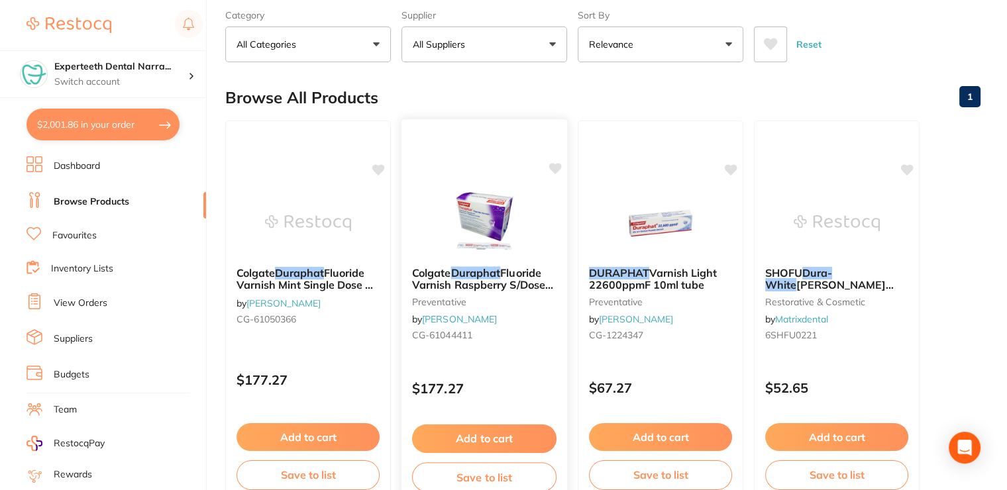
click at [464, 428] on button "Add to cart" at bounding box center [484, 439] width 144 height 28
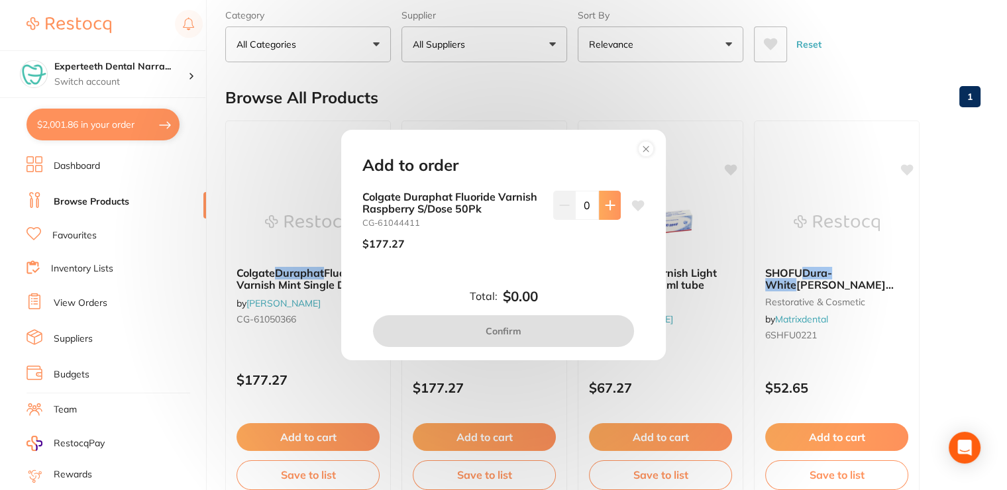
click at [600, 199] on button at bounding box center [610, 205] width 22 height 29
type input "1"
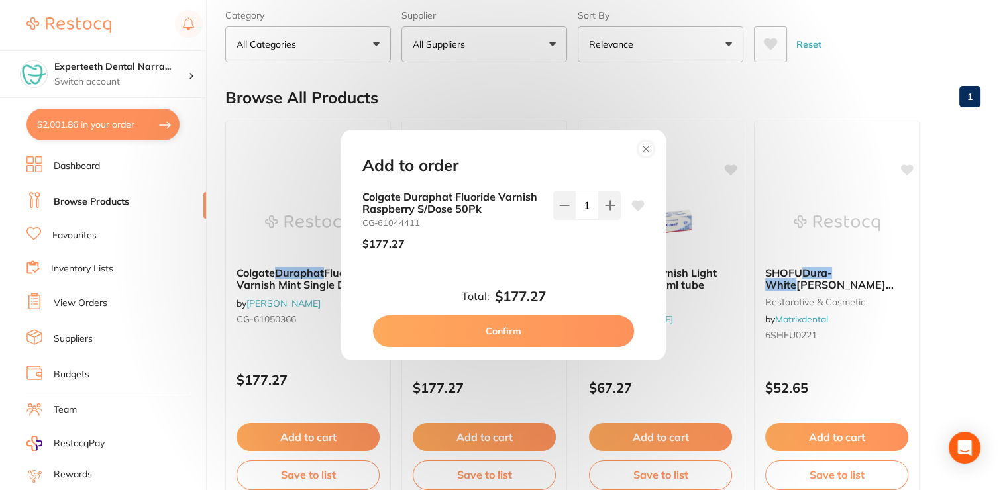
click at [512, 322] on button "Confirm" at bounding box center [503, 331] width 261 height 32
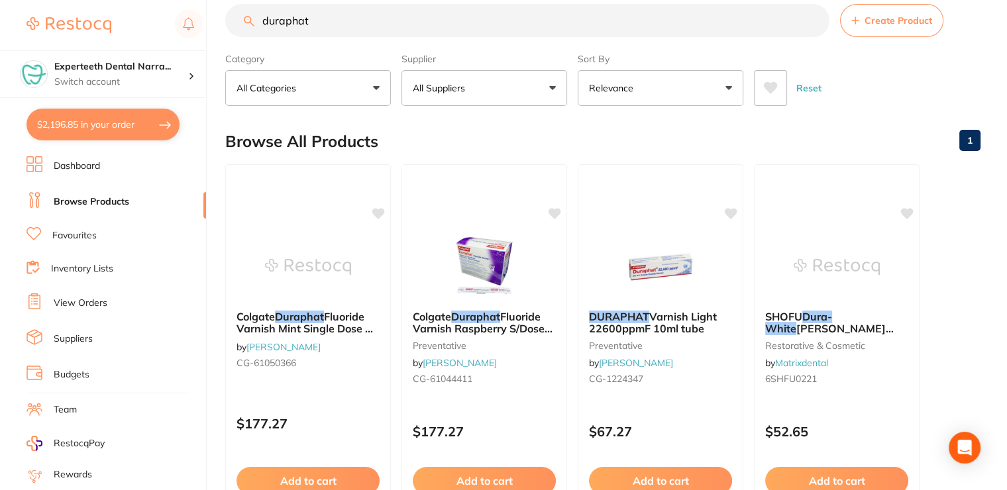
scroll to position [0, 0]
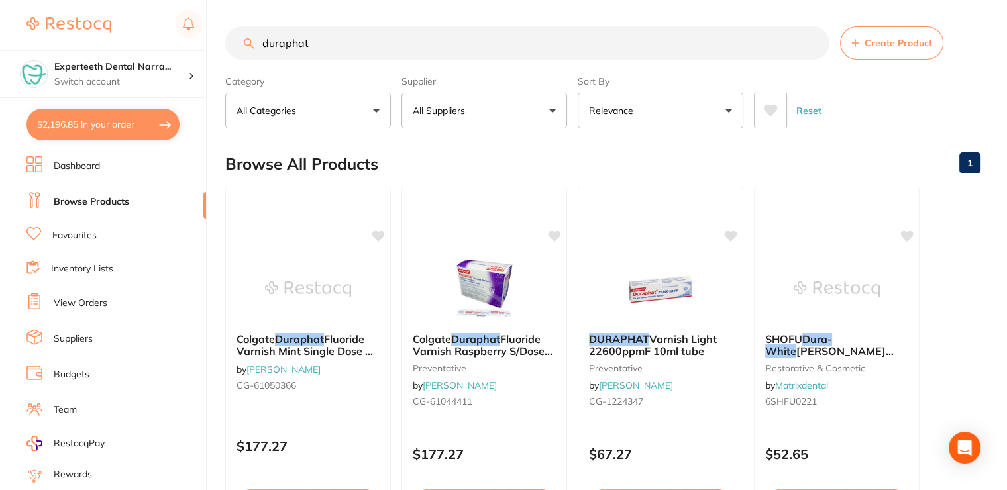
drag, startPoint x: 315, startPoint y: 49, endPoint x: 258, endPoint y: 42, distance: 58.1
click at [258, 42] on input "duraphat" at bounding box center [527, 43] width 604 height 33
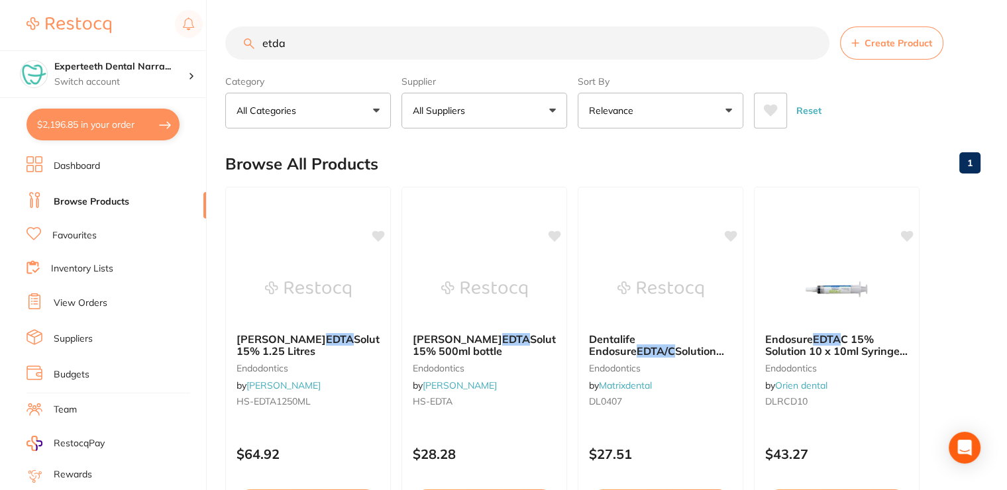
type input "etda"
click at [99, 230] on li "Favourites" at bounding box center [117, 235] width 180 height 17
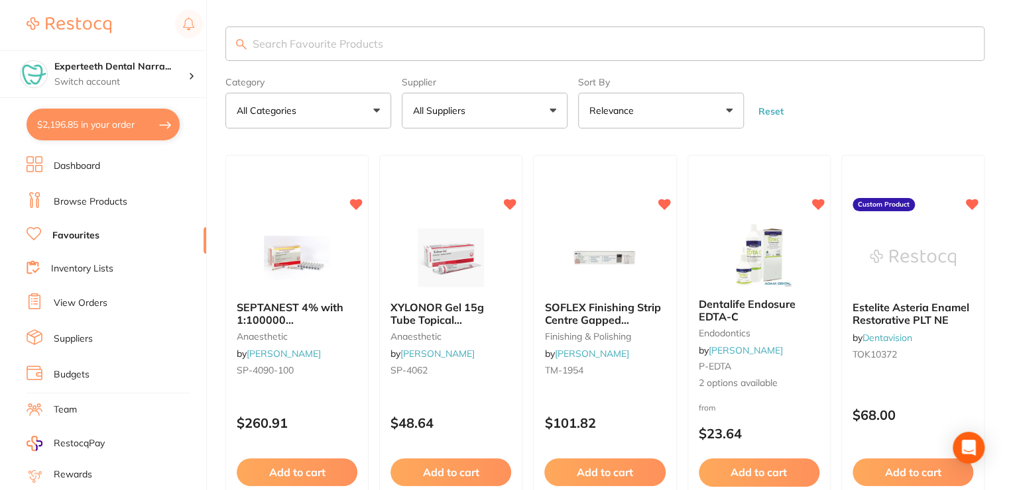
click at [298, 44] on input "search" at bounding box center [604, 44] width 759 height 34
click at [298, 44] on input "search" at bounding box center [602, 44] width 755 height 34
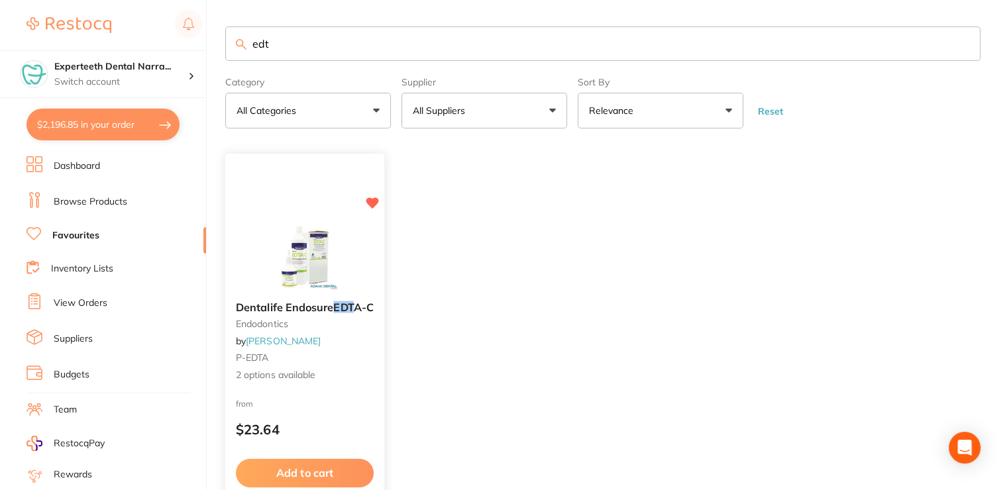
type input "edt"
click at [298, 471] on button "Add to cart" at bounding box center [305, 473] width 138 height 28
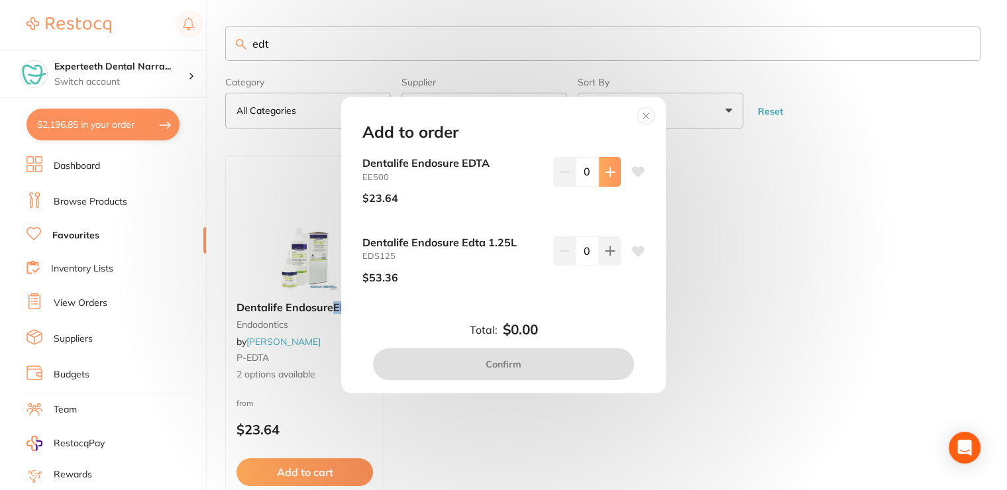
click at [605, 170] on icon at bounding box center [610, 172] width 11 height 11
type input "1"
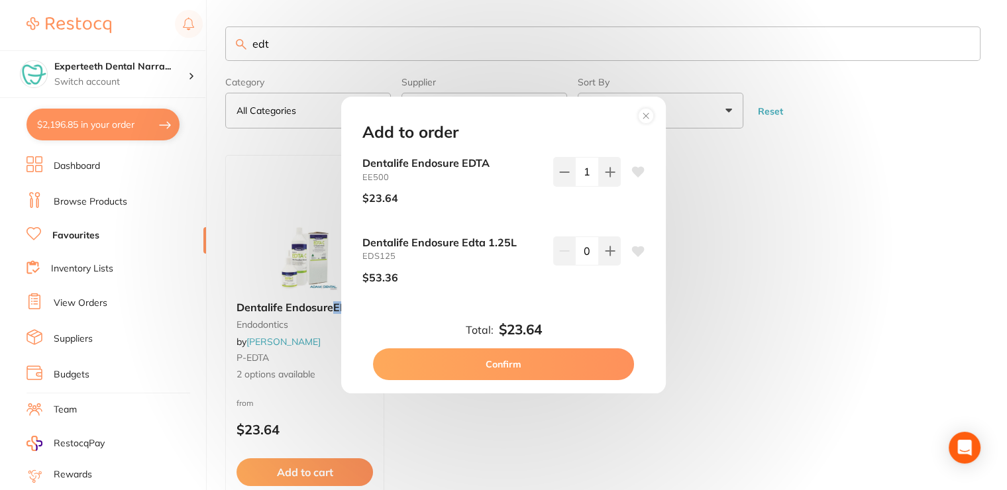
click at [535, 353] on button "Confirm" at bounding box center [503, 365] width 261 height 32
checkbox input "false"
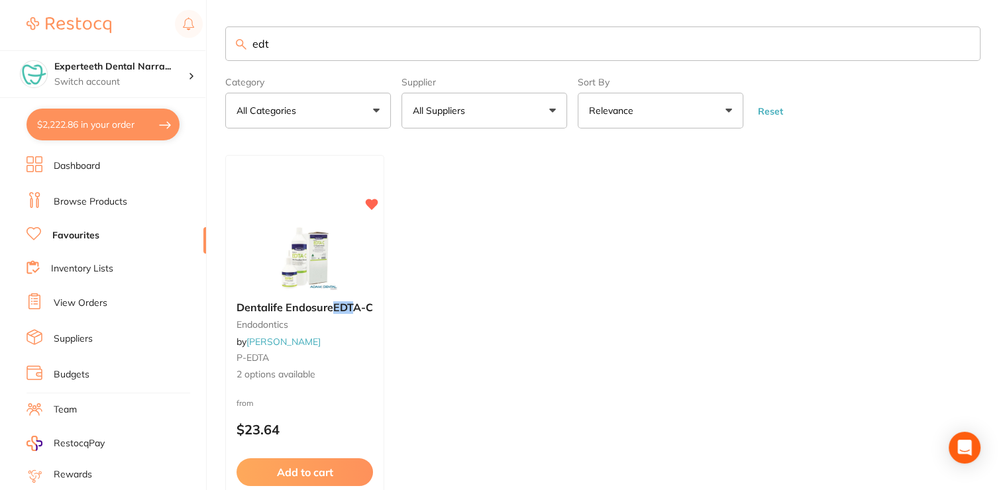
drag, startPoint x: 290, startPoint y: 45, endPoint x: 245, endPoint y: 54, distance: 46.0
click at [245, 54] on input "edt" at bounding box center [602, 44] width 755 height 34
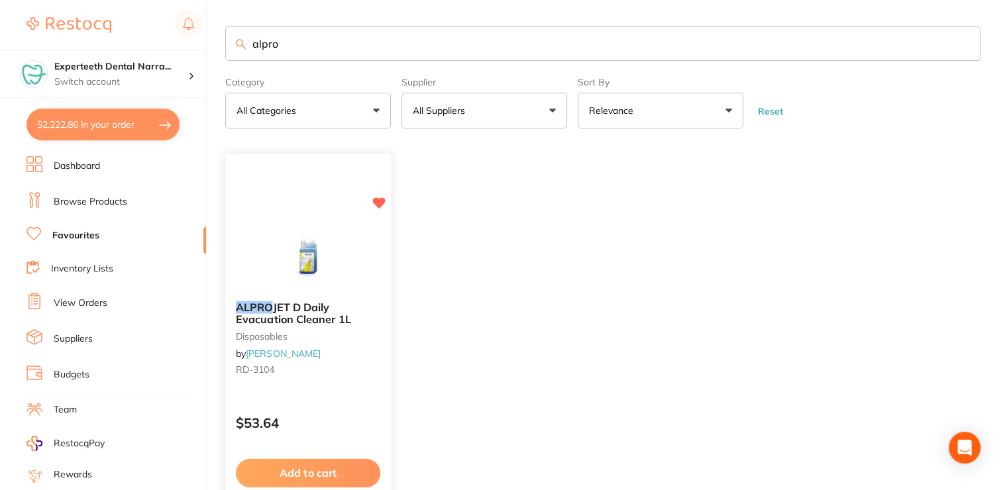
type input "alpro"
click at [319, 470] on button "Add to cart" at bounding box center [308, 473] width 143 height 28
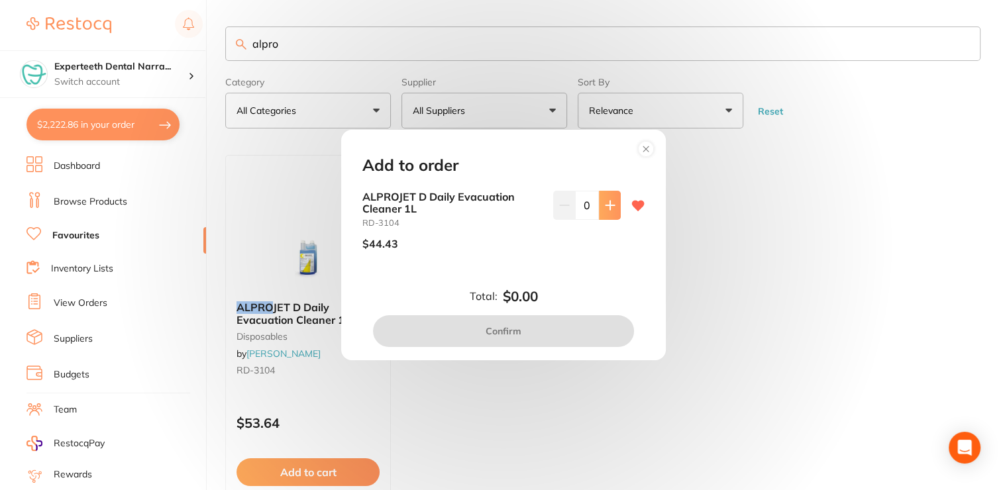
click at [601, 202] on button at bounding box center [610, 205] width 22 height 29
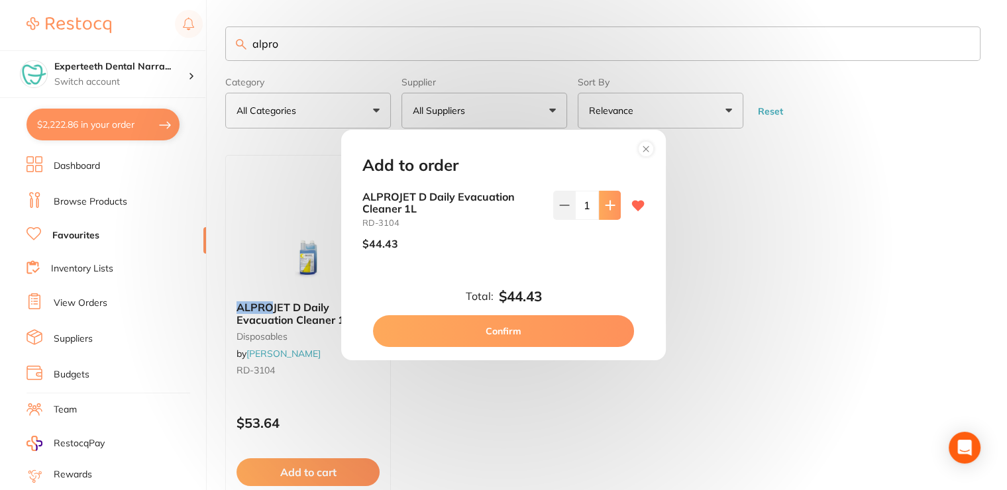
click at [605, 203] on icon at bounding box center [610, 205] width 11 height 11
type input "2"
click at [535, 325] on button "Confirm" at bounding box center [503, 331] width 261 height 32
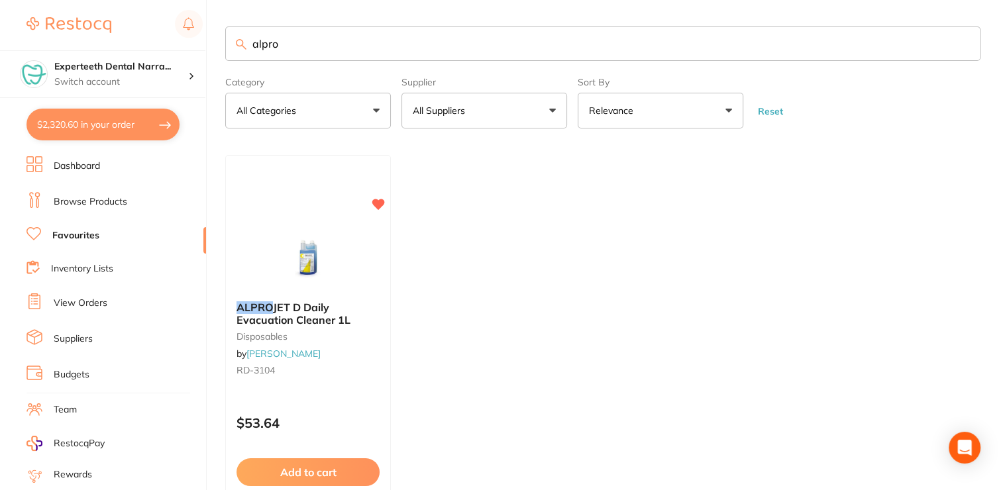
drag, startPoint x: 110, startPoint y: 207, endPoint x: 122, endPoint y: 189, distance: 21.5
click at [111, 207] on li "Browse Products" at bounding box center [117, 202] width 180 height 20
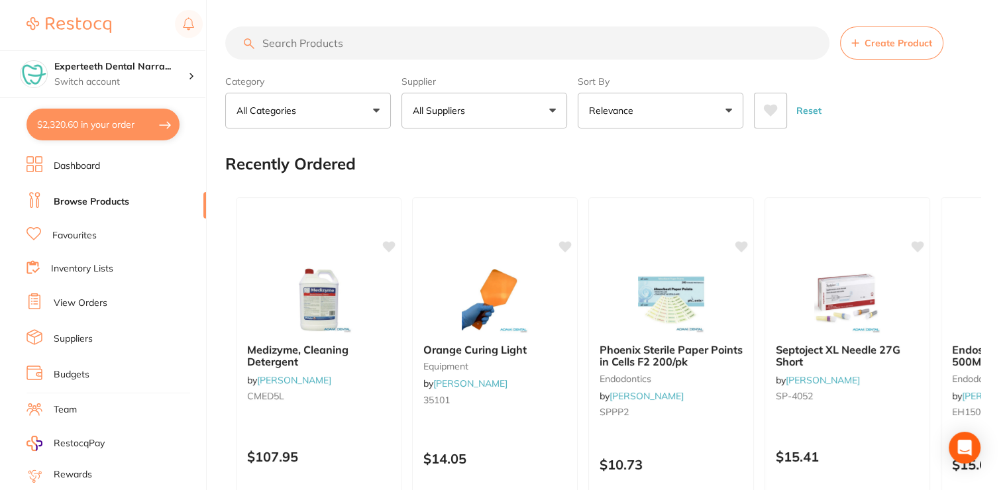
click at [278, 46] on input "search" at bounding box center [527, 43] width 604 height 33
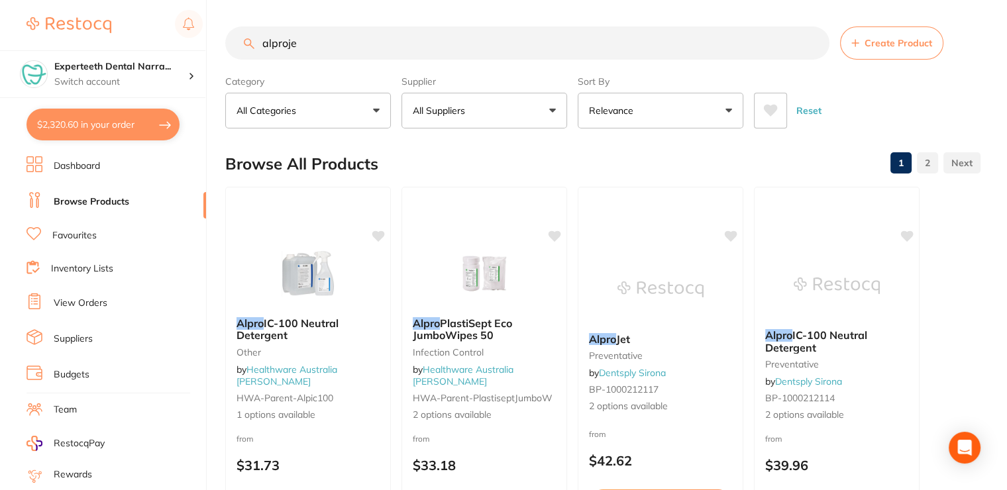
type input "alprojet"
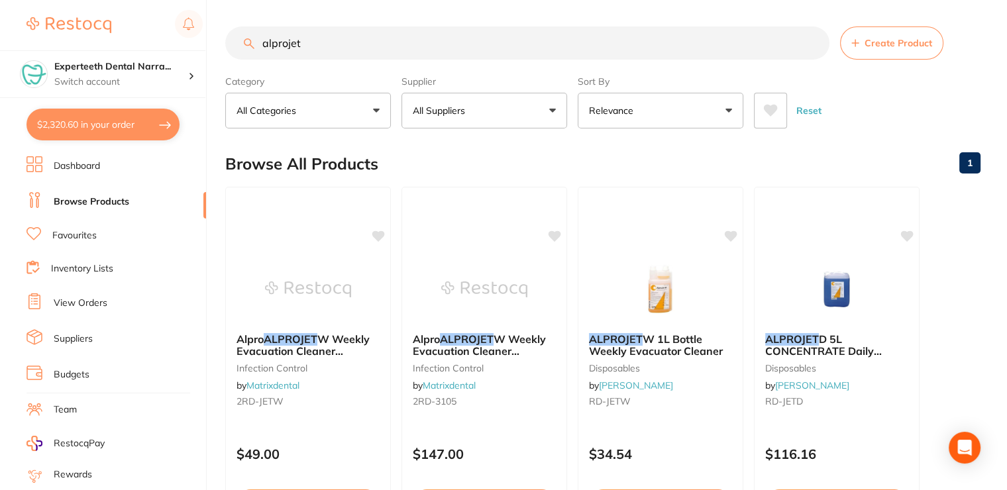
click at [811, 42] on input "alprojet" at bounding box center [527, 43] width 604 height 33
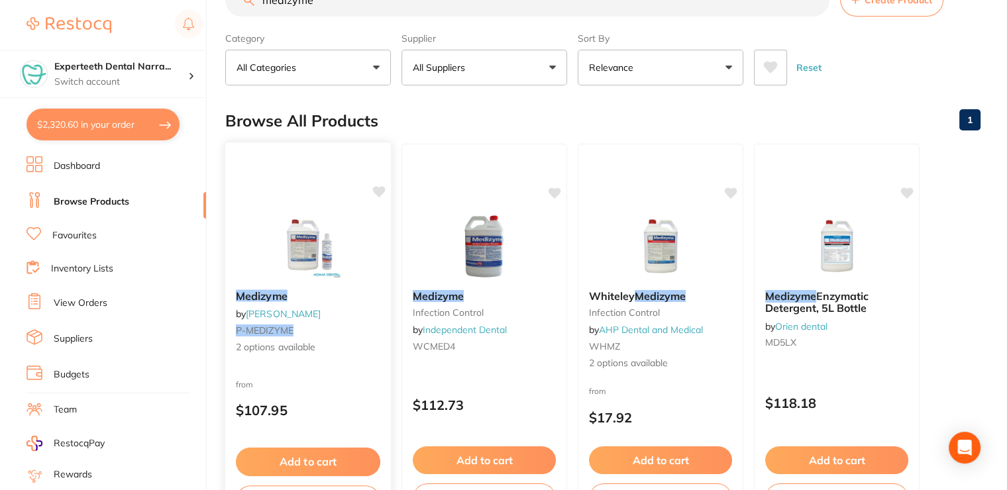
scroll to position [66, 0]
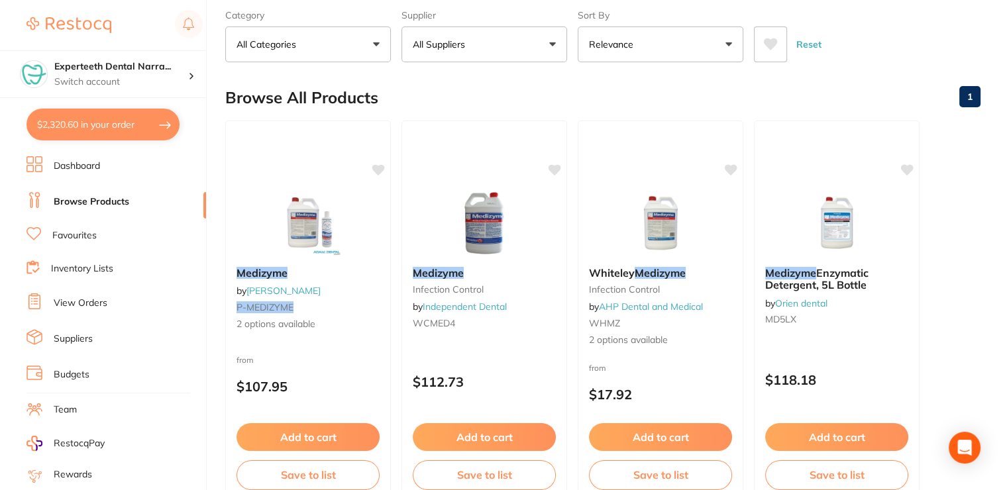
type input "medizyme"
click at [74, 233] on link "Favourites" at bounding box center [74, 235] width 44 height 13
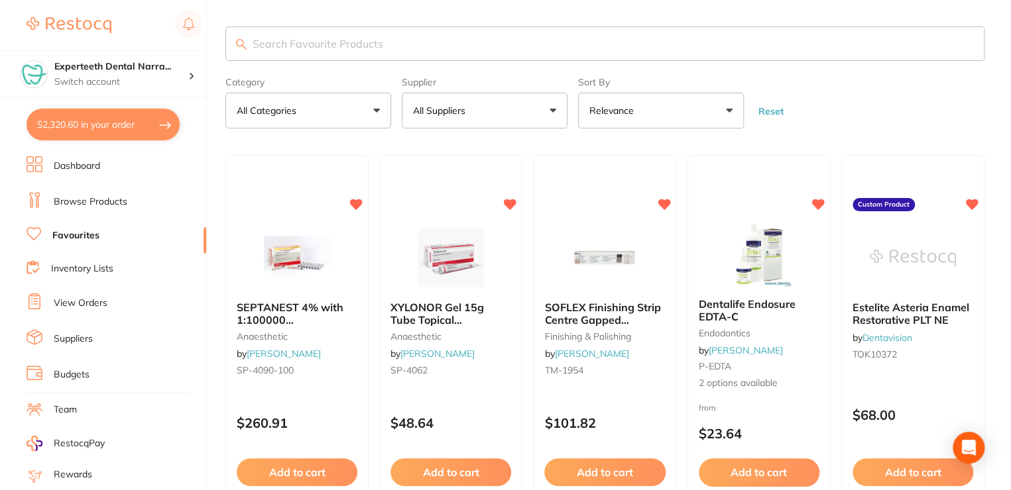
click at [327, 36] on input "search" at bounding box center [604, 44] width 759 height 34
click at [331, 43] on input "search" at bounding box center [602, 44] width 755 height 34
type input ","
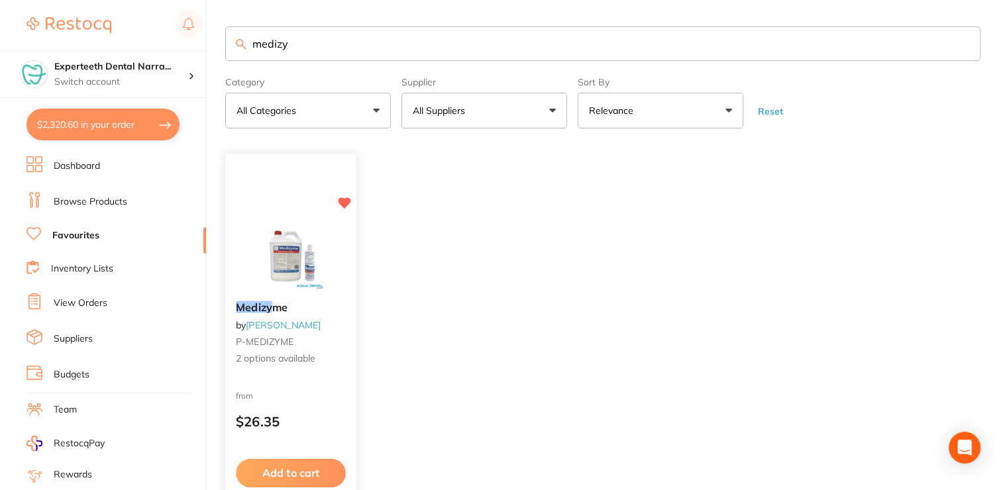
type input "medizy"
click at [305, 465] on button "Add to cart" at bounding box center [291, 473] width 110 height 28
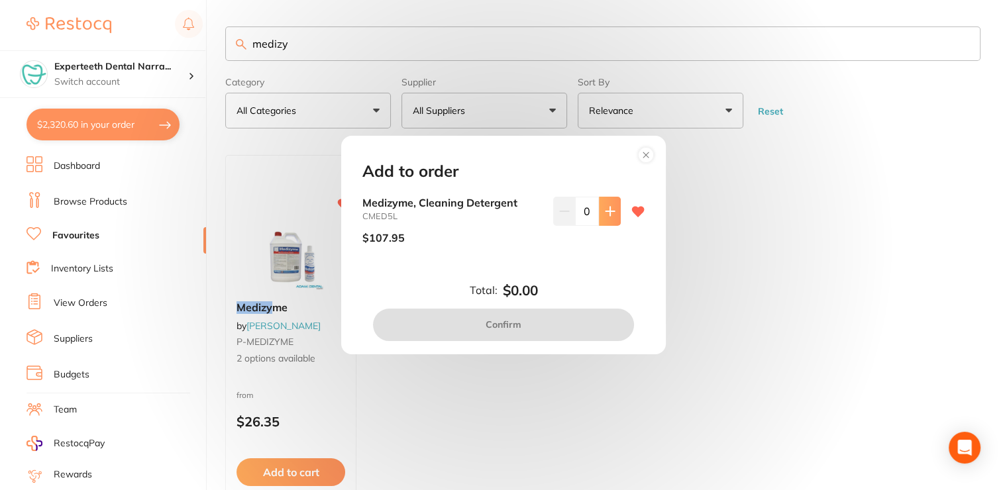
click at [614, 217] on button at bounding box center [610, 211] width 22 height 29
type input "1"
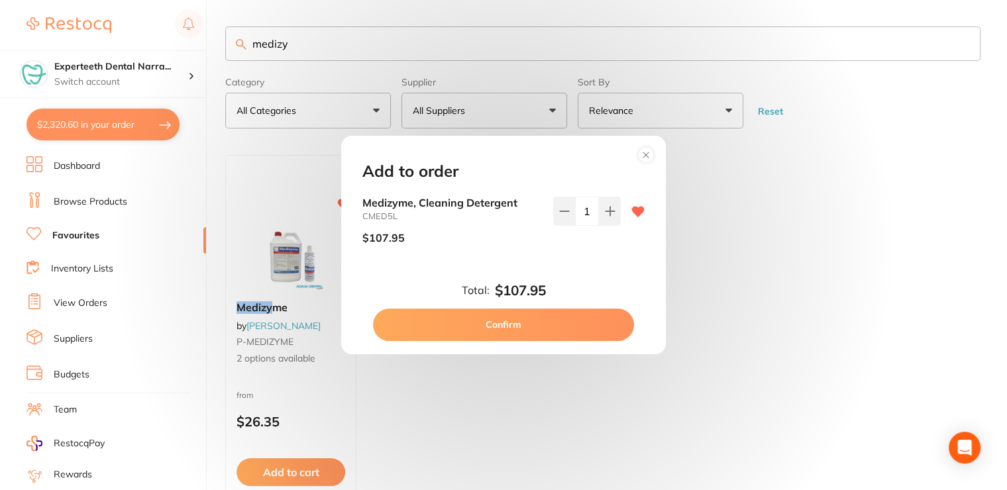
click at [555, 325] on button "Confirm" at bounding box center [503, 325] width 261 height 32
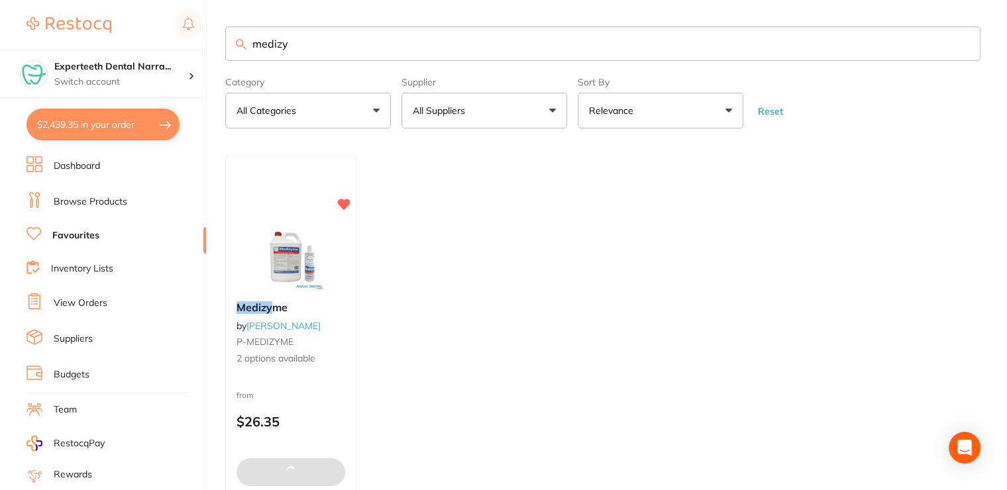
drag, startPoint x: 318, startPoint y: 50, endPoint x: 245, endPoint y: 42, distance: 74.0
click at [245, 42] on div "medizy" at bounding box center [602, 44] width 755 height 34
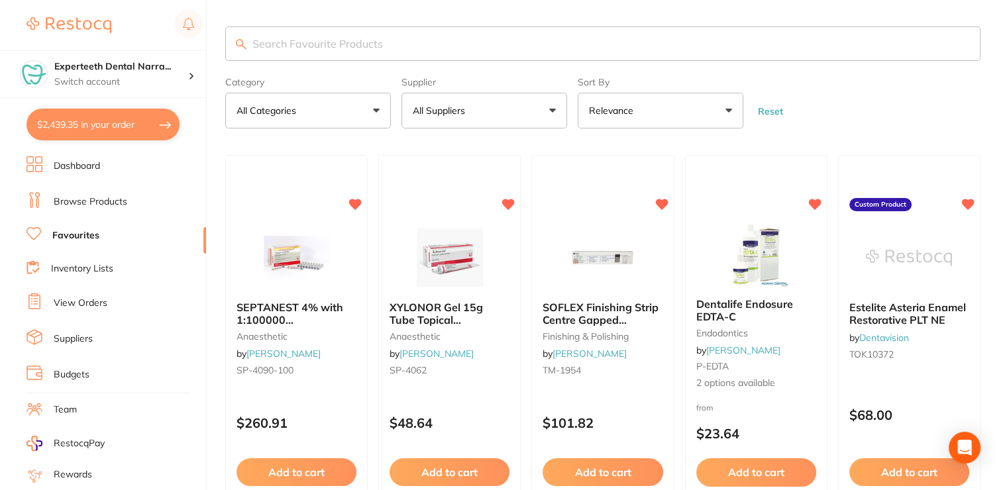
click at [113, 125] on button "$2,439.35 in your order" at bounding box center [103, 125] width 153 height 32
checkbox input "true"
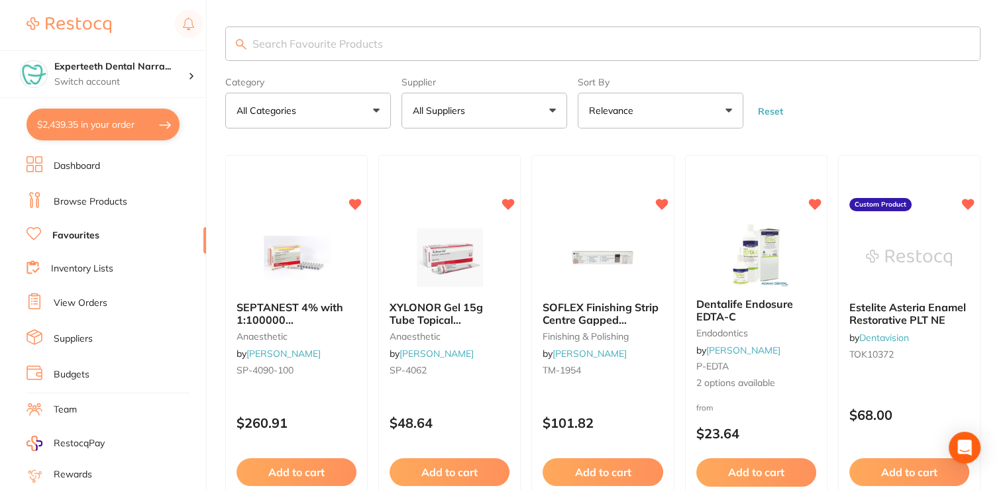
checkbox input "true"
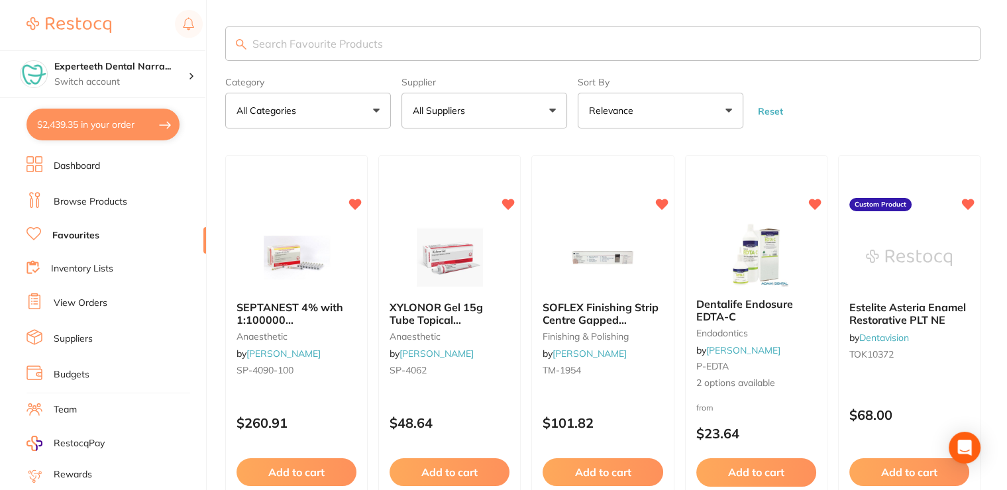
checkbox input "true"
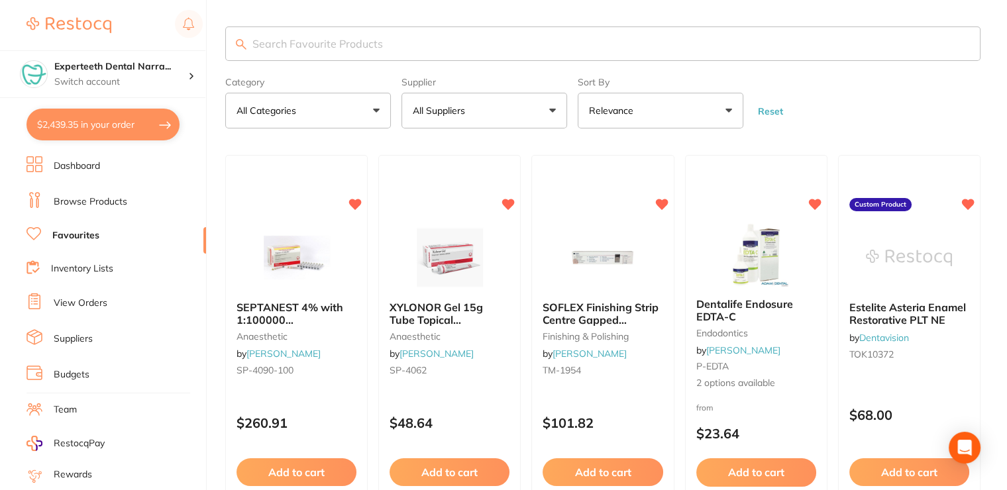
checkbox input "true"
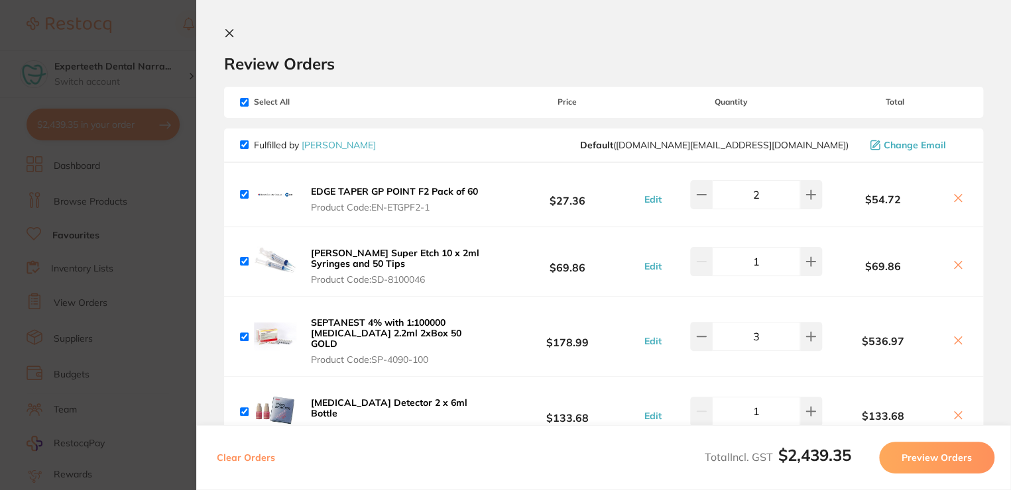
click at [232, 36] on icon at bounding box center [229, 33] width 11 height 11
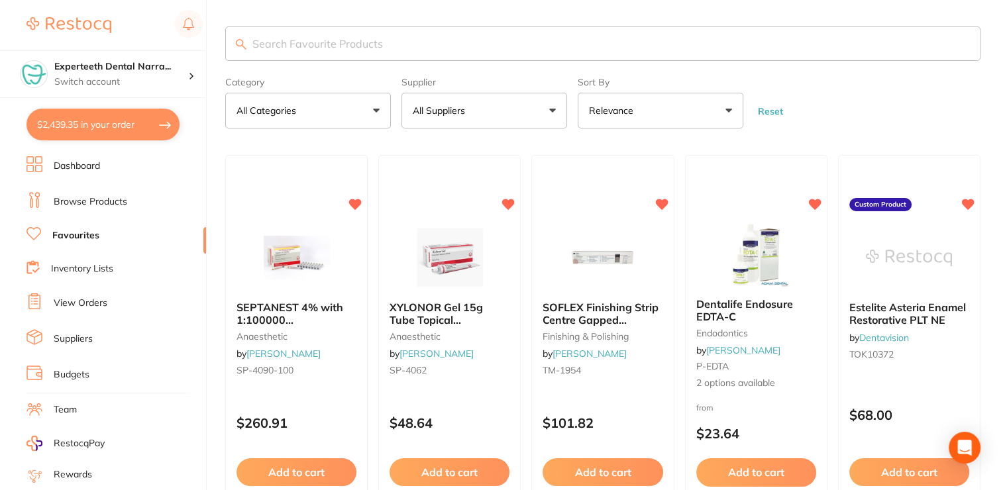
click at [337, 49] on input "search" at bounding box center [602, 44] width 755 height 34
click at [76, 182] on ul "Dashboard Browse Products Favourites Inventory Lists View Orders Suppliers Budg…" at bounding box center [117, 384] width 180 height 457
click at [85, 199] on link "Browse Products" at bounding box center [91, 201] width 74 height 13
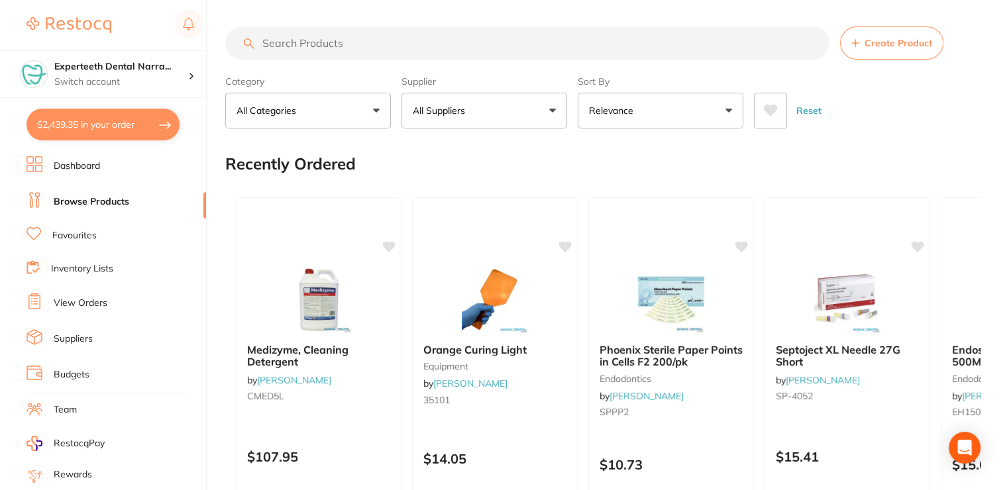
click at [301, 46] on input "search" at bounding box center [527, 43] width 604 height 33
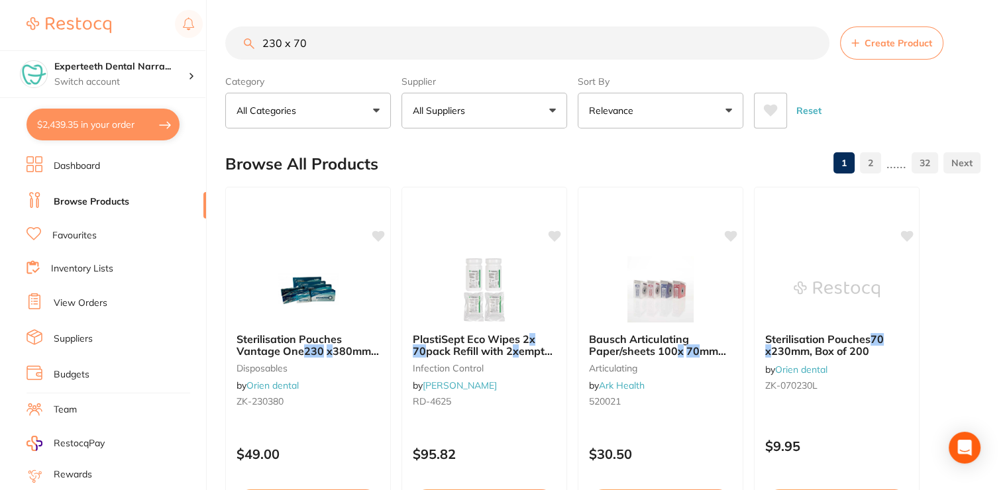
type input "230 x 70"
click at [481, 107] on button "All Suppliers" at bounding box center [485, 111] width 166 height 36
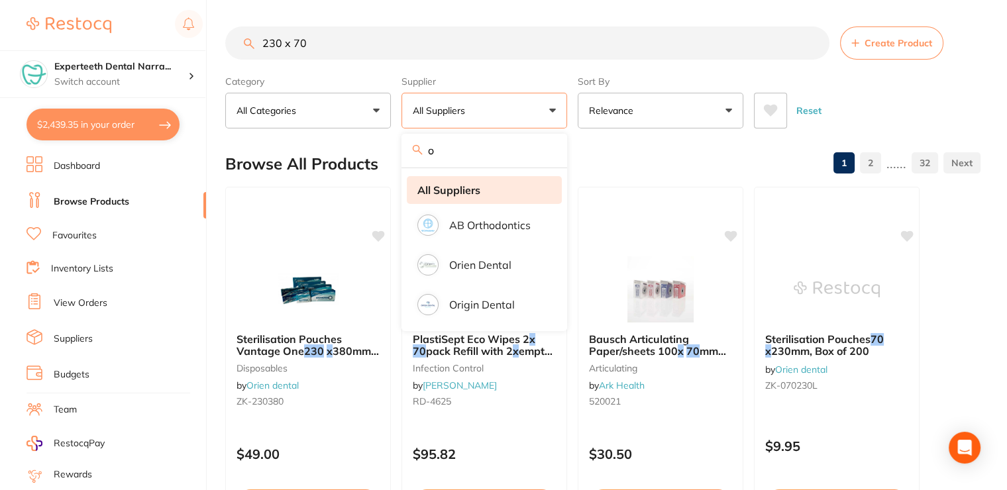
type input "ori"
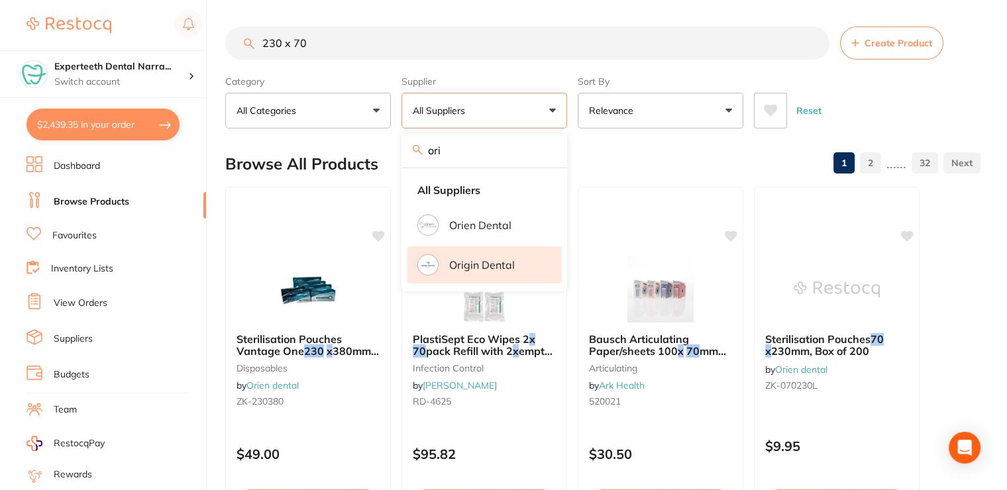
click at [480, 270] on p "Origin Dental" at bounding box center [482, 265] width 66 height 12
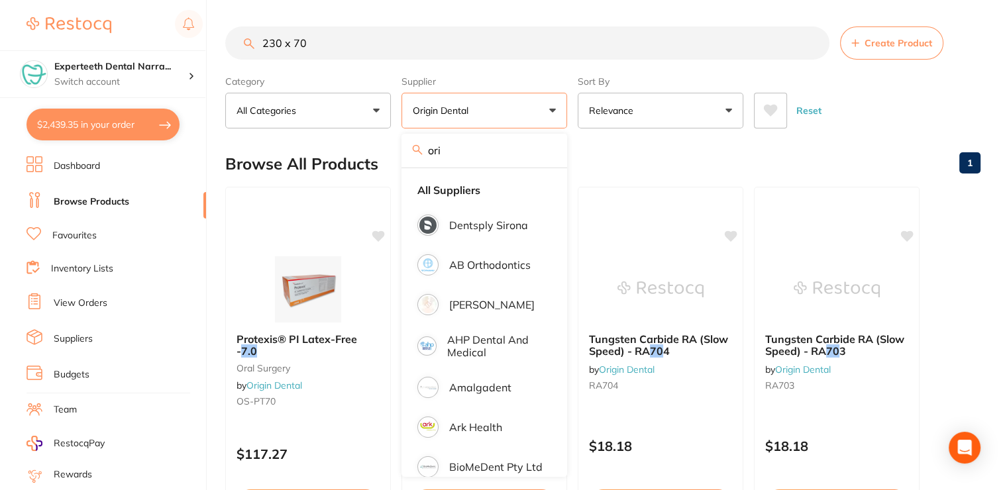
click at [889, 92] on div "Reset" at bounding box center [862, 105] width 216 height 46
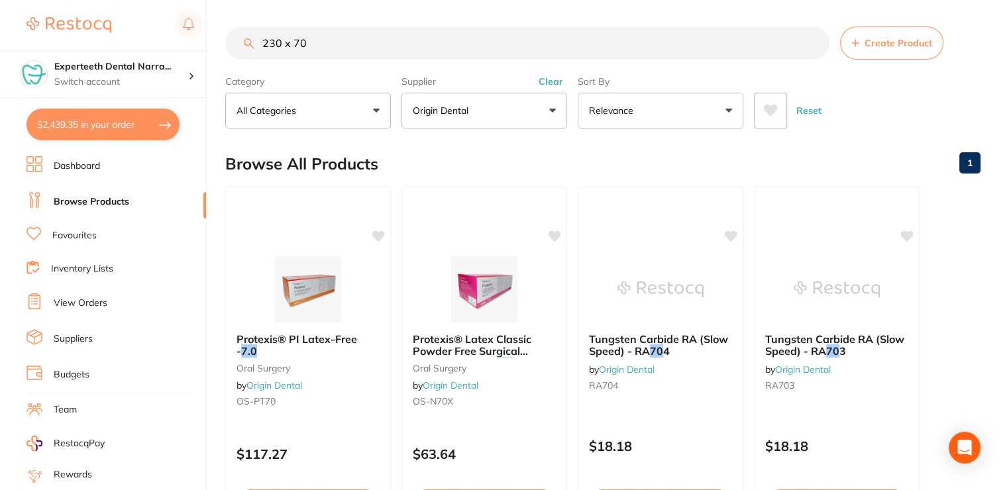
drag, startPoint x: 327, startPoint y: 50, endPoint x: 267, endPoint y: 44, distance: 60.6
click at [267, 44] on input "230 x 70" at bounding box center [527, 43] width 604 height 33
type input "2"
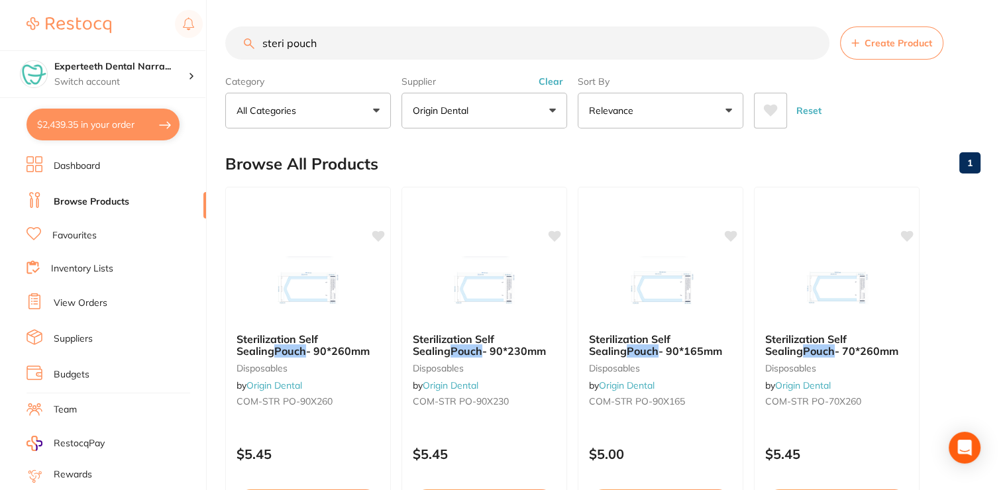
drag, startPoint x: 353, startPoint y: 43, endPoint x: 217, endPoint y: 44, distance: 135.2
click at [217, 44] on div "$2,439.35 Experteeth Dental Narra... Switch account Narrabri Dental Care Expert…" at bounding box center [503, 245] width 1007 height 490
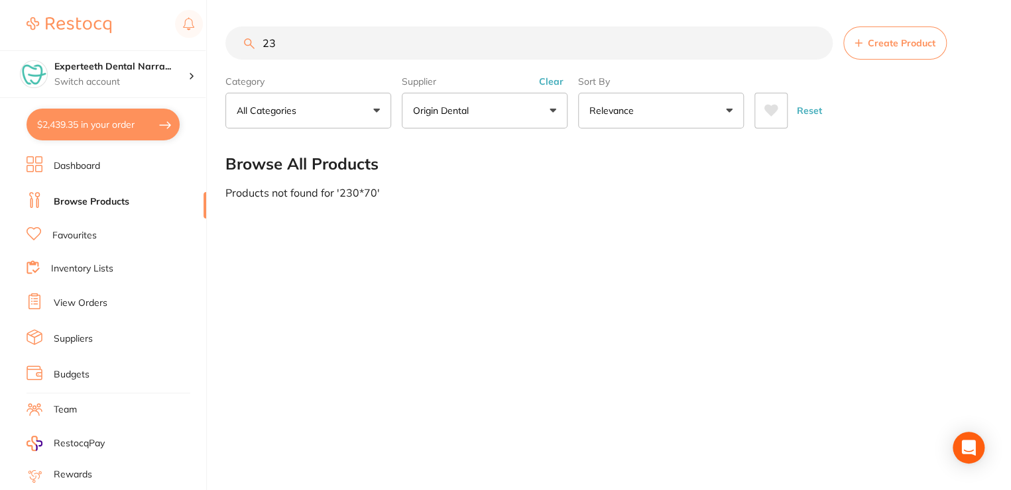
type input "2"
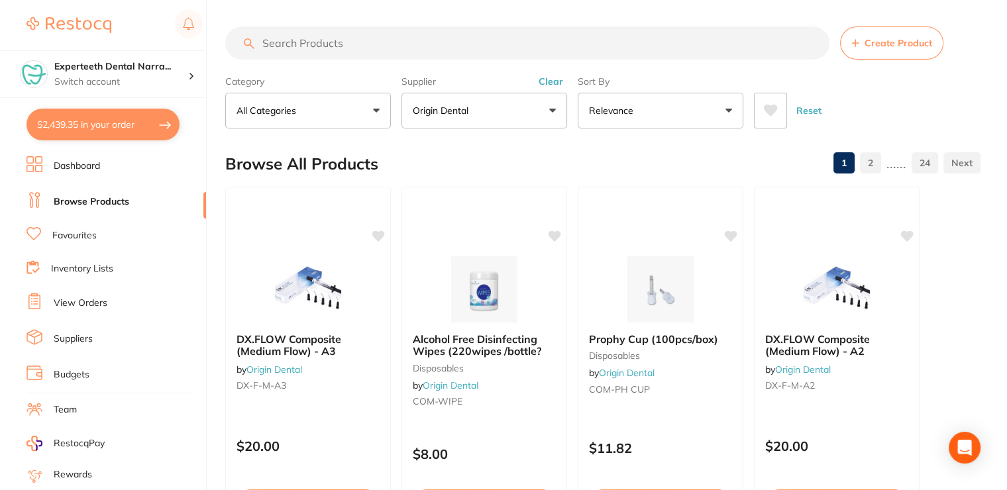
click at [546, 79] on button "Clear" at bounding box center [551, 82] width 32 height 12
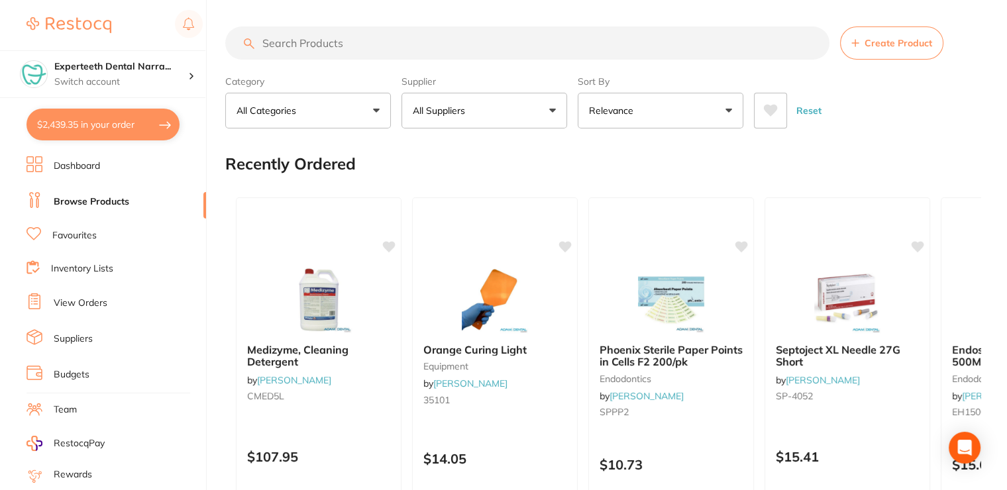
click at [351, 43] on input "search" at bounding box center [527, 43] width 604 height 33
click at [308, 44] on input "search" at bounding box center [527, 43] width 604 height 33
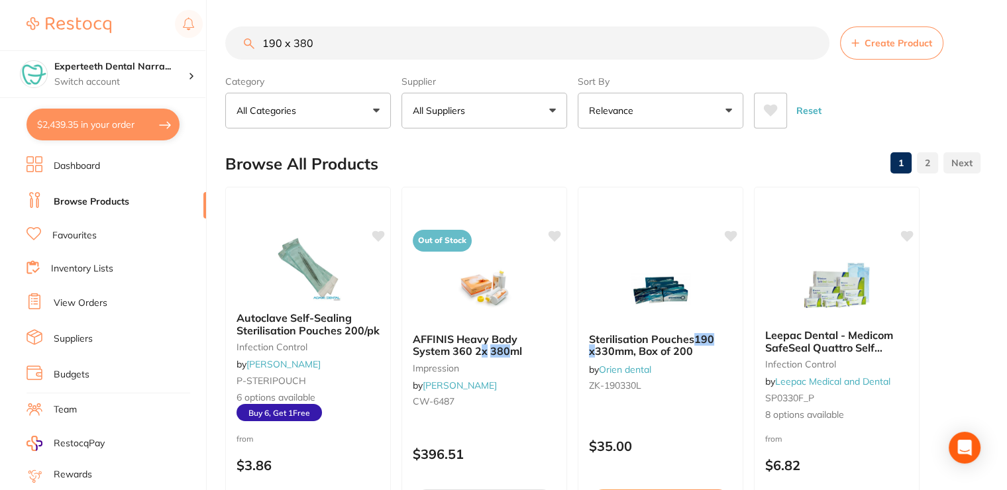
type input "190 x 380"
click at [465, 107] on p "All Suppliers" at bounding box center [442, 110] width 58 height 13
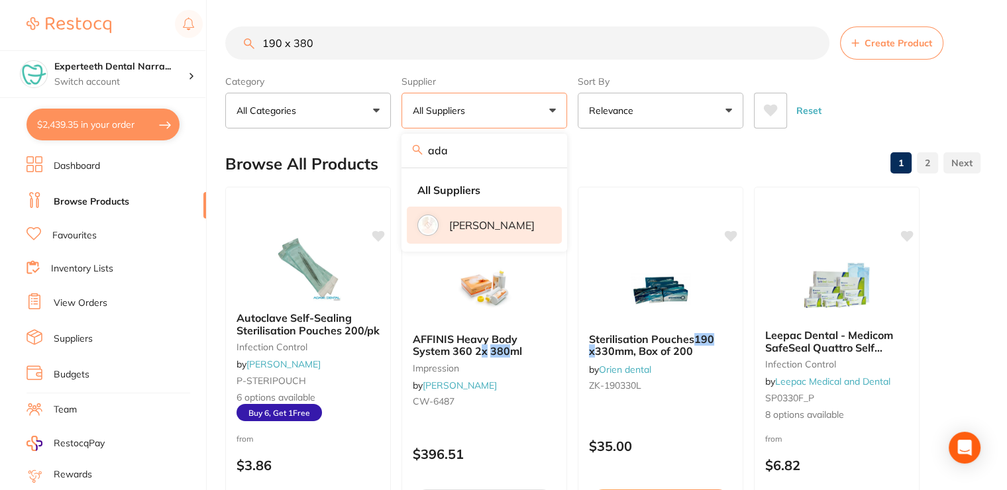
type input "ada"
click at [514, 215] on li "[PERSON_NAME]" at bounding box center [484, 225] width 155 height 37
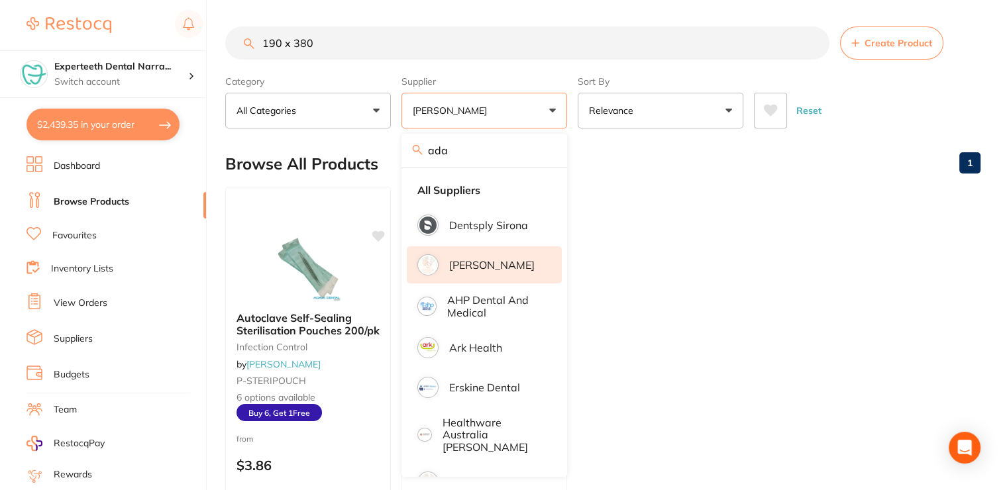
click at [726, 204] on ul "Autoclave Self-Sealing Sterilisation Pouches 200/pk infection control by Adam D…" at bounding box center [602, 377] width 755 height 381
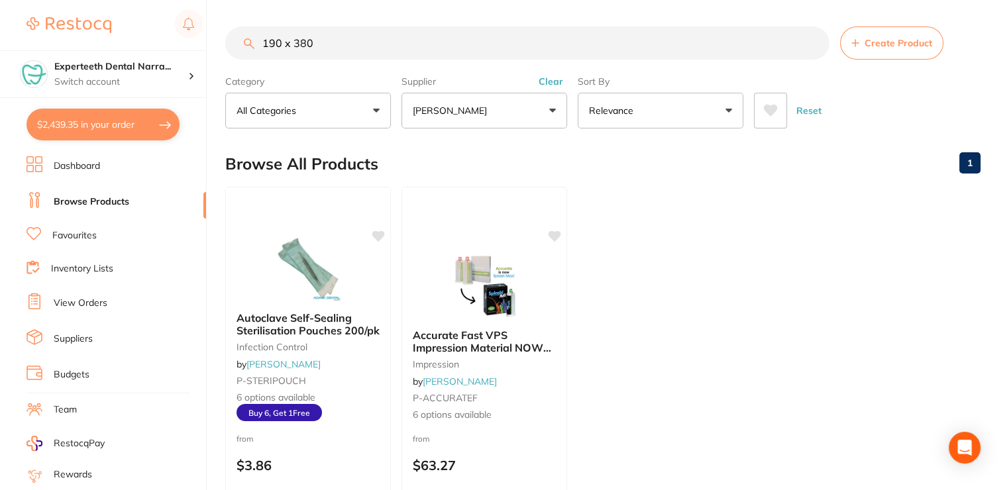
click at [555, 79] on button "Clear" at bounding box center [551, 82] width 32 height 12
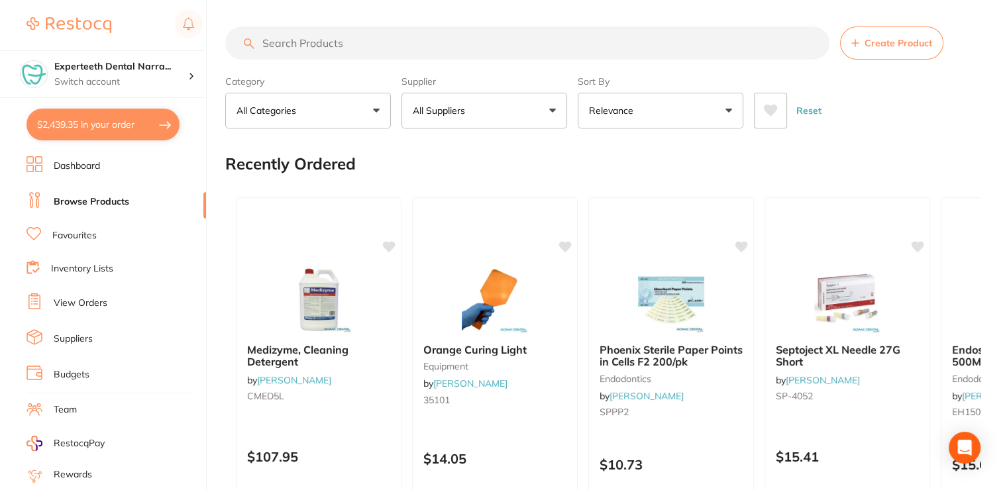
click at [268, 49] on input "search" at bounding box center [527, 43] width 604 height 33
paste input "COM-STR PO-70X230"
type input "COM-STR PO-70X230"
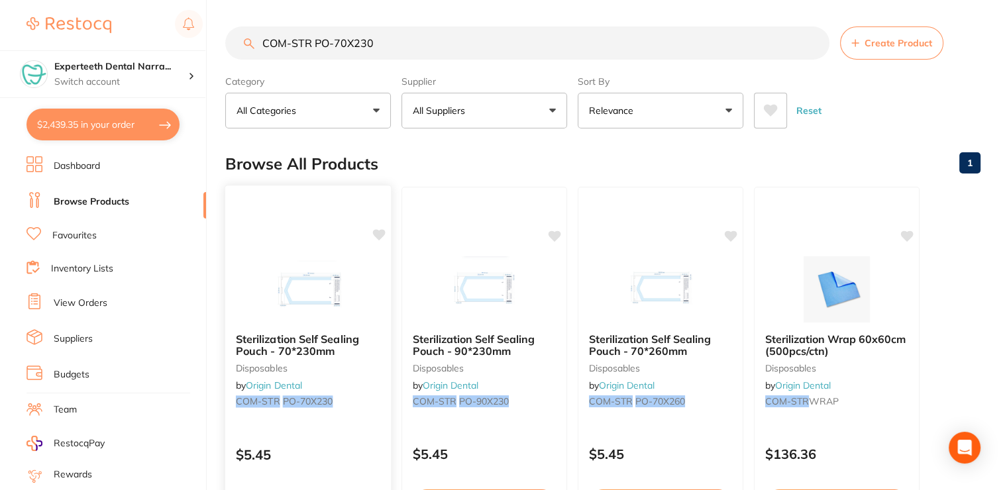
scroll to position [133, 0]
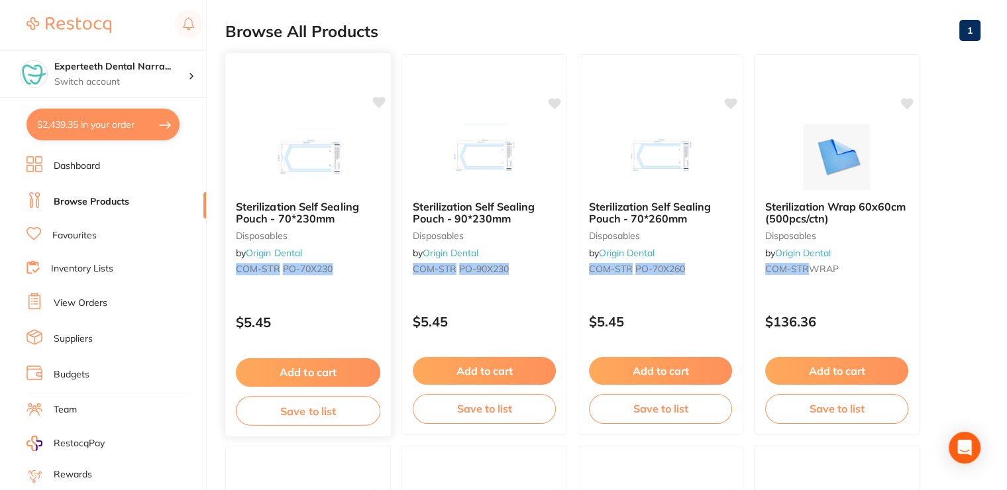
click at [323, 375] on button "Add to cart" at bounding box center [308, 373] width 144 height 28
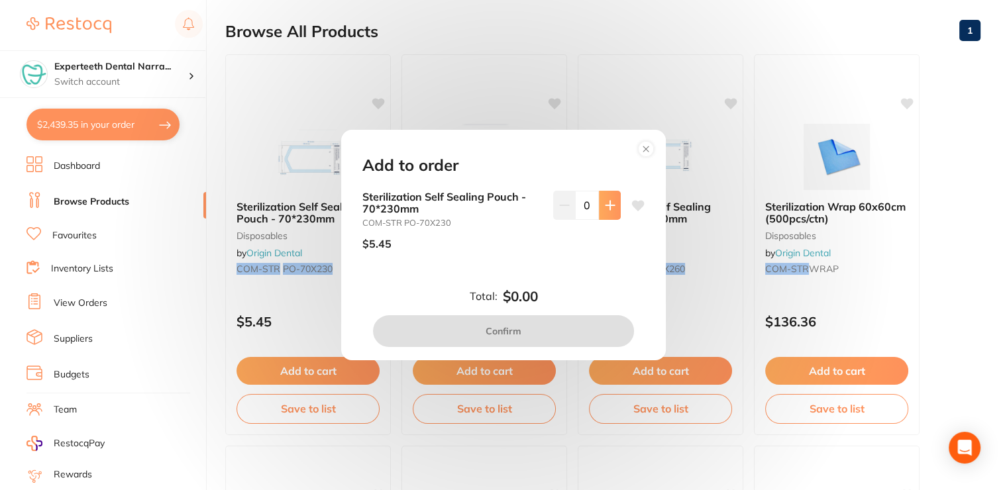
click at [599, 205] on button at bounding box center [610, 205] width 22 height 29
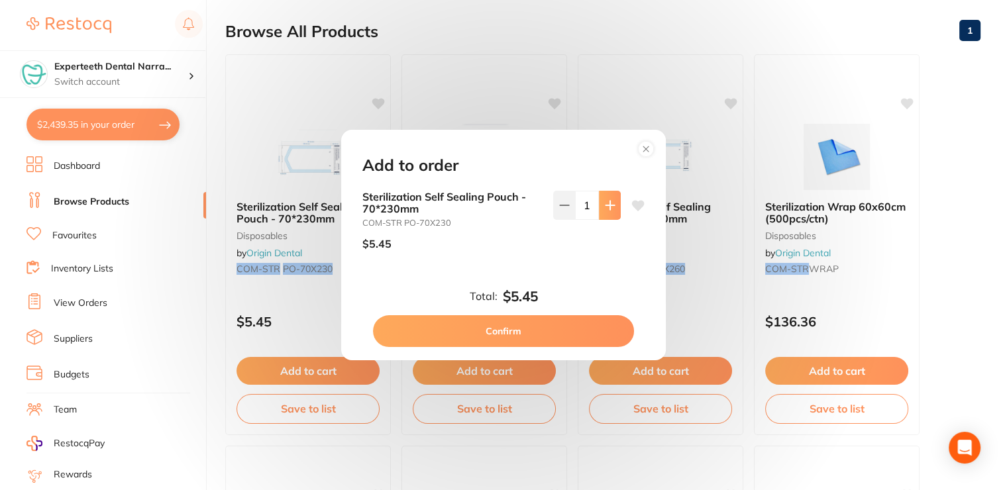
click at [599, 205] on button at bounding box center [610, 205] width 22 height 29
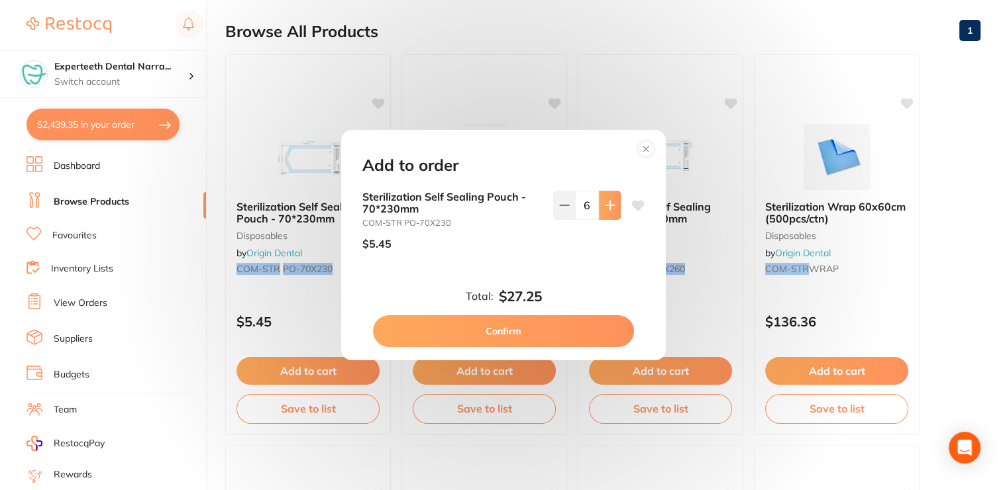
click at [599, 205] on button at bounding box center [610, 205] width 22 height 29
click at [545, 202] on div "Sterilization Self Sealing Pouch - 70*230mm COM-STR PO-70X230 $5.45 9" at bounding box center [504, 226] width 282 height 70
click at [555, 207] on button at bounding box center [564, 205] width 22 height 29
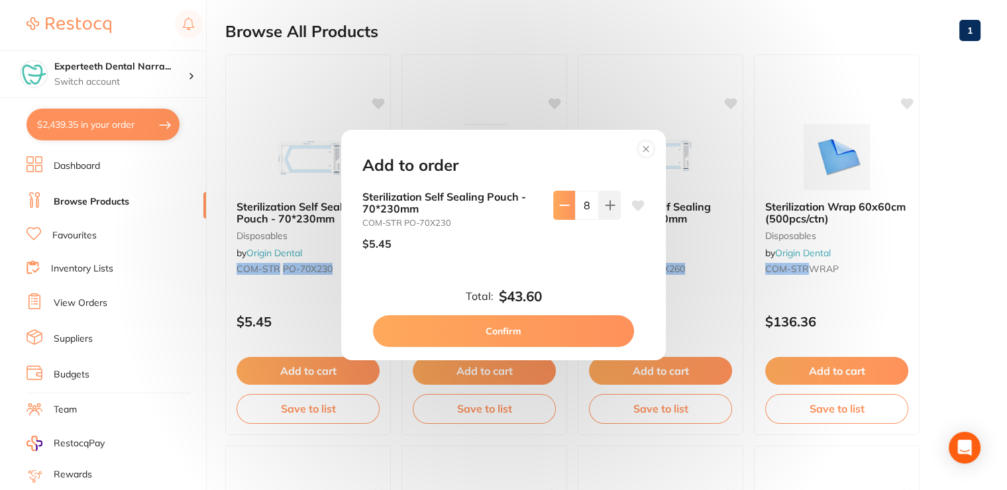
click at [555, 207] on button at bounding box center [564, 205] width 22 height 29
click at [600, 205] on button at bounding box center [610, 205] width 22 height 29
type input "8"
click at [535, 322] on button "Confirm" at bounding box center [503, 331] width 261 height 32
checkbox input "false"
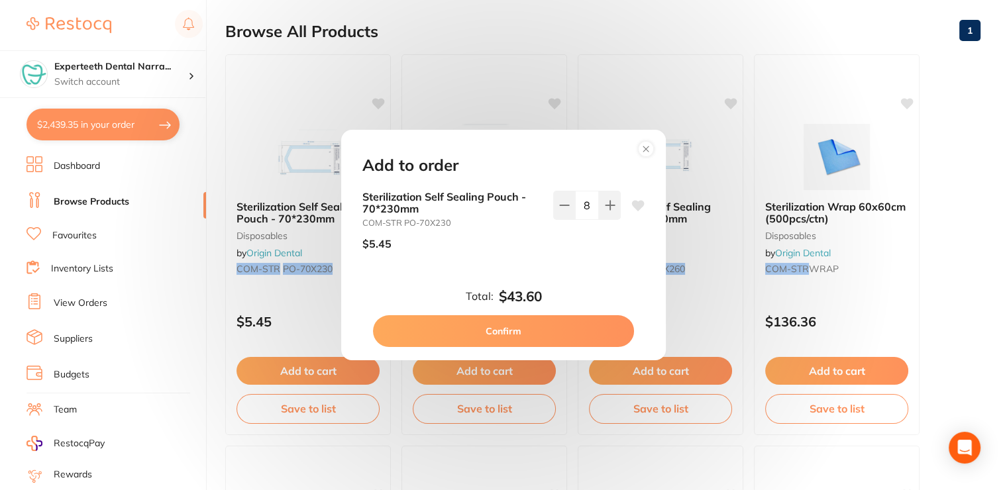
checkbox input "false"
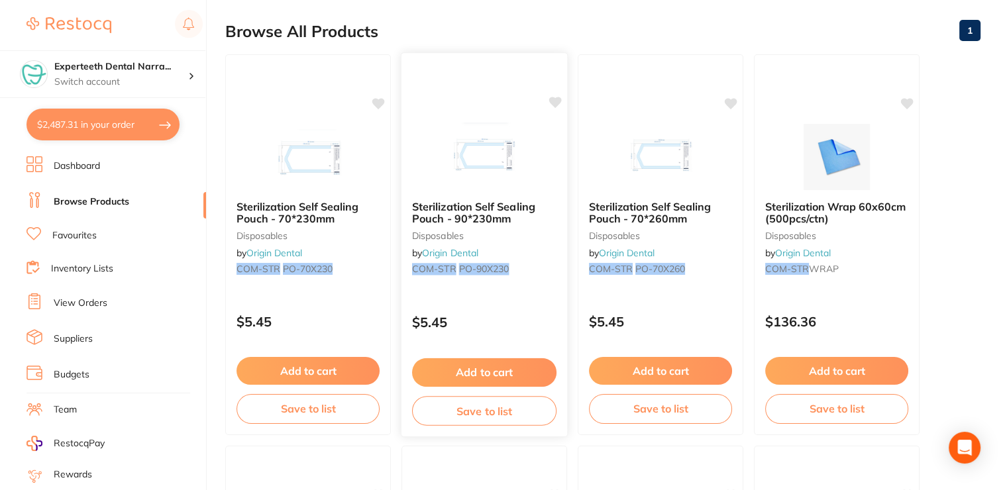
scroll to position [0, 0]
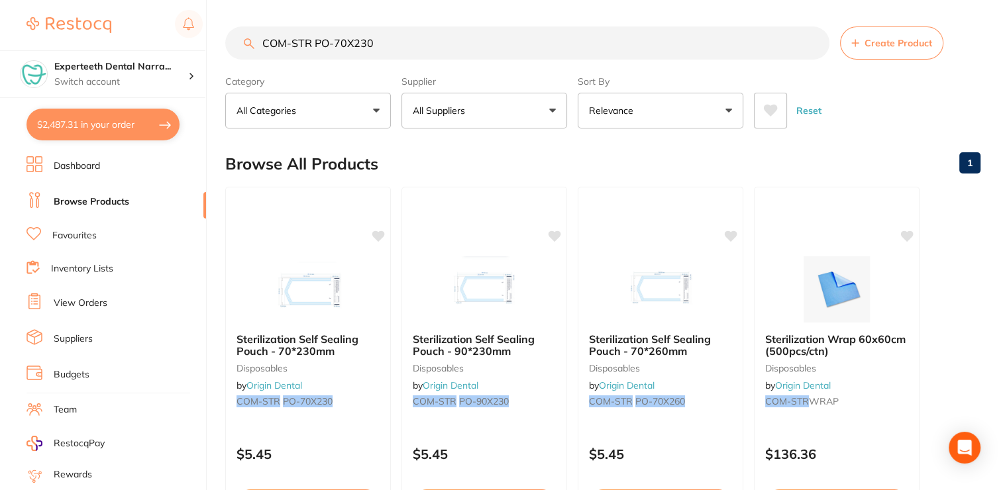
drag, startPoint x: 403, startPoint y: 45, endPoint x: 251, endPoint y: 21, distance: 153.6
paste input "TRB30"
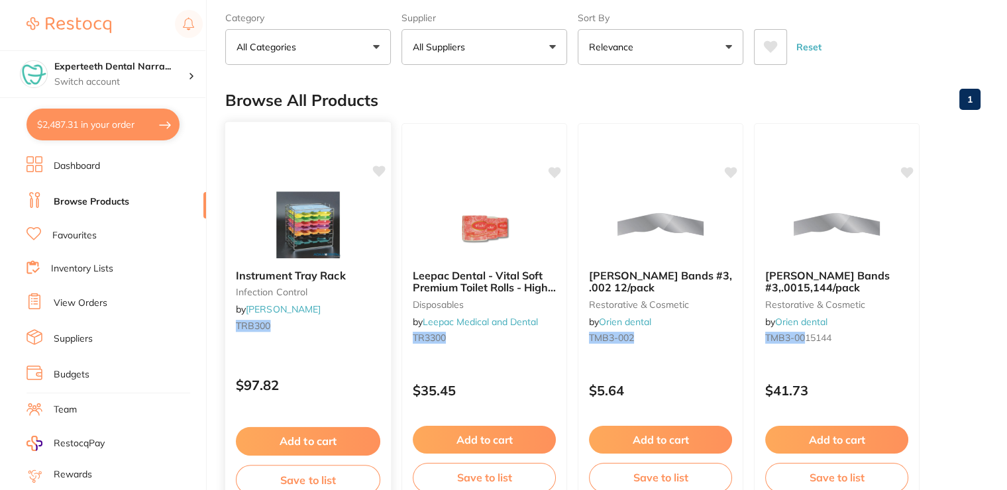
scroll to position [133, 0]
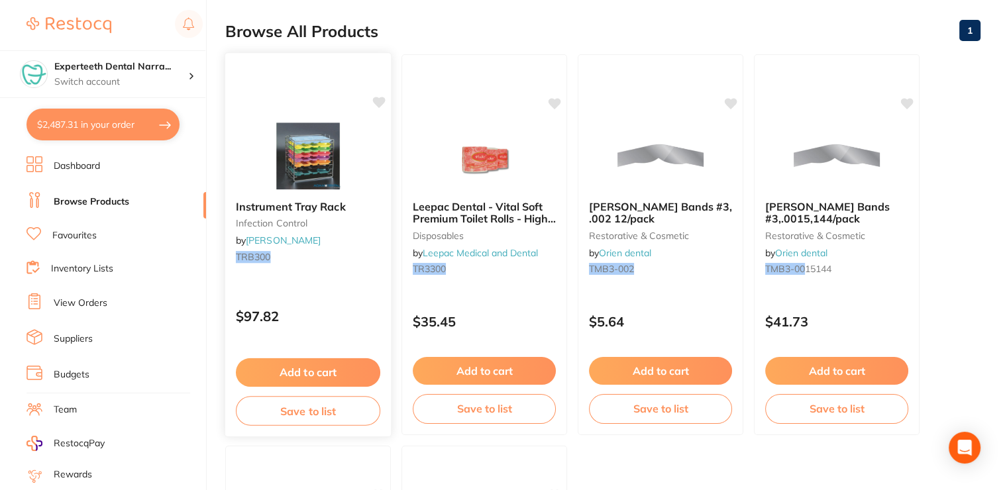
type input "TRB300"
click at [335, 376] on button "Add to cart" at bounding box center [308, 373] width 144 height 28
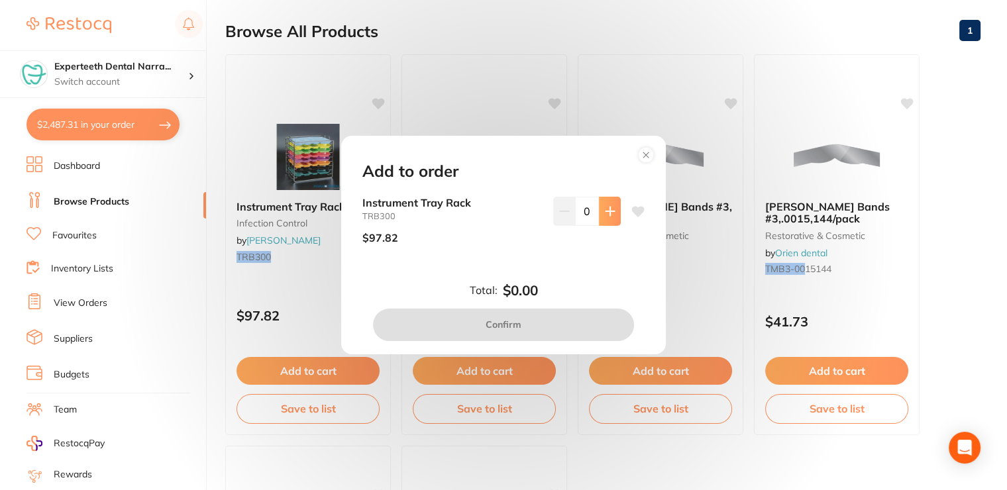
click at [609, 216] on icon at bounding box center [610, 211] width 11 height 11
type input "1"
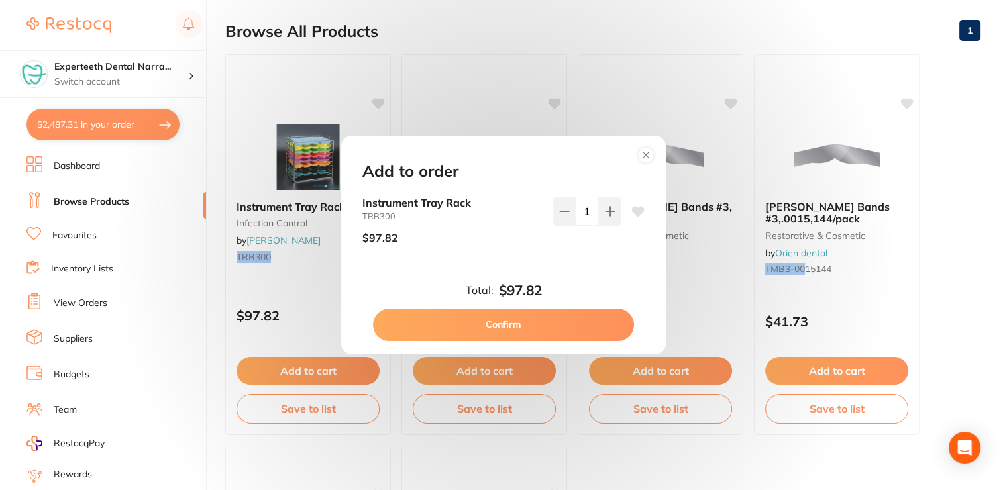
click at [515, 324] on button "Confirm" at bounding box center [503, 325] width 261 height 32
checkbox input "false"
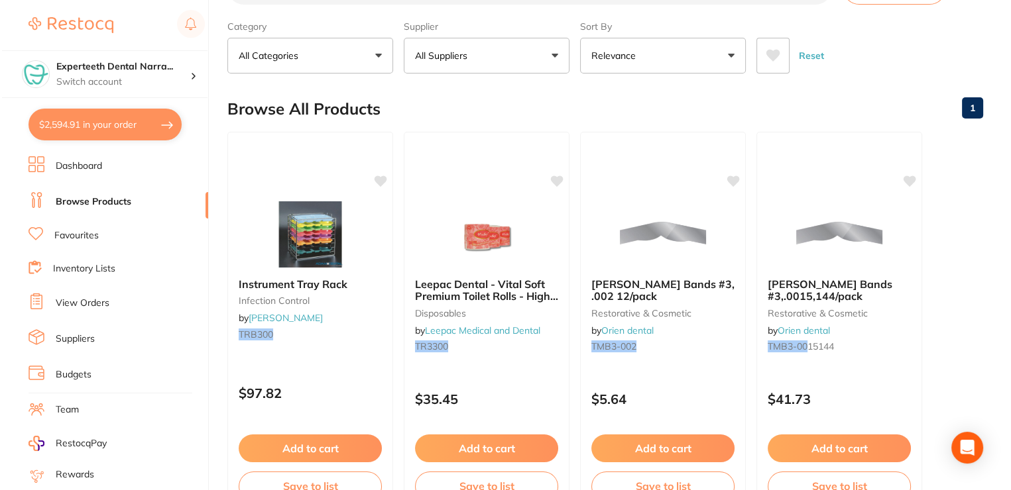
scroll to position [0, 0]
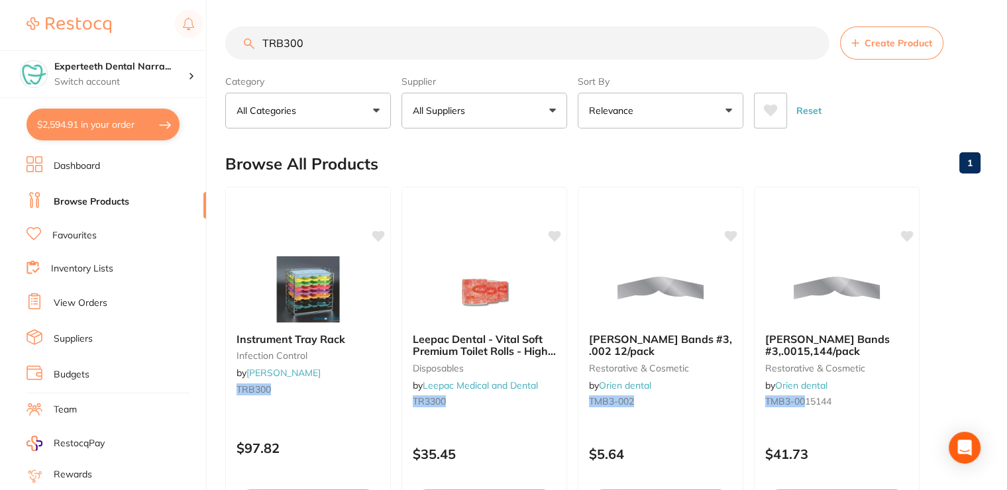
drag, startPoint x: 382, startPoint y: 19, endPoint x: 278, endPoint y: 44, distance: 106.9
drag, startPoint x: 315, startPoint y: 39, endPoint x: 243, endPoint y: 39, distance: 72.9
click at [243, 39] on input "TRB300" at bounding box center [527, 43] width 604 height 33
paste input "SS19038"
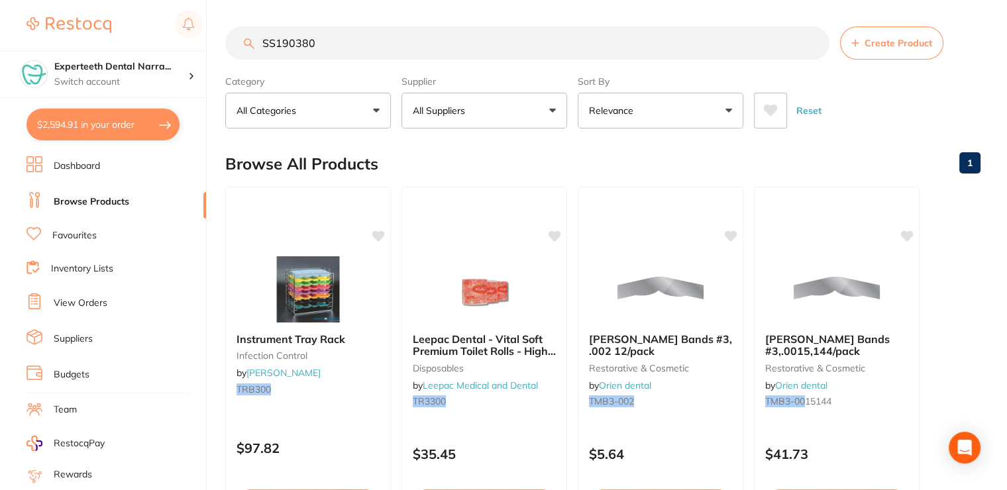
type input "SS190380"
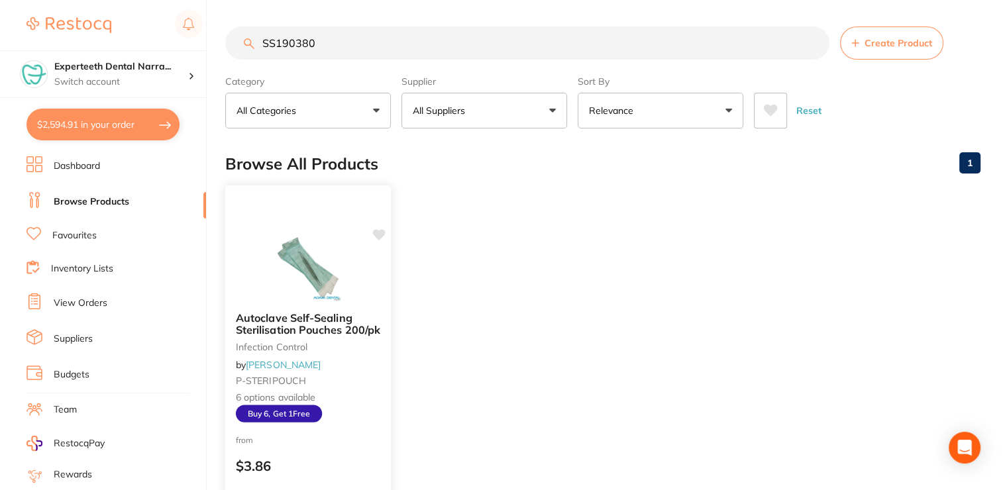
click at [357, 343] on small "infection control" at bounding box center [308, 347] width 144 height 11
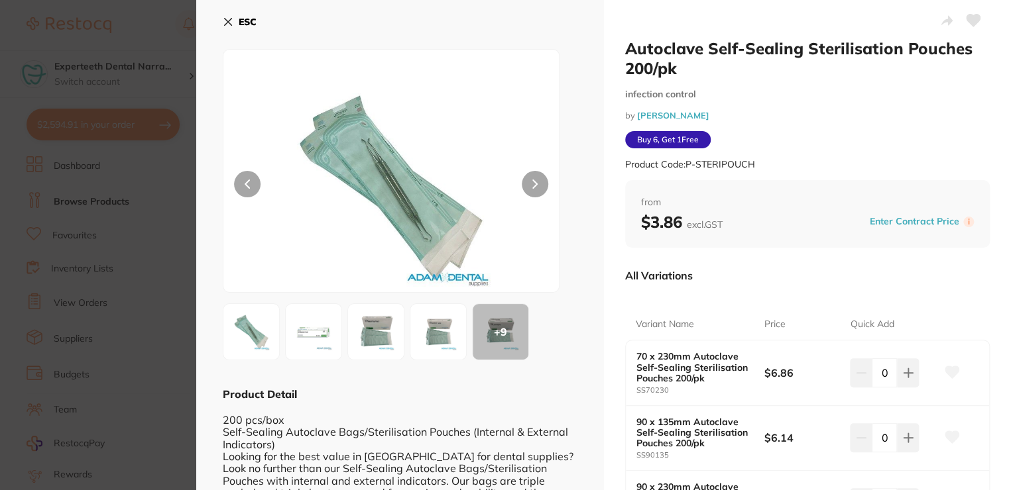
click at [227, 17] on icon at bounding box center [228, 22] width 11 height 11
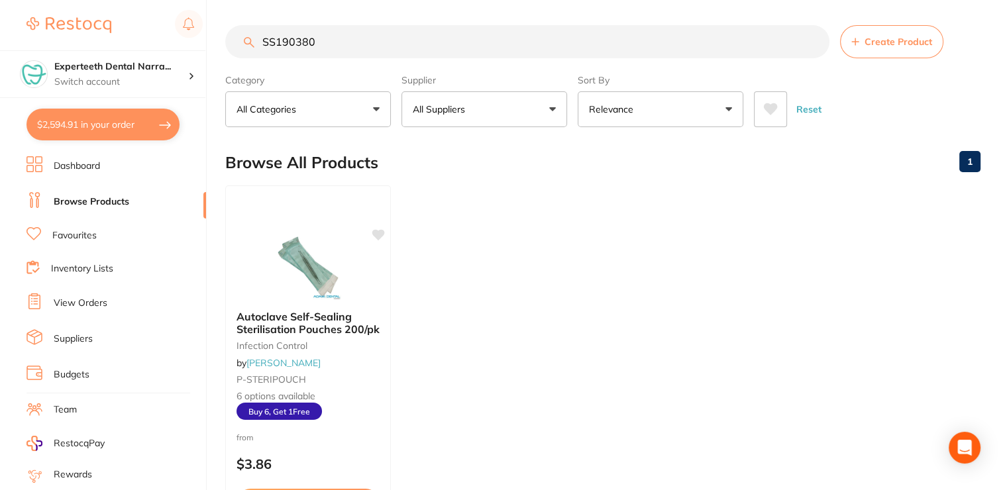
click at [78, 168] on link "Dashboard" at bounding box center [77, 166] width 46 height 13
